Goal: Information Seeking & Learning: Learn about a topic

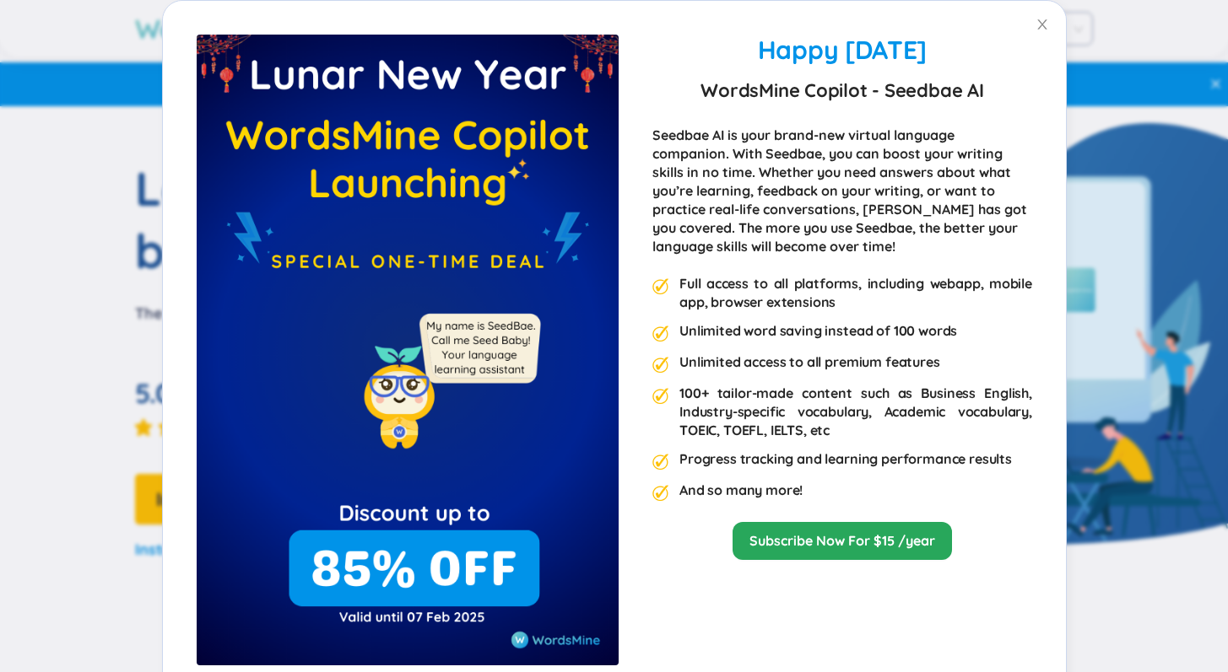
click at [933, 31] on div "Happy Lunar New Year 2025 WordsMine Copilot - Seedbae AI Seedbae AI is your bra…" at bounding box center [614, 367] width 903 height 732
click at [1040, 27] on icon "close" at bounding box center [1041, 24] width 13 height 13
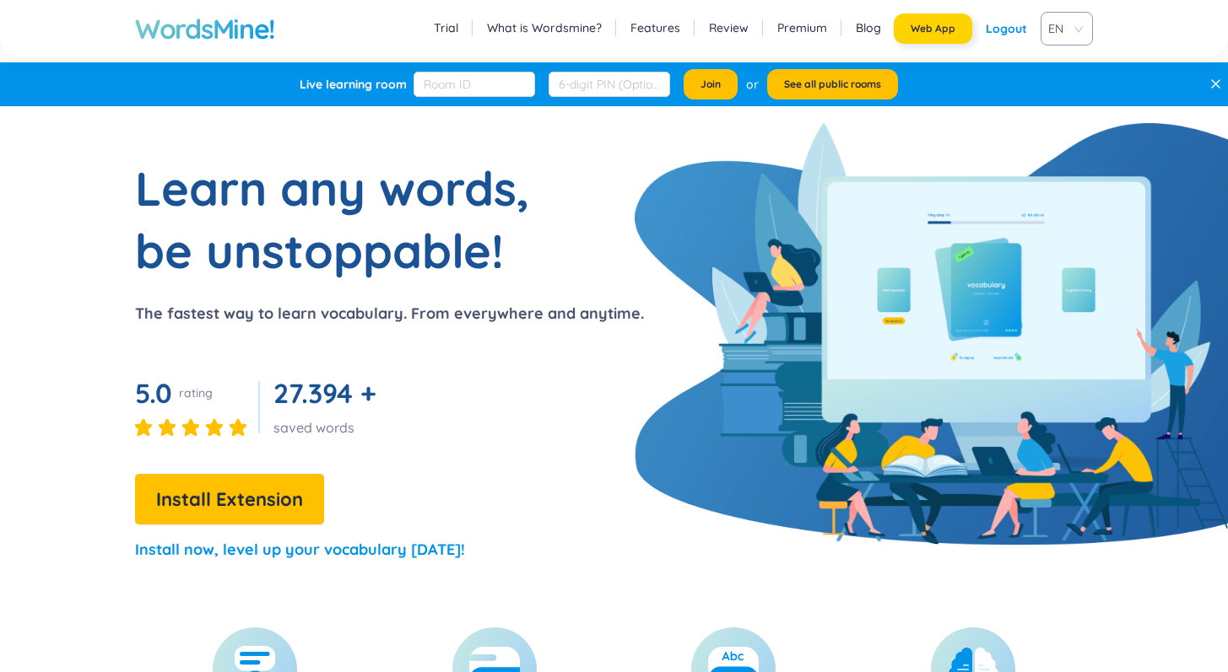
click at [937, 30] on span "Web App" at bounding box center [932, 28] width 45 height 13
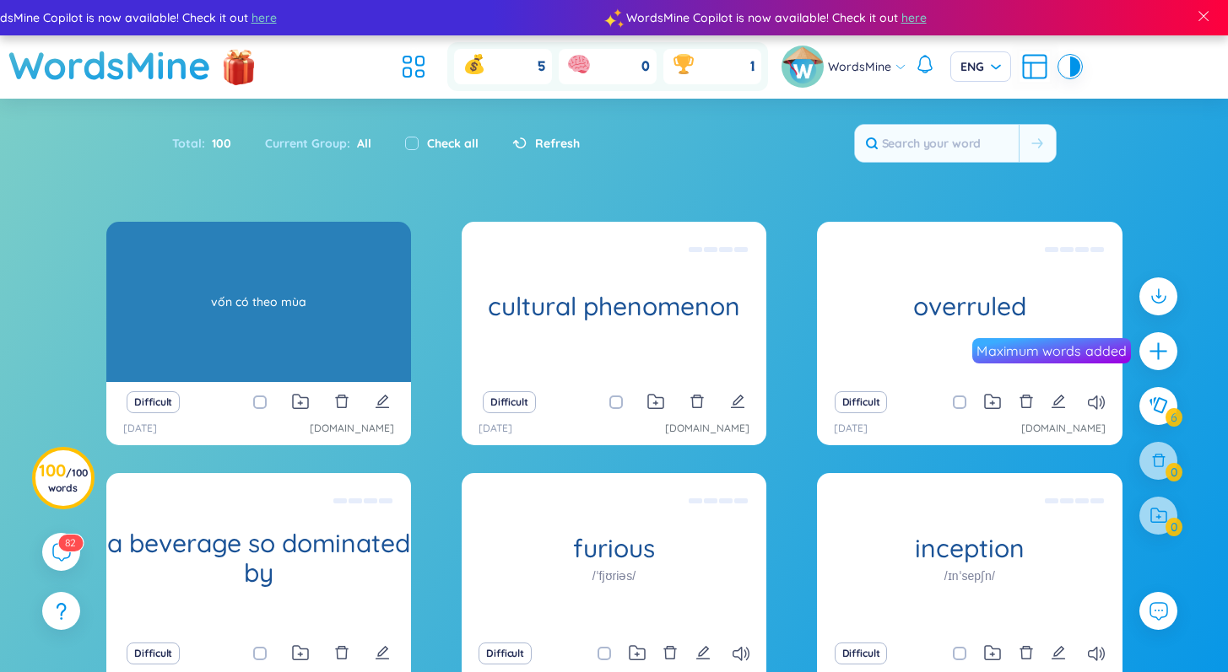
click at [339, 348] on div "vốn có theo mùa" at bounding box center [259, 302] width 288 height 152
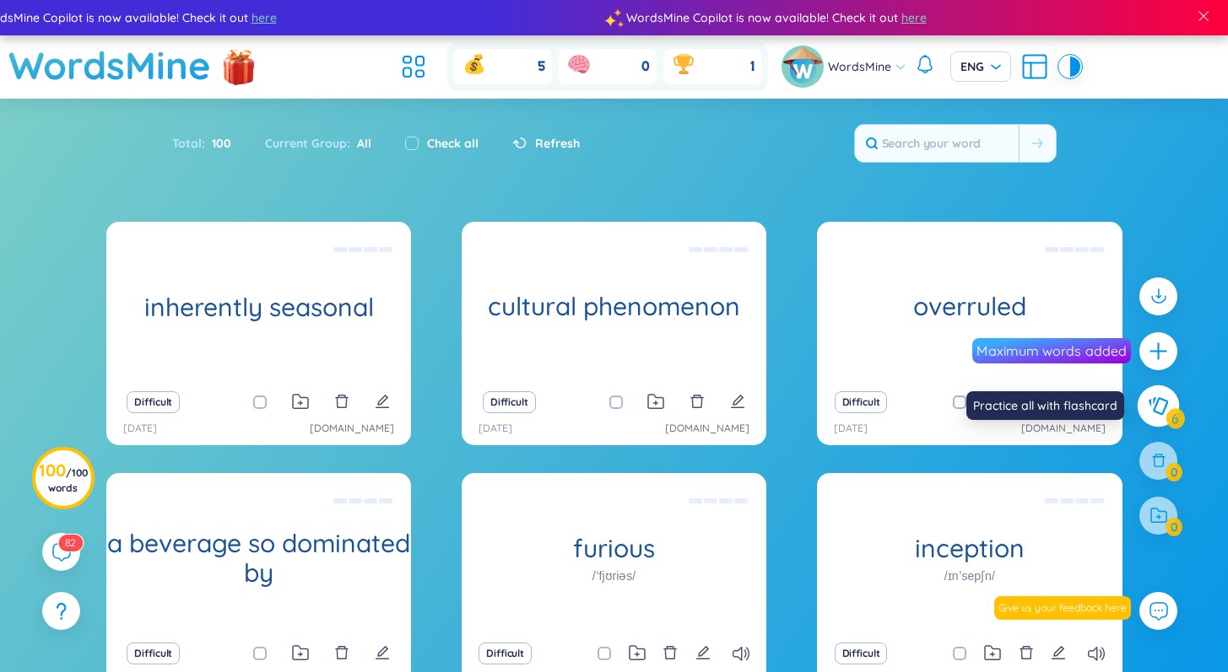
click at [1155, 403] on icon at bounding box center [1157, 406] width 19 height 18
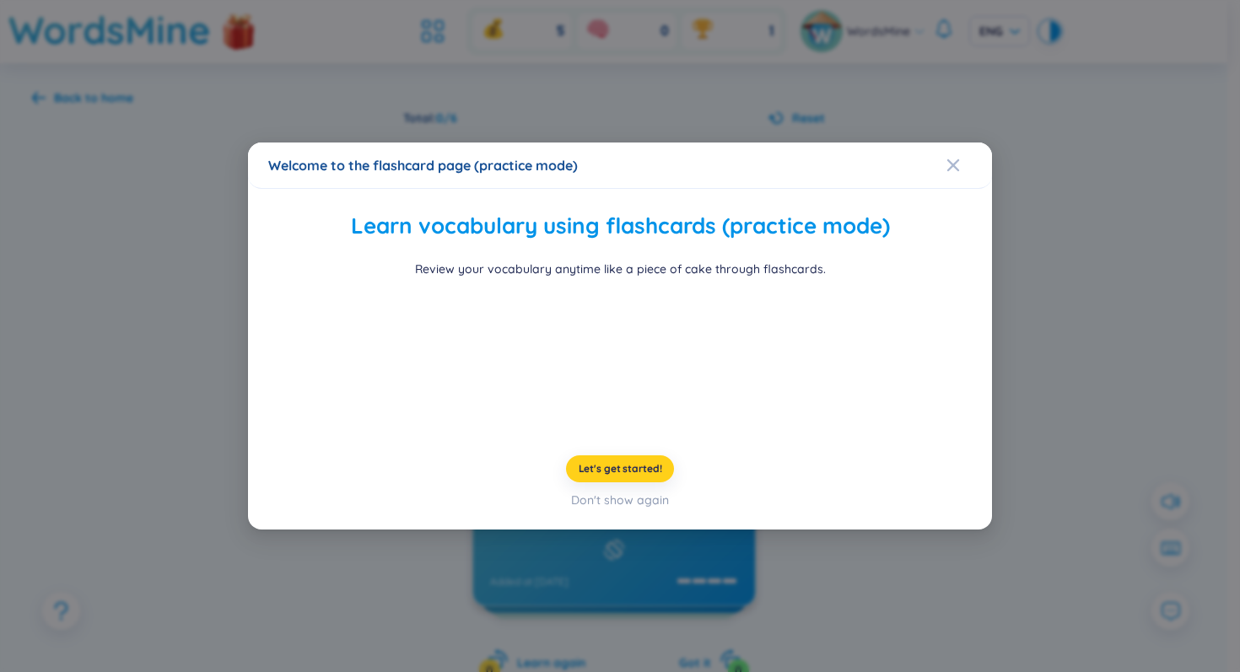
click at [629, 476] on span "Let's get started!" at bounding box center [621, 468] width 84 height 13
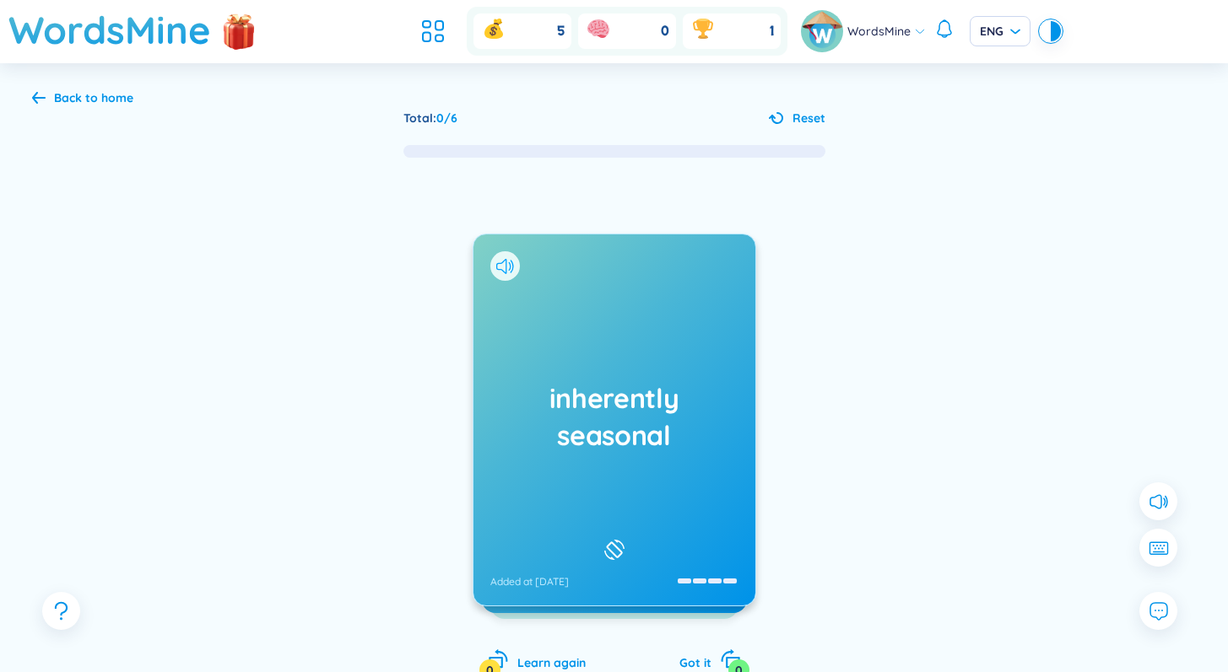
click at [498, 260] on icon at bounding box center [505, 266] width 18 height 15
click at [572, 346] on div "inherently seasonal Added at [DATE]" at bounding box center [614, 420] width 282 height 371
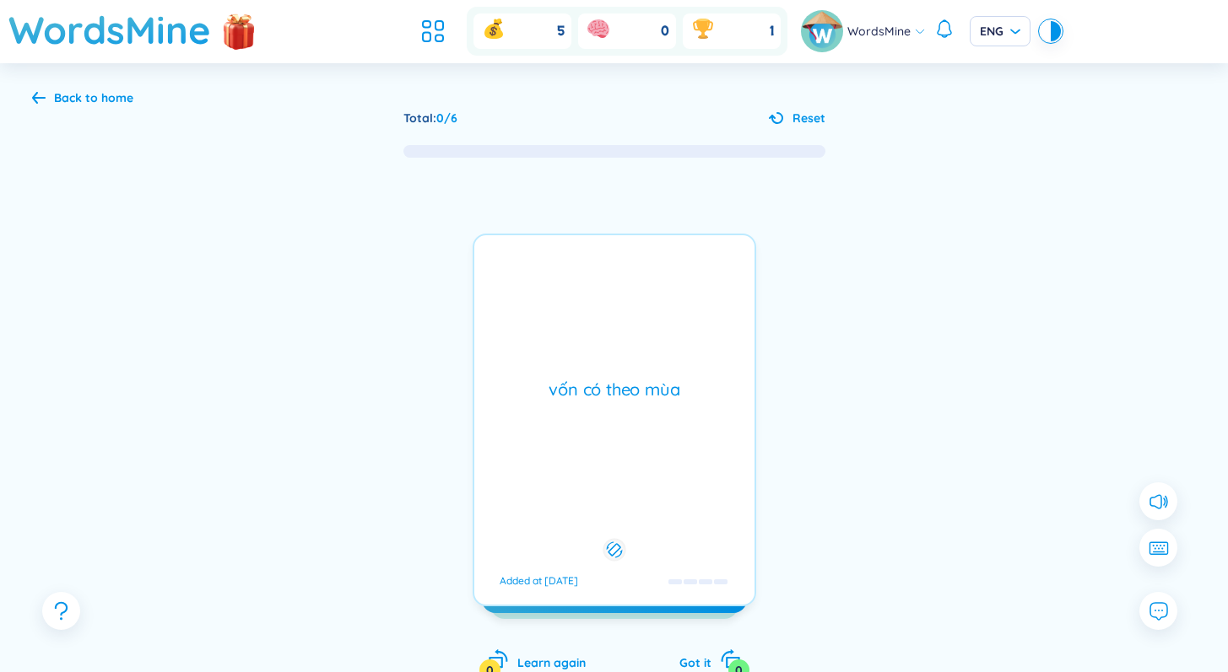
click at [572, 346] on div "vốn có theo mùa Added at [DATE]" at bounding box center [613, 420] width 283 height 373
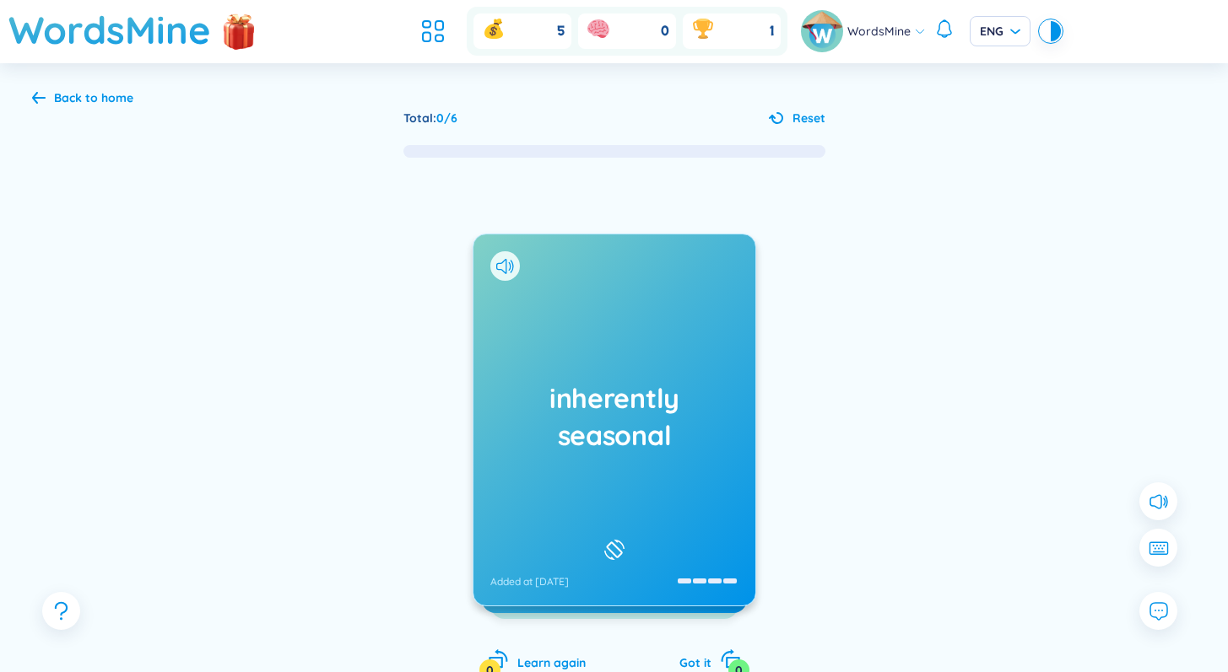
click at [612, 546] on icon at bounding box center [614, 550] width 25 height 20
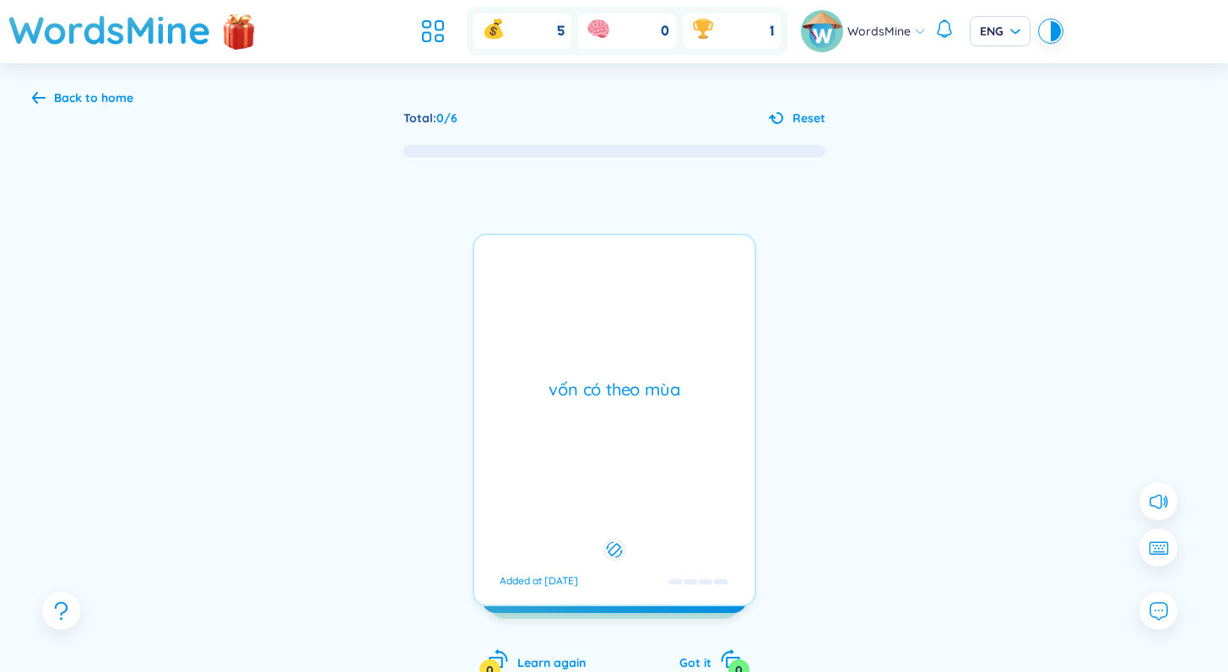
click at [612, 546] on icon at bounding box center [614, 550] width 16 height 20
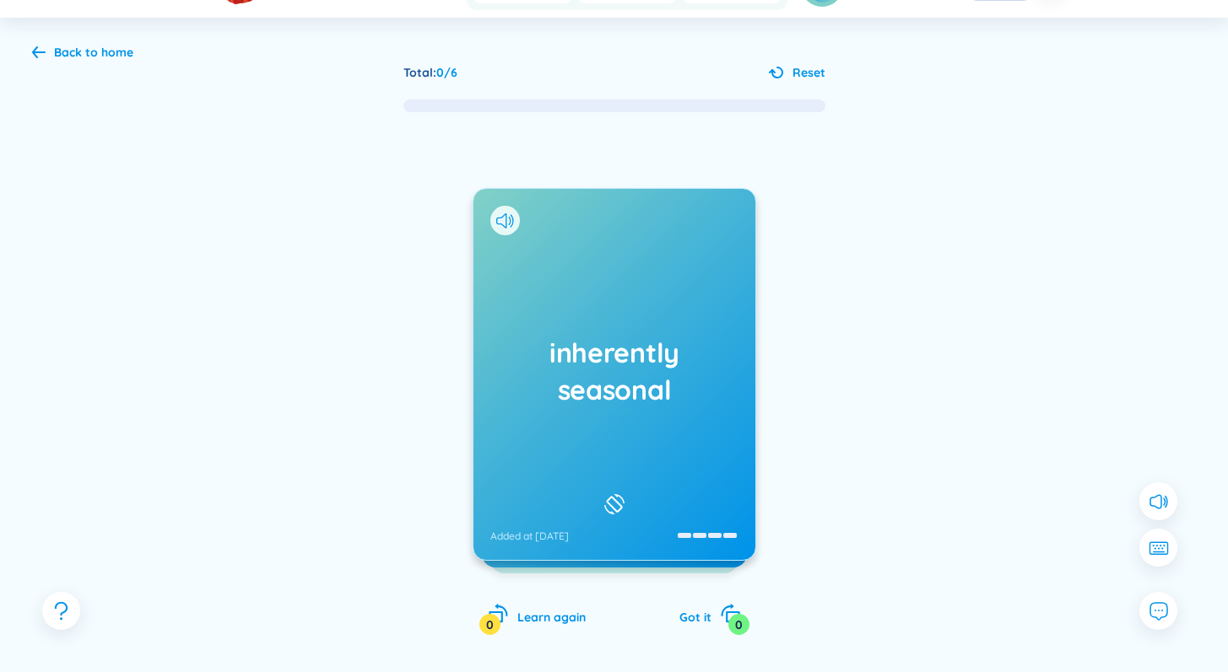
scroll to position [51, 0]
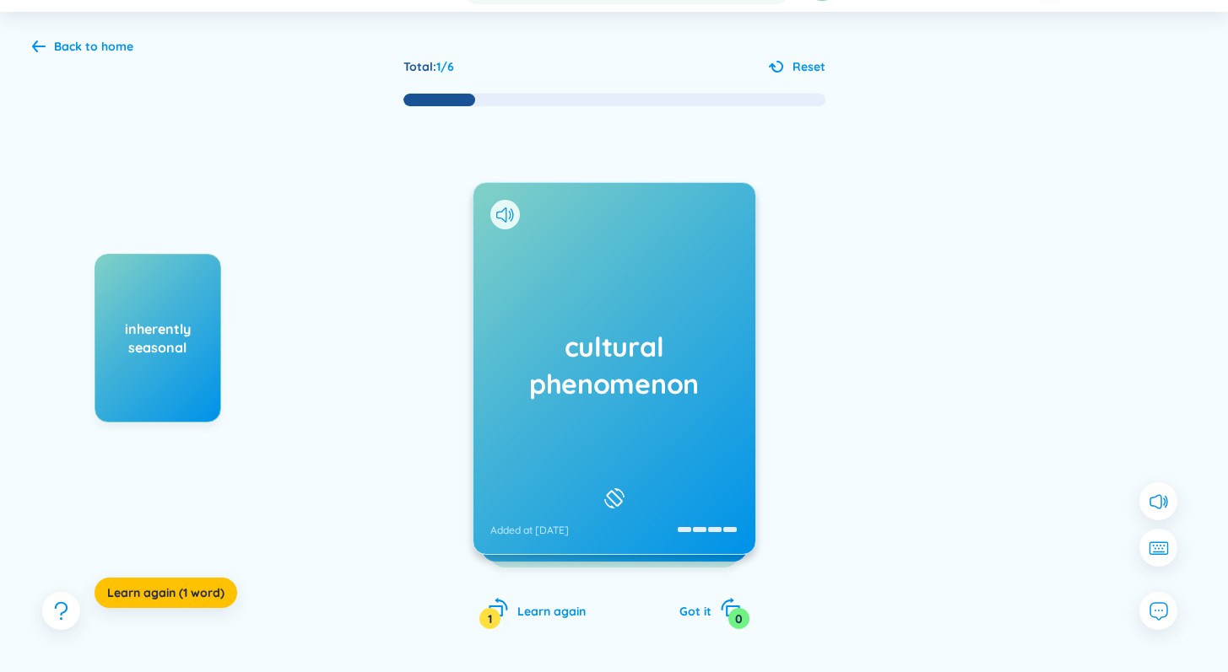
click at [611, 489] on icon at bounding box center [614, 499] width 25 height 20
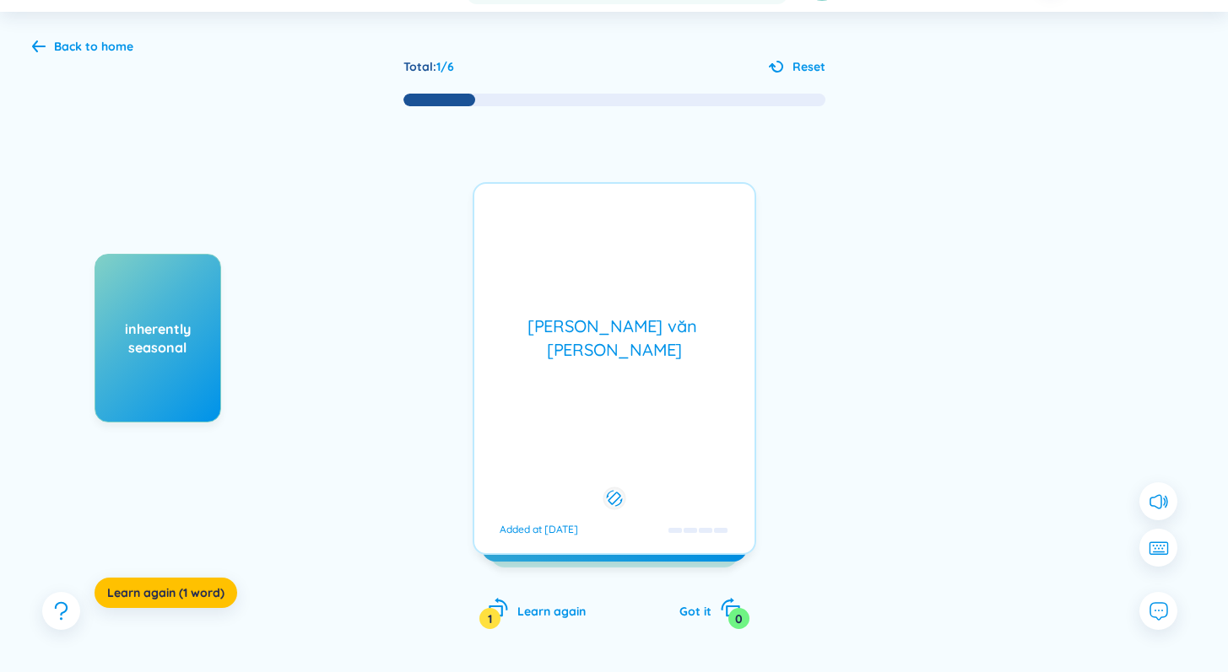
click at [611, 489] on icon at bounding box center [614, 499] width 16 height 20
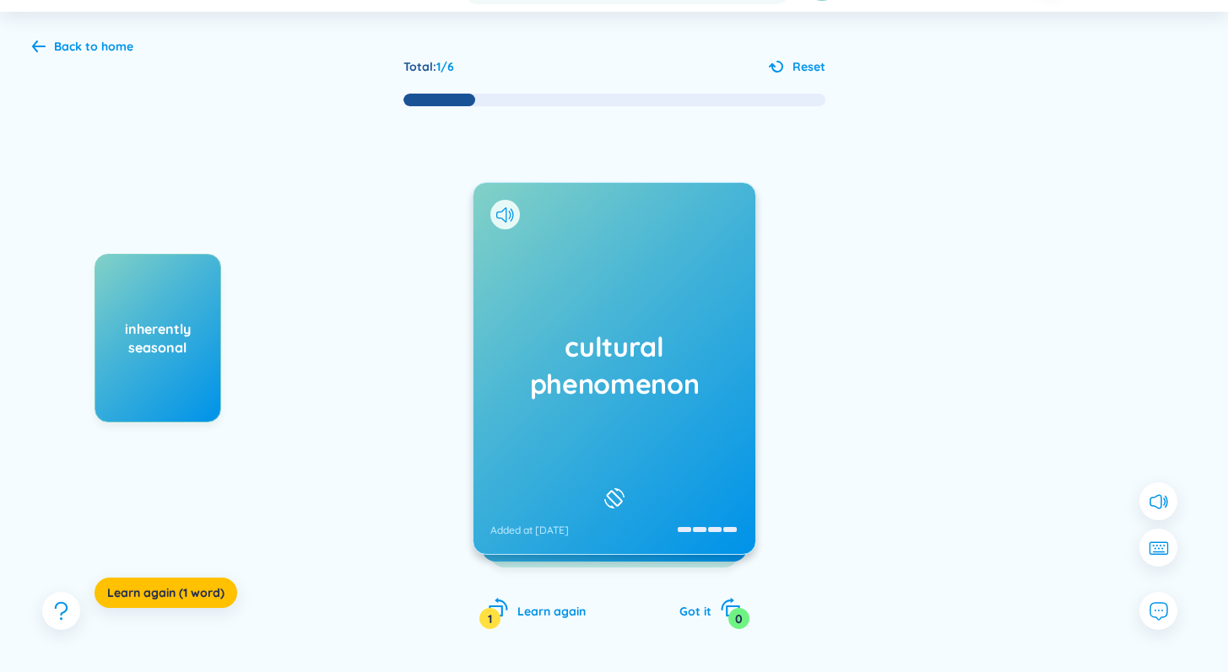
click at [619, 484] on div at bounding box center [614, 498] width 29 height 29
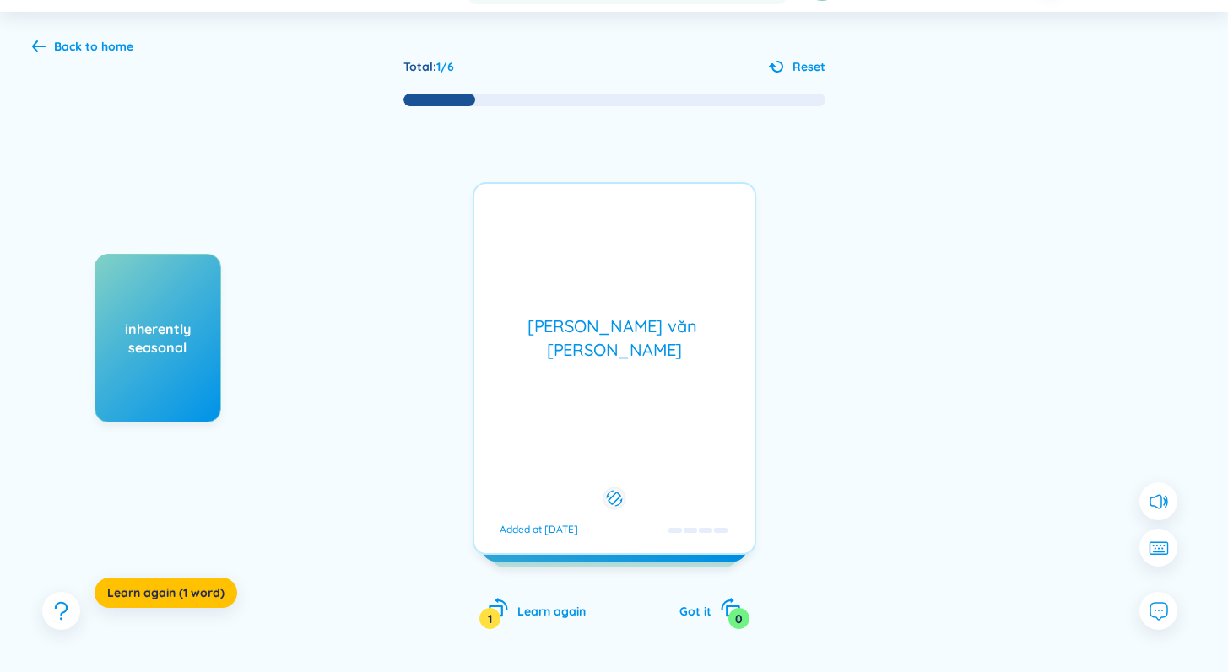
click at [619, 488] on div at bounding box center [613, 499] width 23 height 23
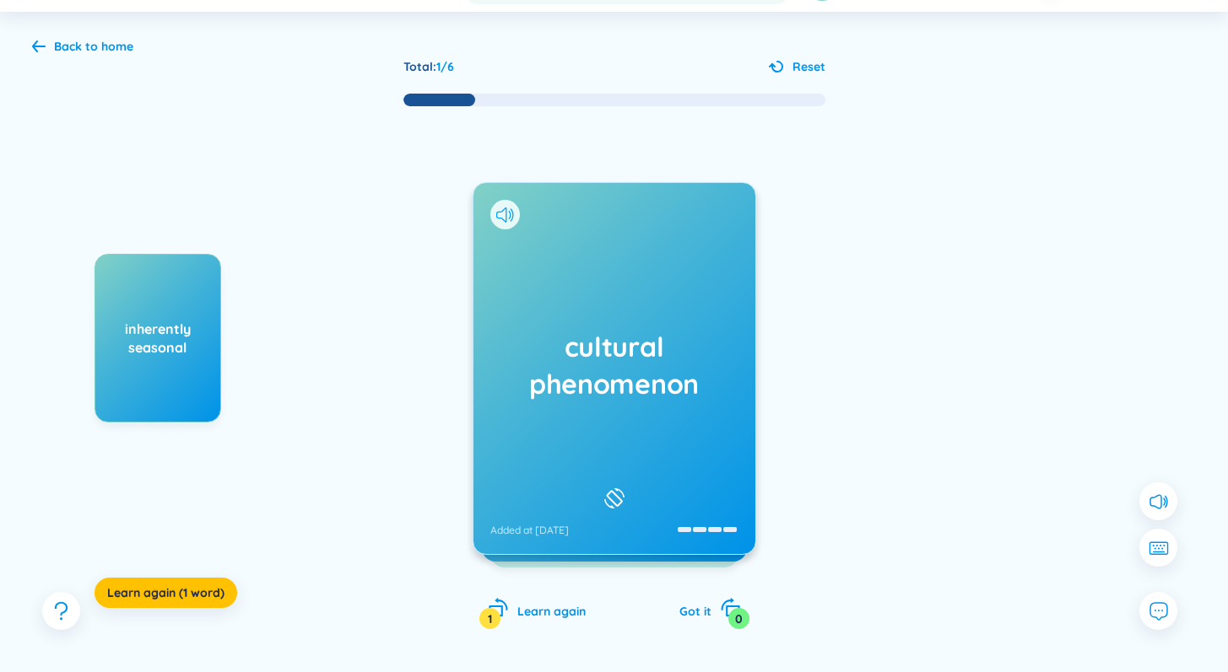
click at [507, 212] on icon at bounding box center [505, 215] width 18 height 15
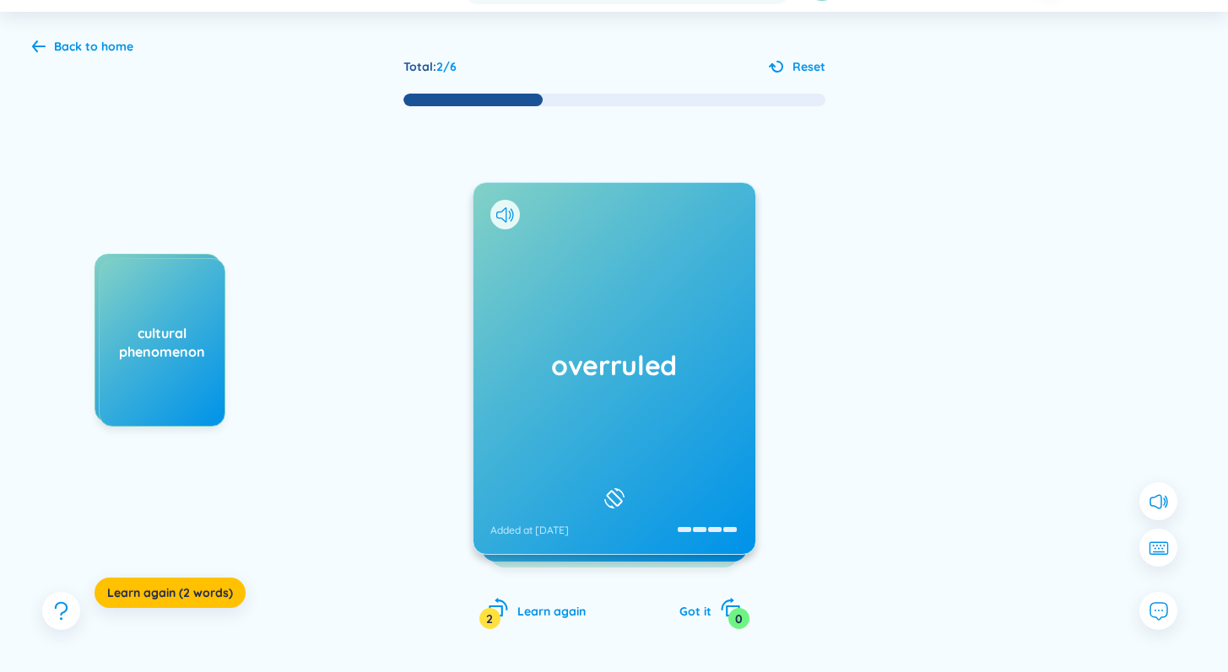
click at [613, 489] on icon at bounding box center [614, 499] width 25 height 20
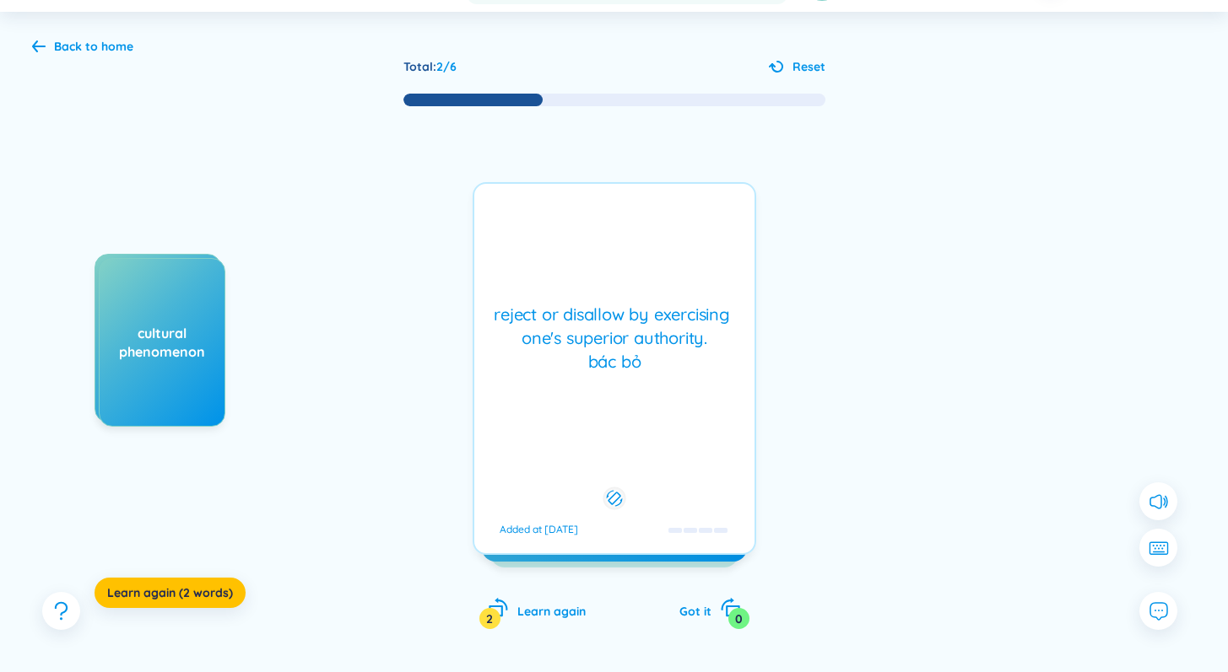
click at [636, 418] on div "reject or disallow by exercising one's superior authority. bác bỏ Added at [D…" at bounding box center [613, 368] width 283 height 373
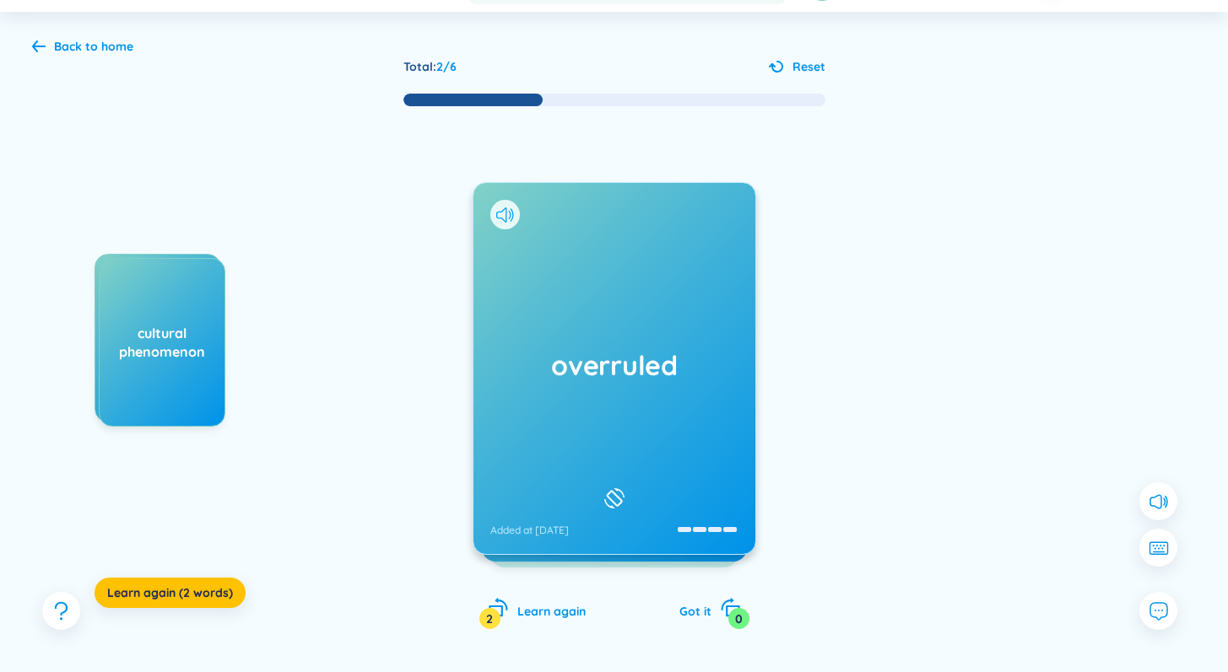
click at [509, 217] on icon at bounding box center [509, 214] width 3 height 8
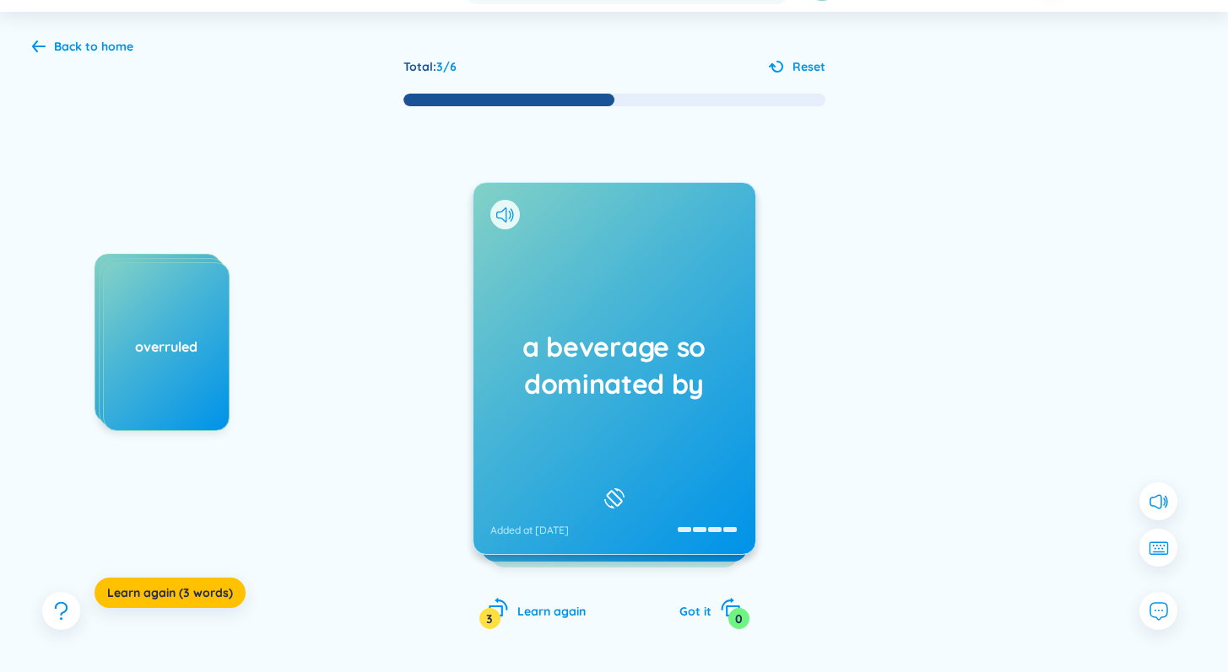
click at [587, 430] on div "a beverage so dominated by Added at [DATE]" at bounding box center [614, 368] width 282 height 371
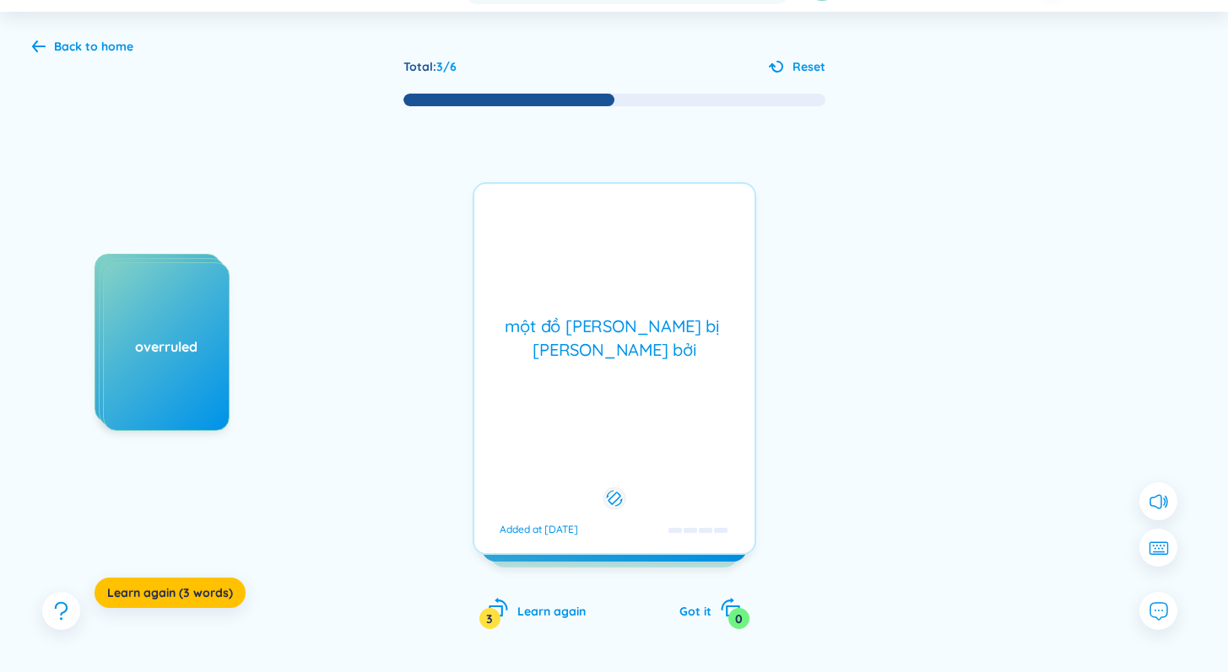
click at [613, 359] on div "một đồ [PERSON_NAME] bị [PERSON_NAME] bởi Added at [DATE]" at bounding box center [613, 368] width 283 height 373
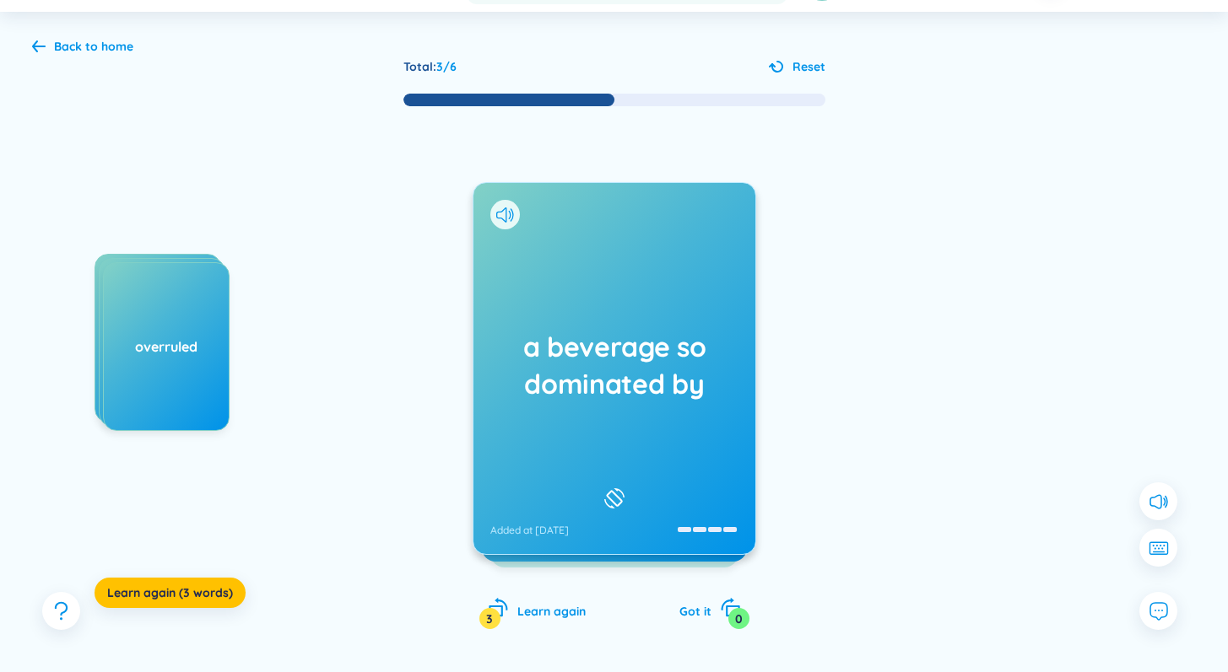
click at [636, 424] on div "a beverage so dominated by Added at [DATE]" at bounding box center [614, 368] width 282 height 371
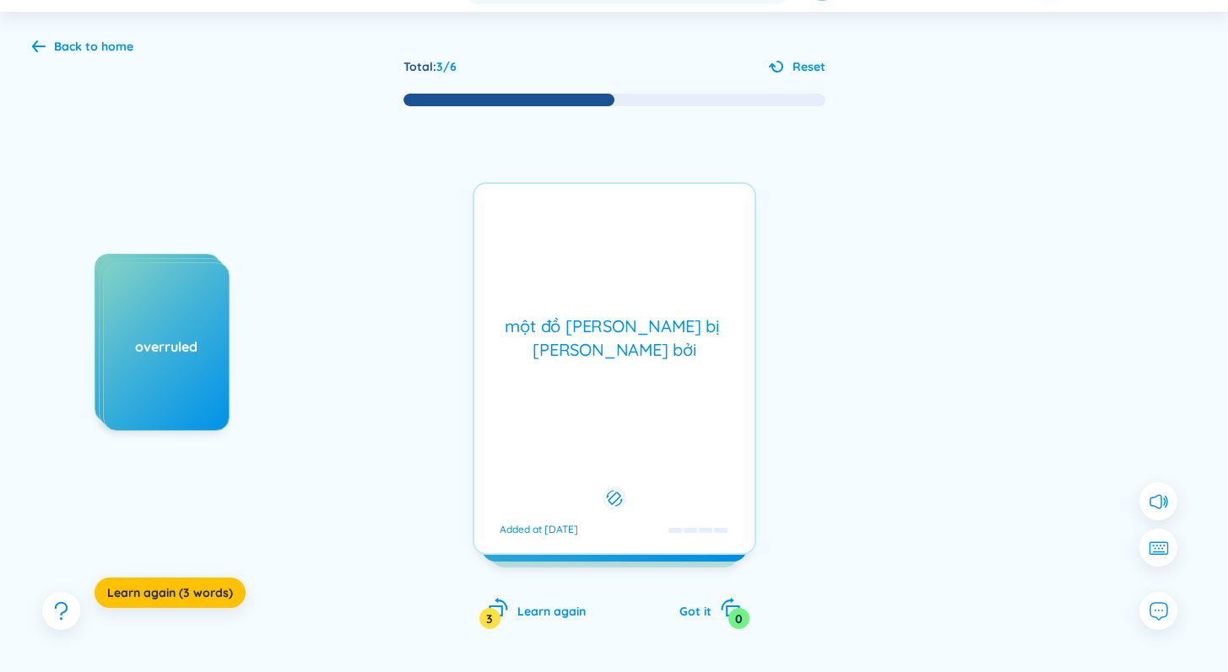
click at [636, 424] on div "một đồ [PERSON_NAME] bị [PERSON_NAME] bởi Added at [DATE]" at bounding box center [613, 368] width 283 height 373
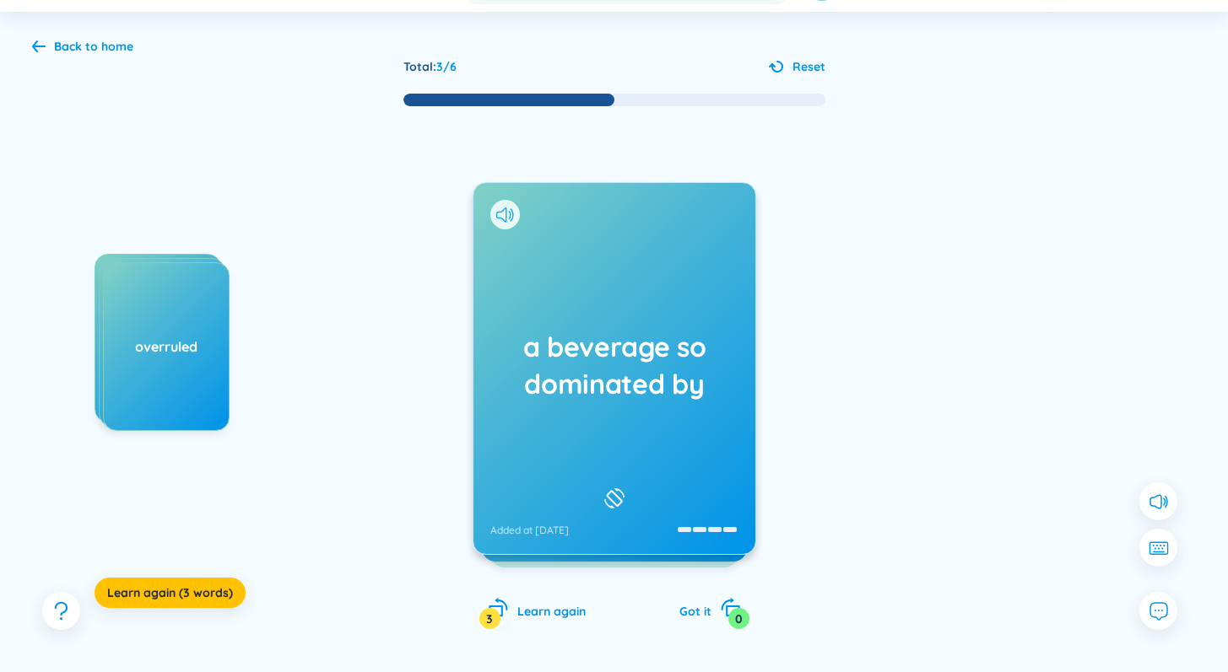
click at [506, 214] on icon at bounding box center [505, 215] width 18 height 15
click at [570, 262] on div "a beverage so dominated by Added at [DATE]" at bounding box center [614, 368] width 282 height 371
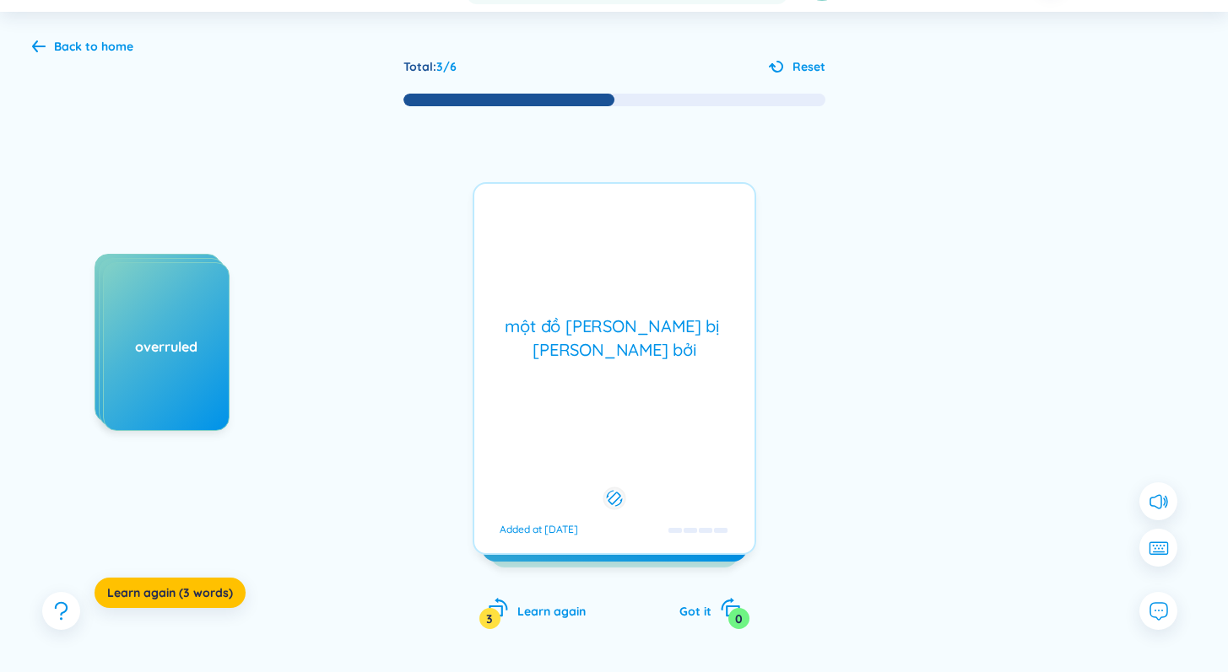
click at [570, 262] on div "một đồ [PERSON_NAME] bị [PERSON_NAME] bởi Added at [DATE]" at bounding box center [613, 368] width 283 height 373
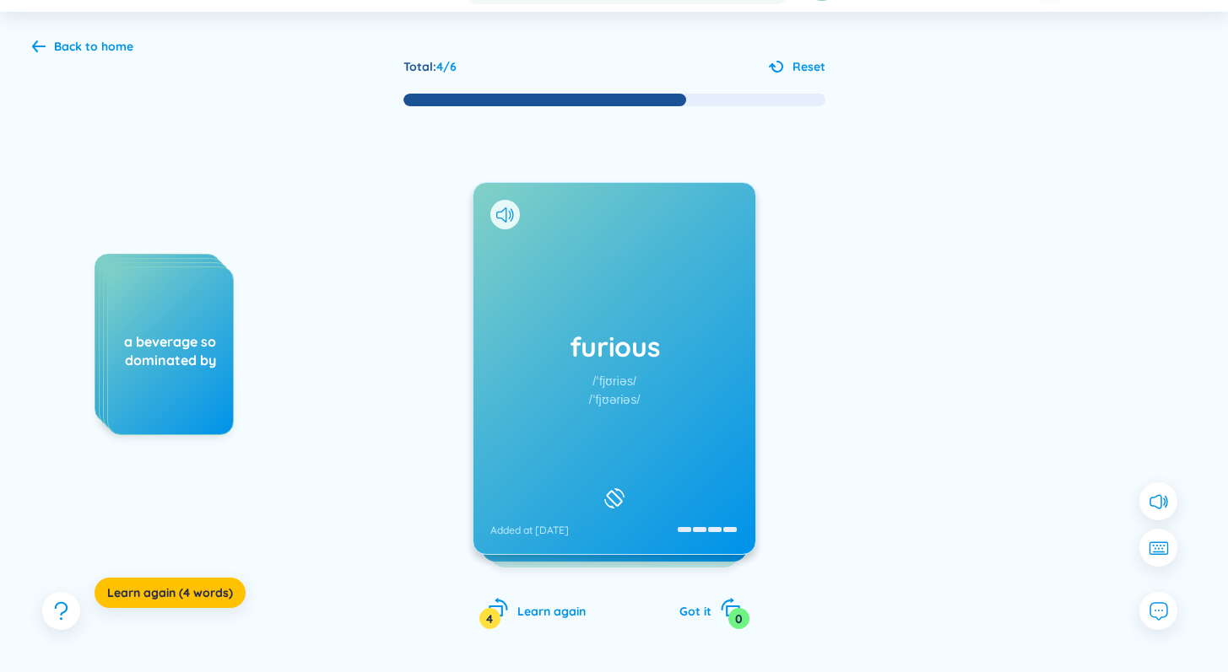
click at [542, 342] on h1 "furious" at bounding box center [614, 346] width 248 height 37
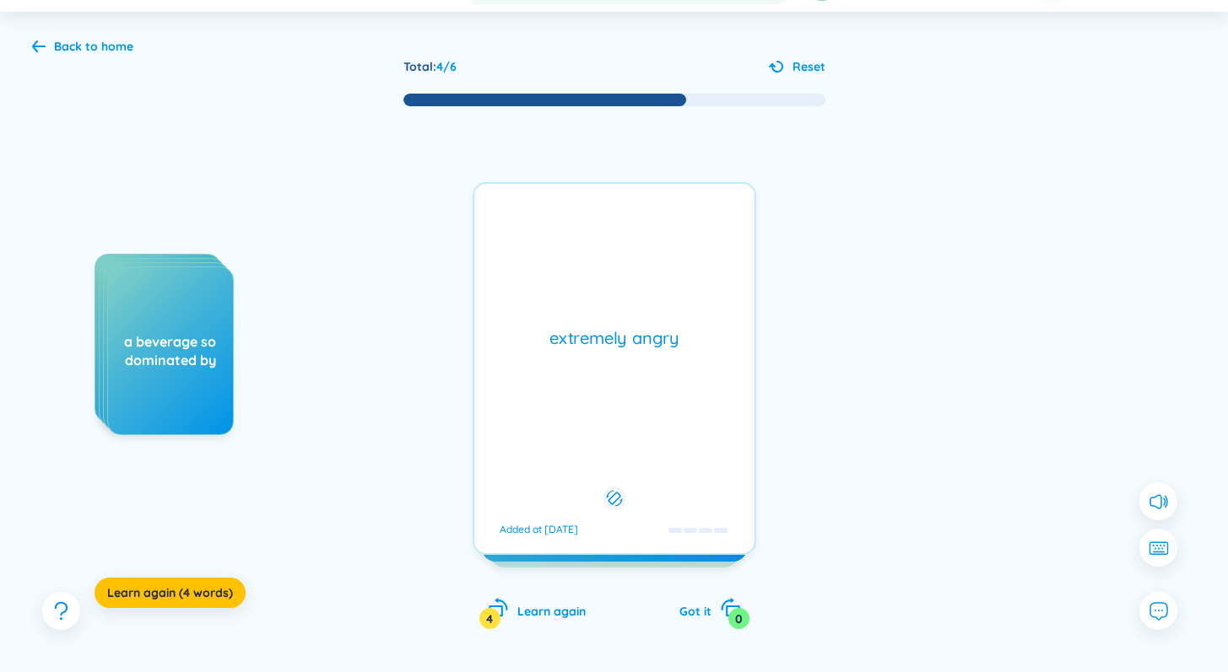
click at [542, 342] on div "extremely angry" at bounding box center [614, 339] width 263 height 24
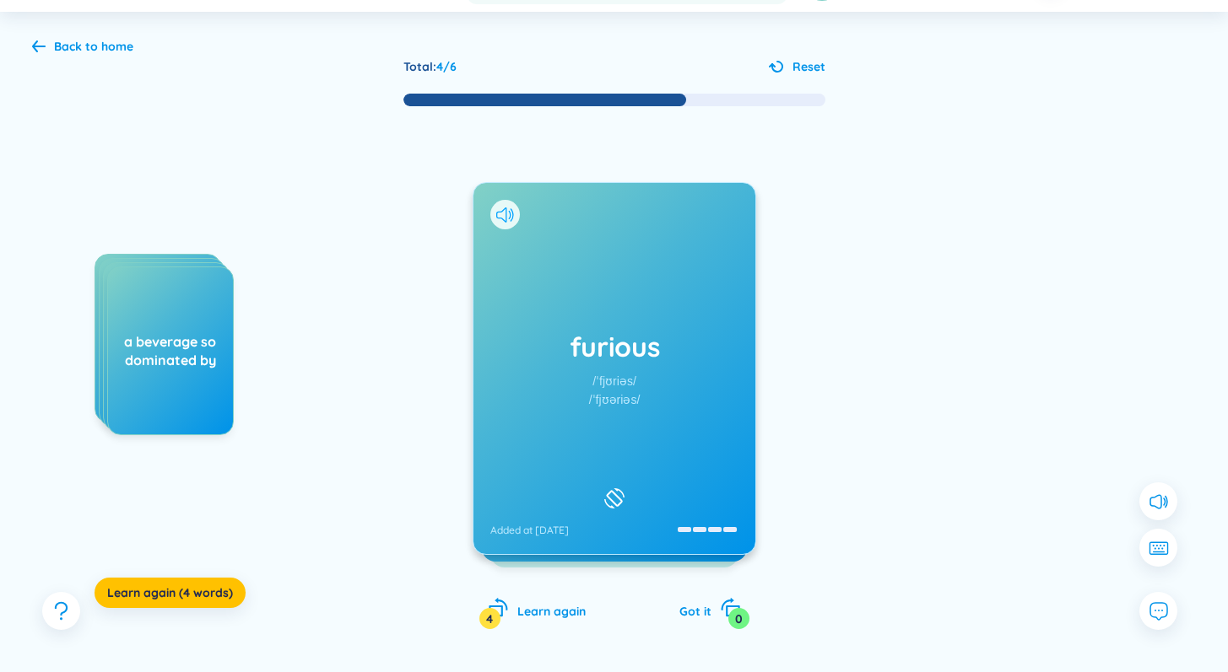
click at [505, 221] on icon at bounding box center [501, 215] width 10 height 15
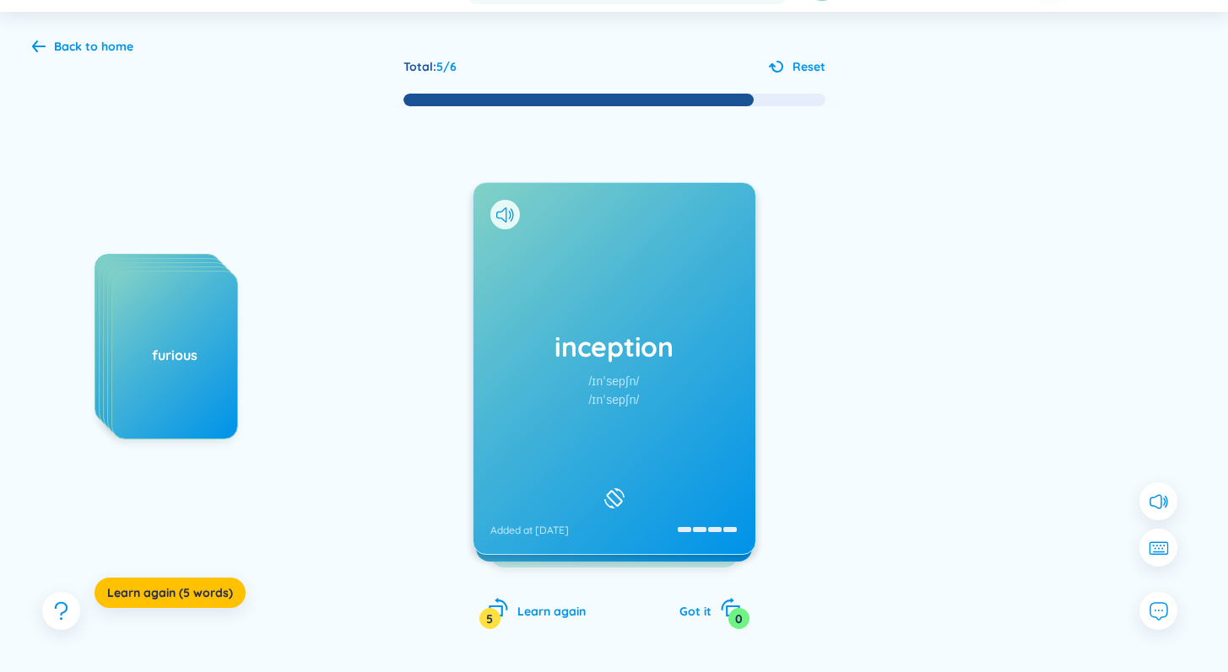
click at [624, 439] on div "inception /ɪnˈsepʃn/ /ɪnˈsepʃn/ Added at [DATE]" at bounding box center [614, 368] width 282 height 371
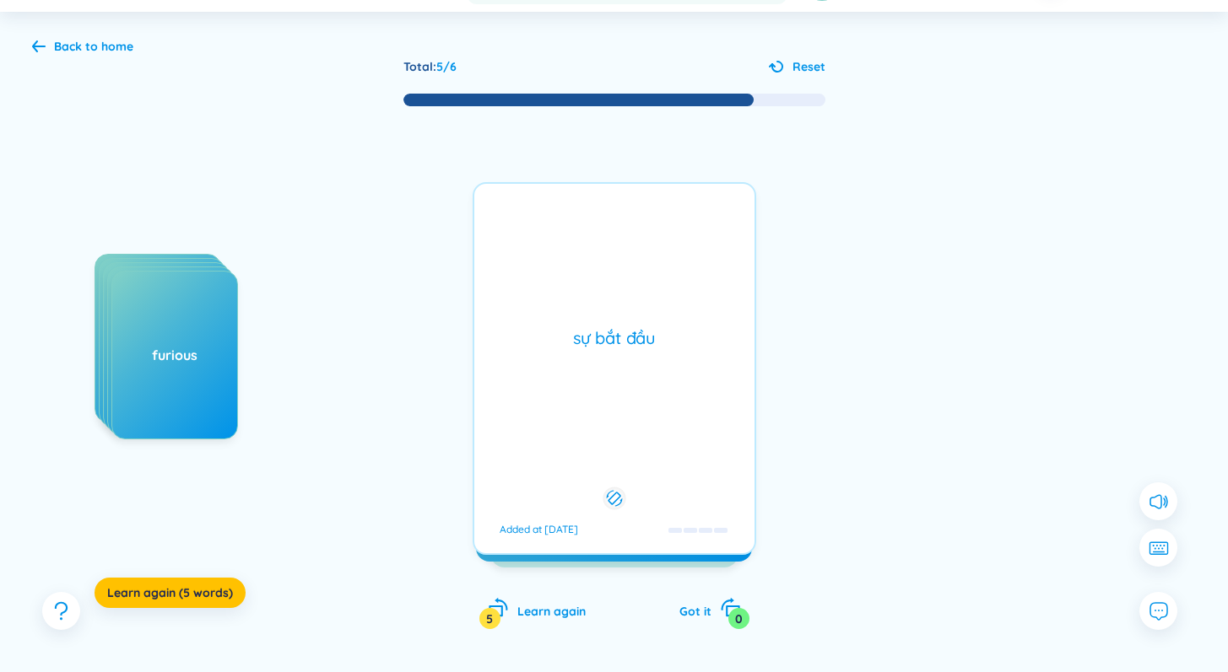
click at [624, 429] on div "sự bắt đầu Added at [DATE]" at bounding box center [613, 368] width 283 height 373
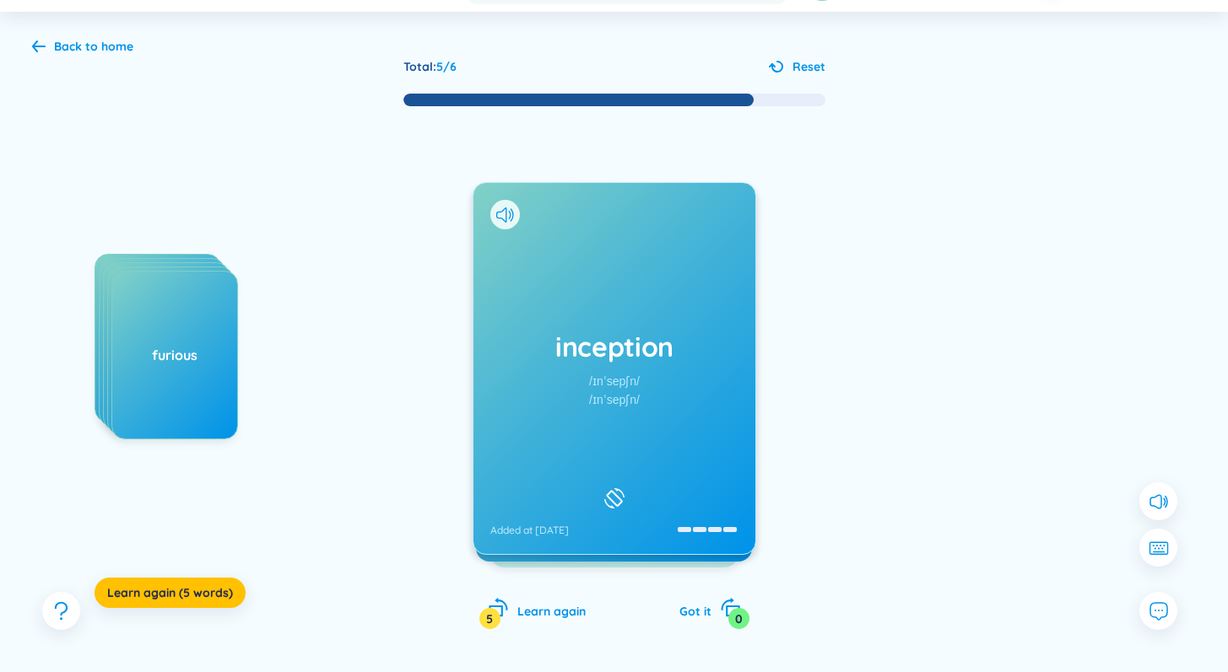
click at [515, 207] on div at bounding box center [505, 215] width 30 height 30
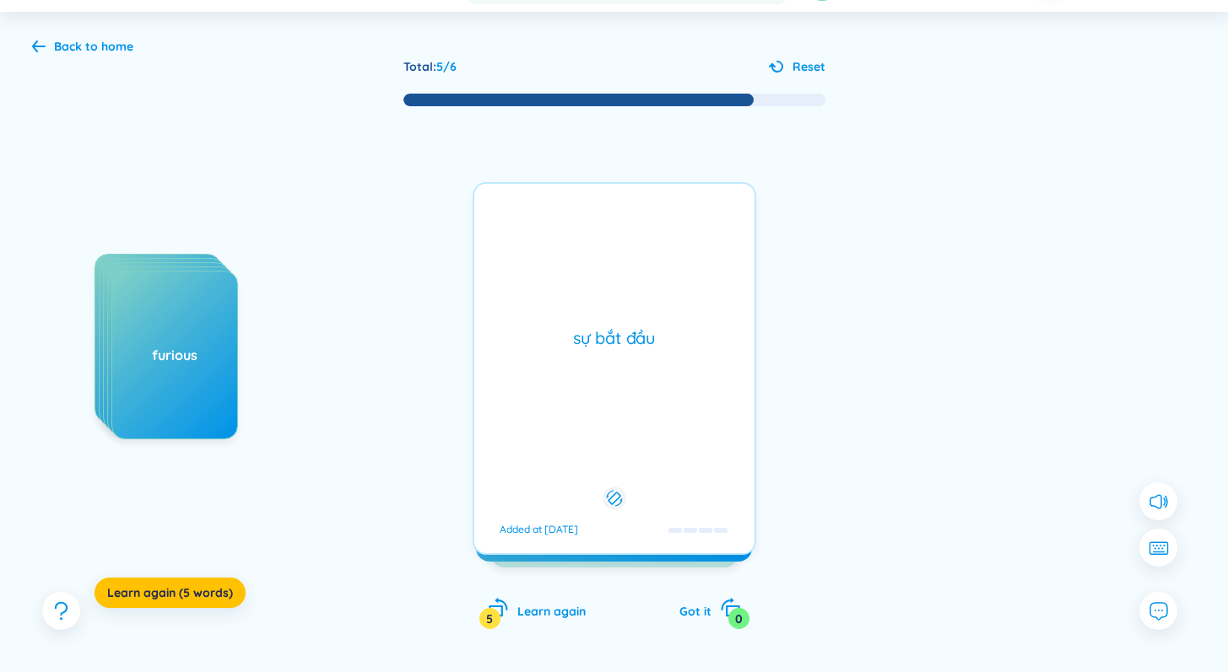
click at [605, 332] on div "sự bắt đầu" at bounding box center [614, 339] width 263 height 24
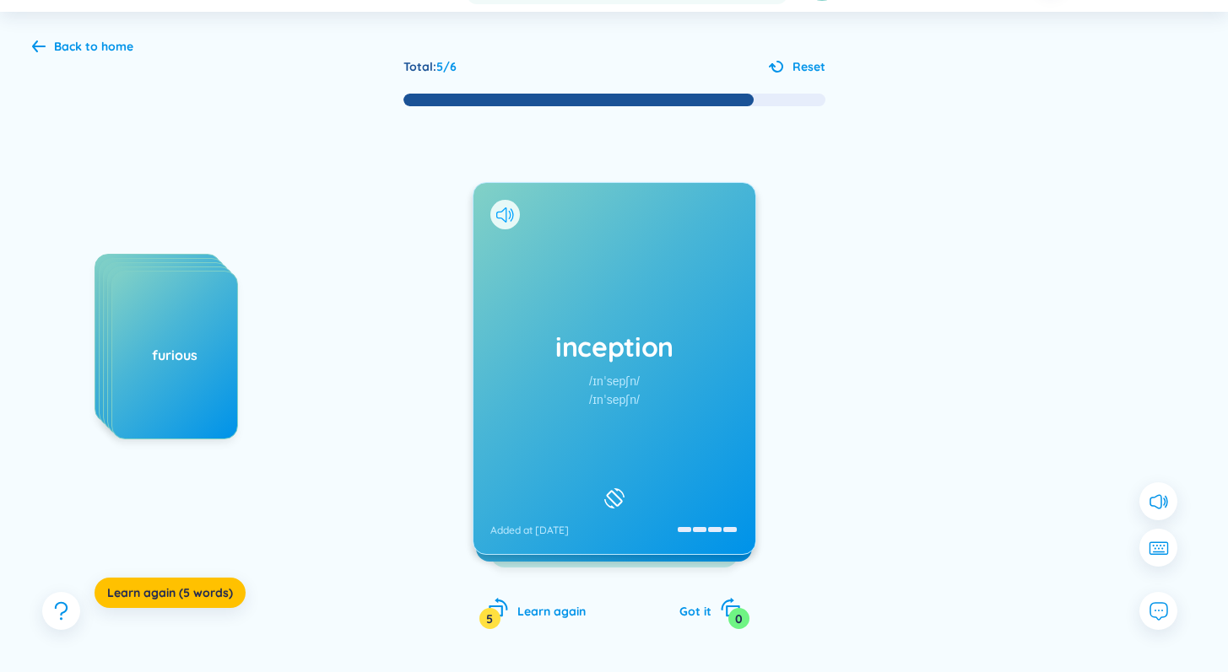
click at [503, 213] on icon at bounding box center [505, 215] width 18 height 15
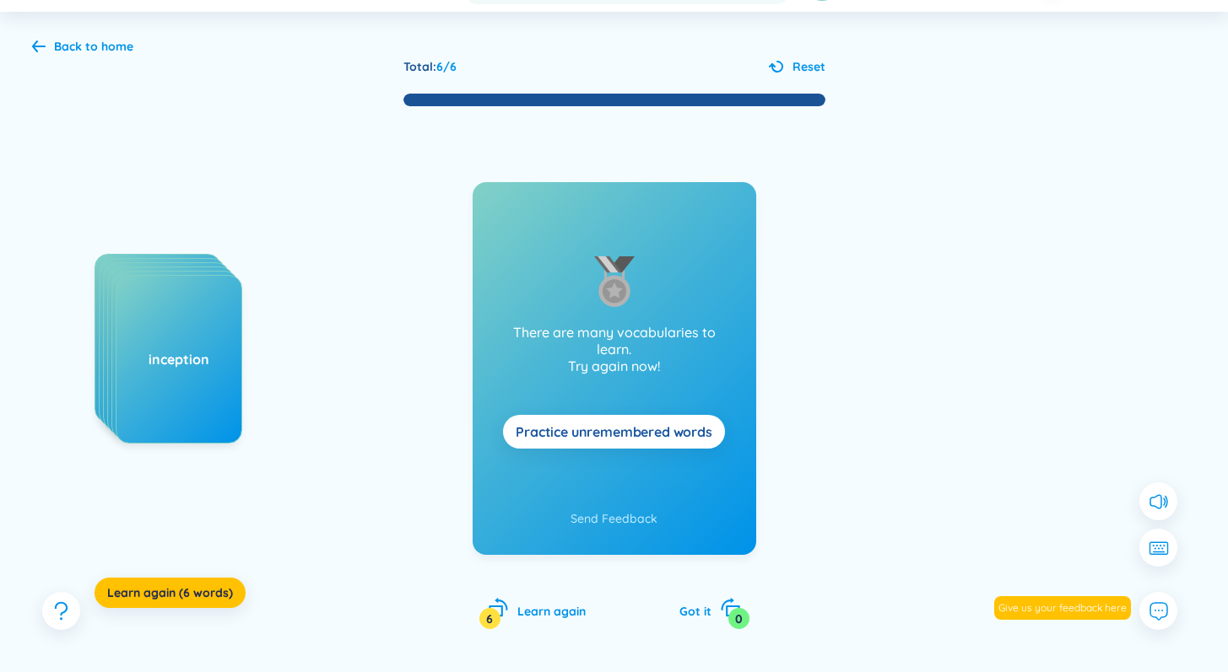
click at [582, 440] on span "Practice unremembered words" at bounding box center [614, 432] width 197 height 19
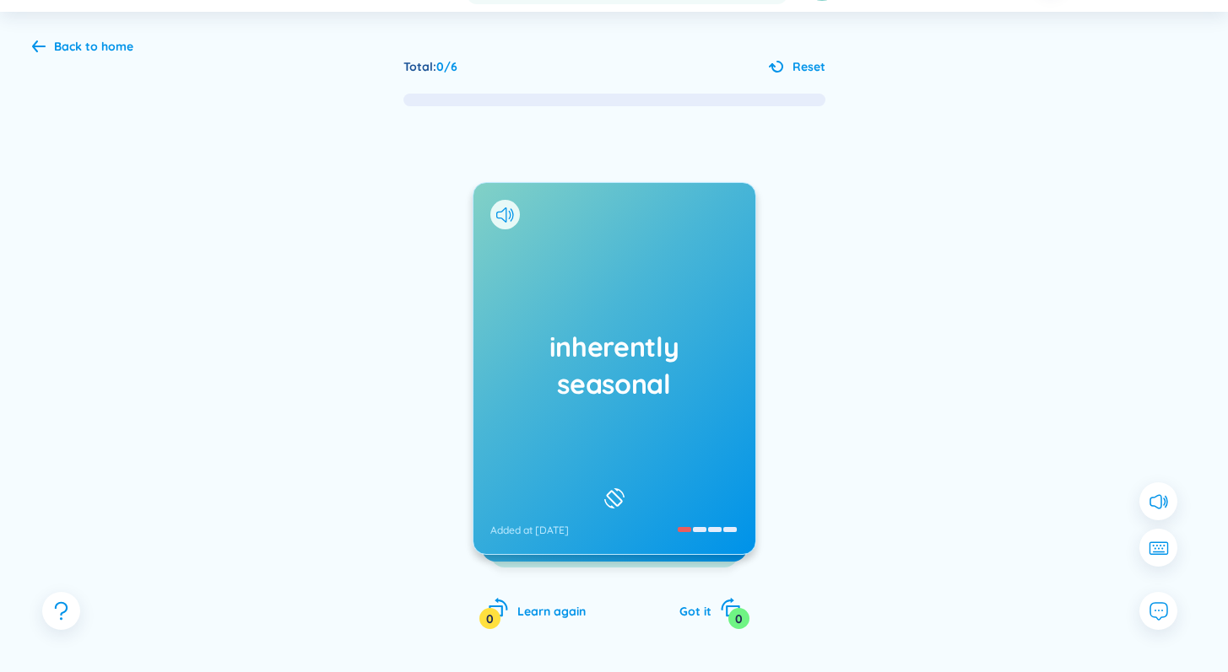
click at [582, 440] on div "inherently seasonal Added at [DATE]" at bounding box center [614, 368] width 282 height 371
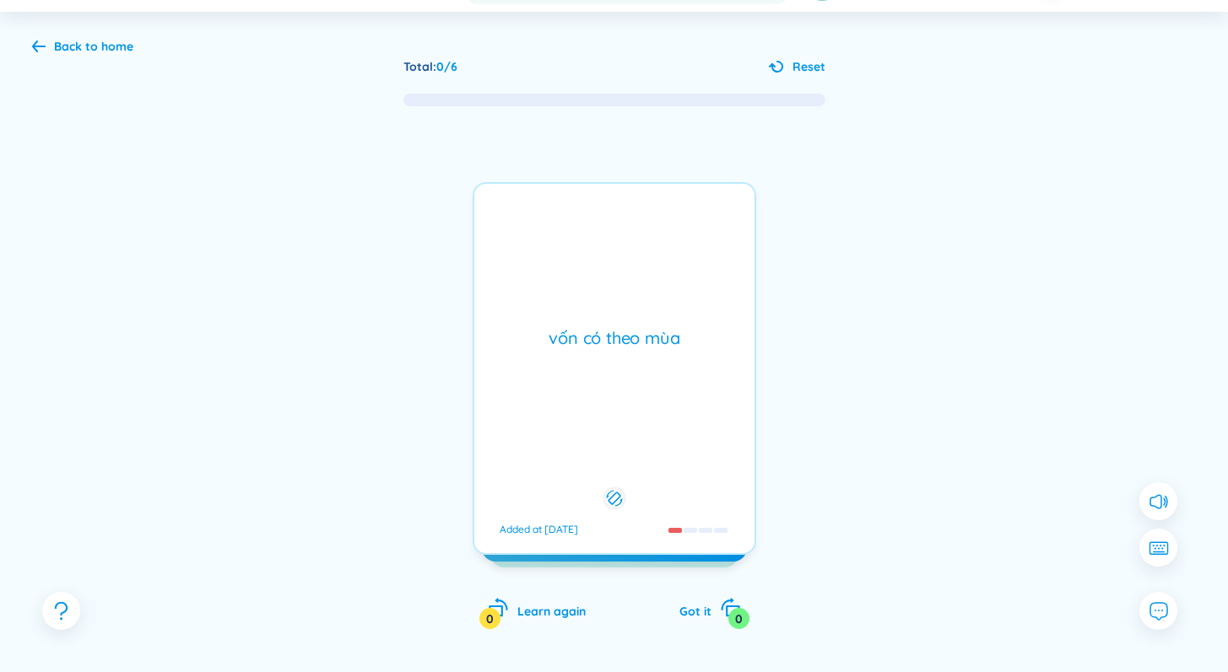
click at [582, 440] on div "vốn có theo mùa Added at [DATE]" at bounding box center [613, 368] width 283 height 373
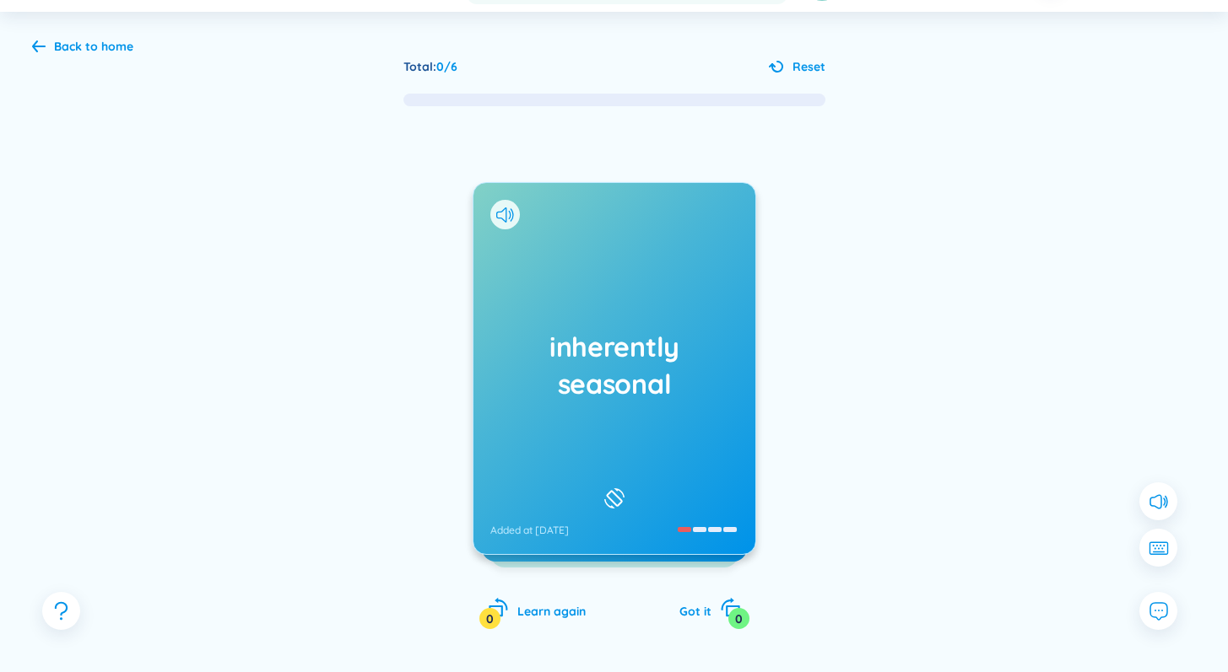
click at [582, 440] on div "inherently seasonal Added at [DATE]" at bounding box center [614, 368] width 282 height 371
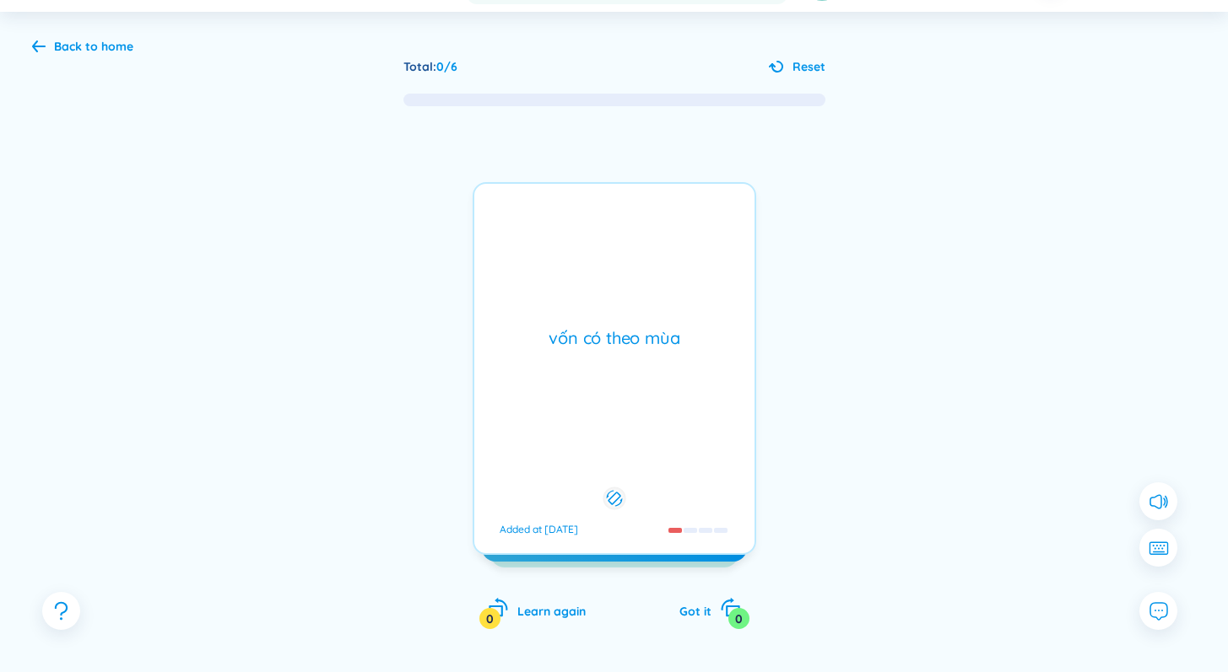
click at [582, 440] on div "vốn có theo mùa Added at [DATE]" at bounding box center [613, 368] width 283 height 373
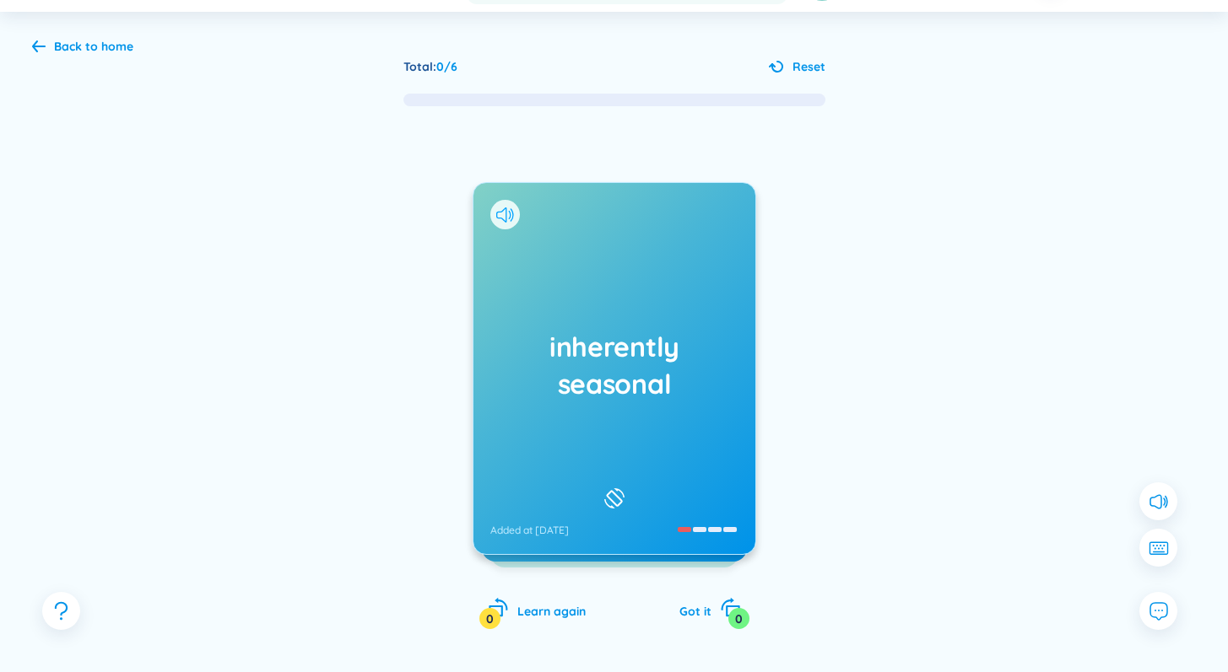
click at [509, 211] on icon at bounding box center [509, 214] width 3 height 8
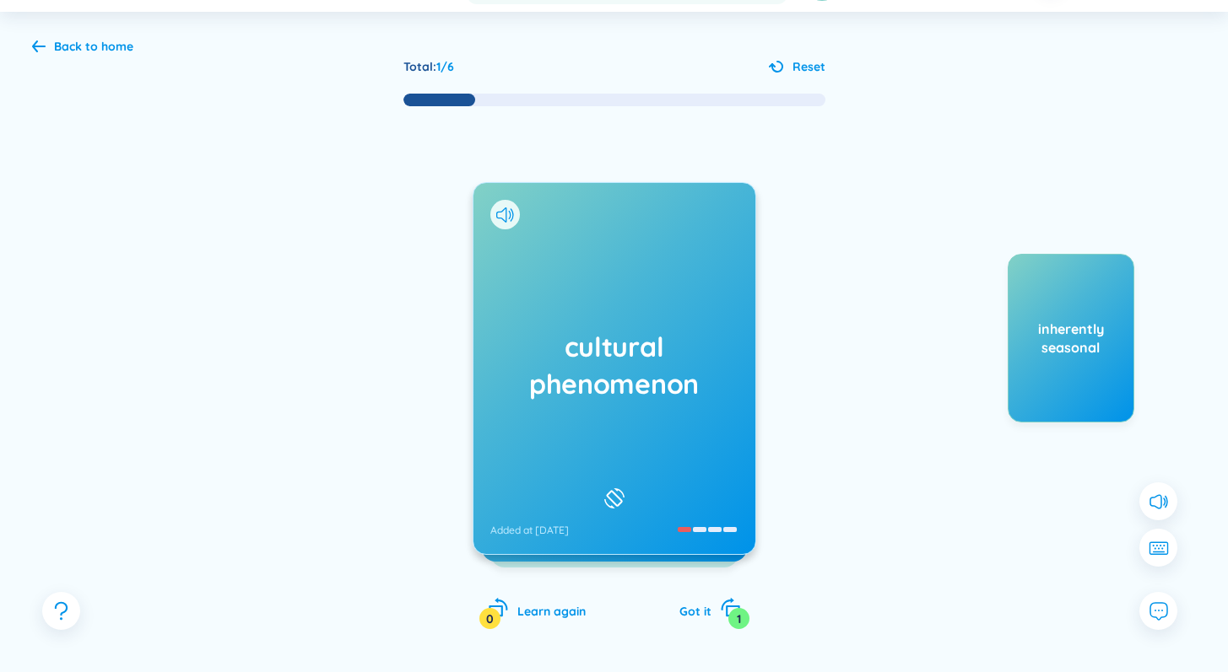
click at [629, 404] on div "cultural phenomenon Added at [DATE]" at bounding box center [614, 368] width 282 height 371
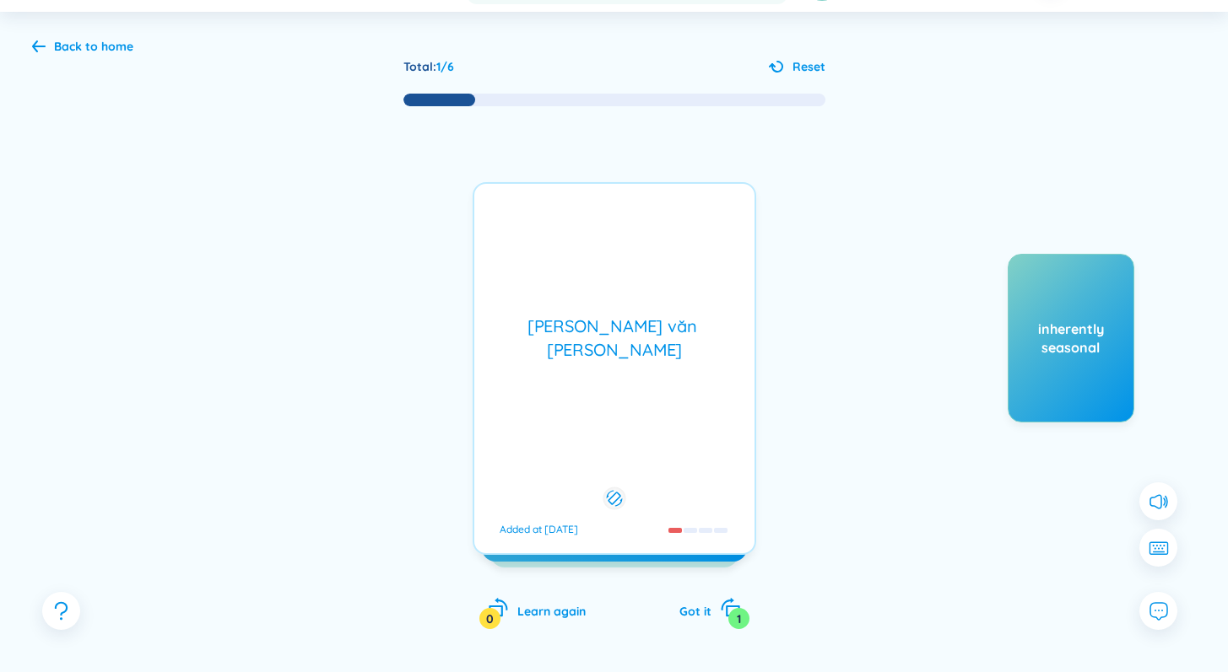
click at [629, 404] on div "[PERSON_NAME] văn [PERSON_NAME] Added at [DATE]" at bounding box center [613, 368] width 283 height 373
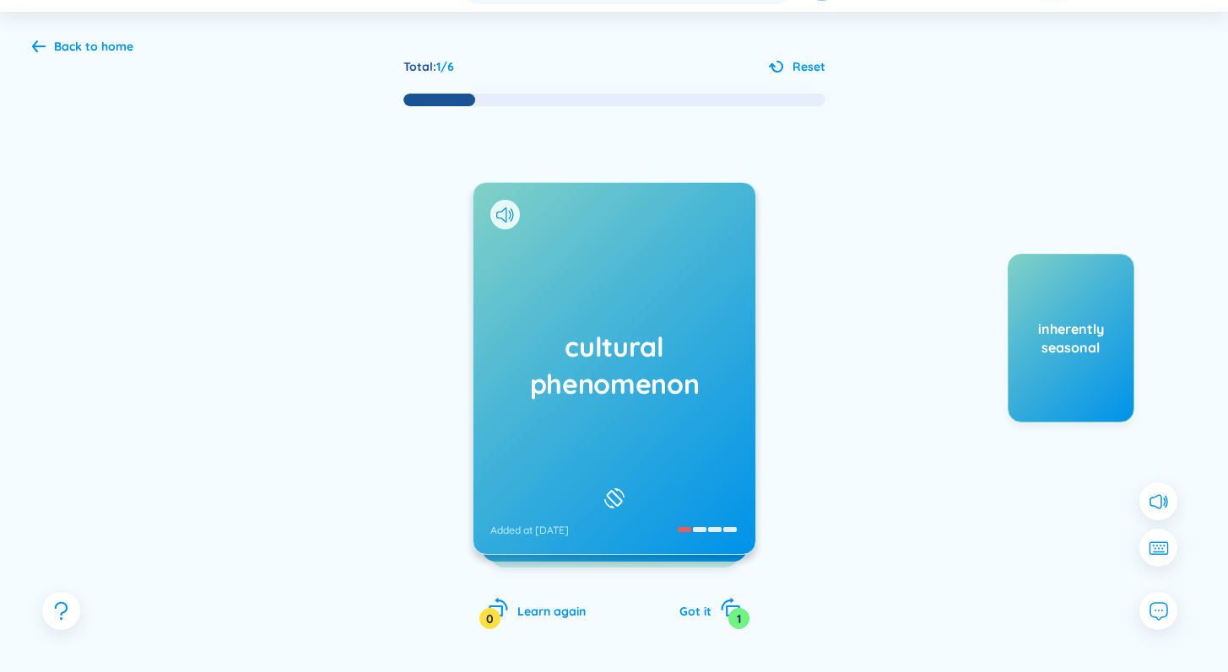
click at [611, 385] on h1 "cultural phenomenon" at bounding box center [614, 365] width 248 height 74
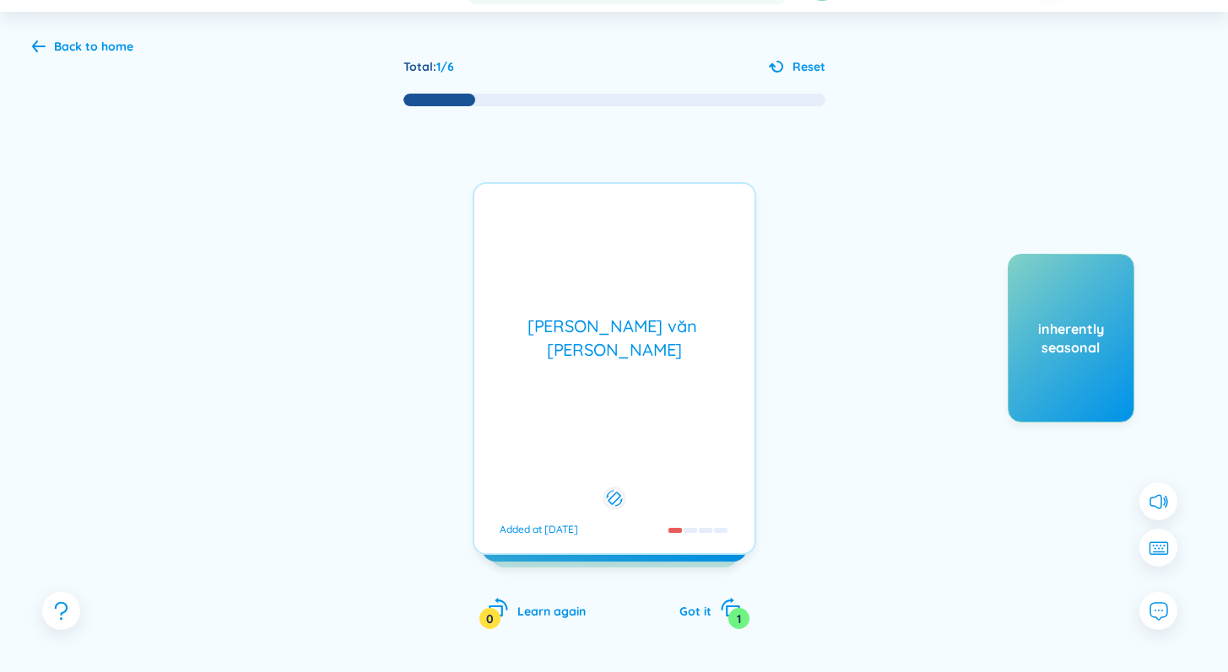
click at [611, 385] on div "[PERSON_NAME] văn [PERSON_NAME] Added at [DATE]" at bounding box center [613, 368] width 283 height 373
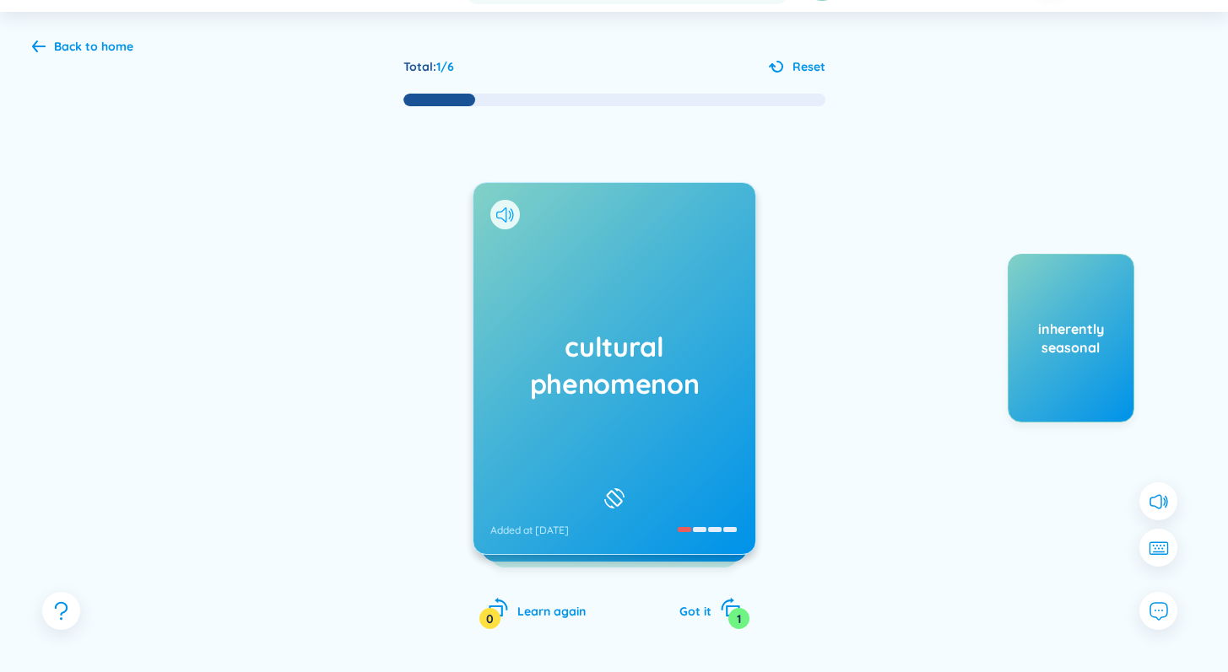
click at [498, 216] on icon at bounding box center [505, 215] width 18 height 15
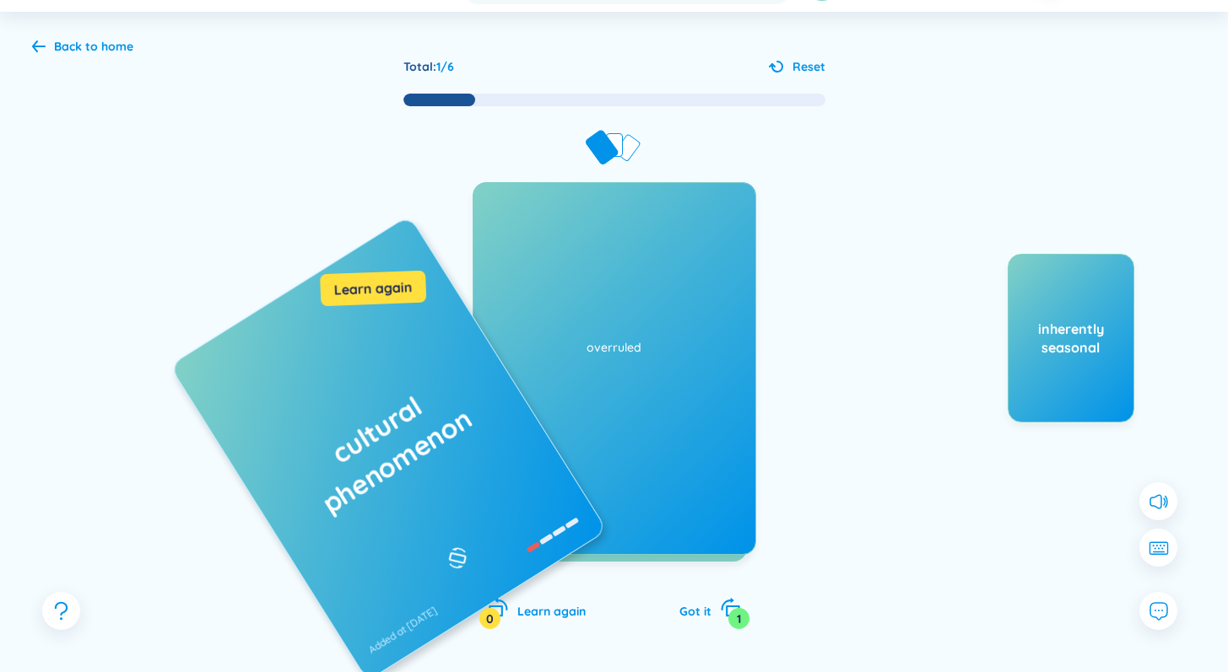
drag, startPoint x: 580, startPoint y: 367, endPoint x: 352, endPoint y: 391, distance: 229.9
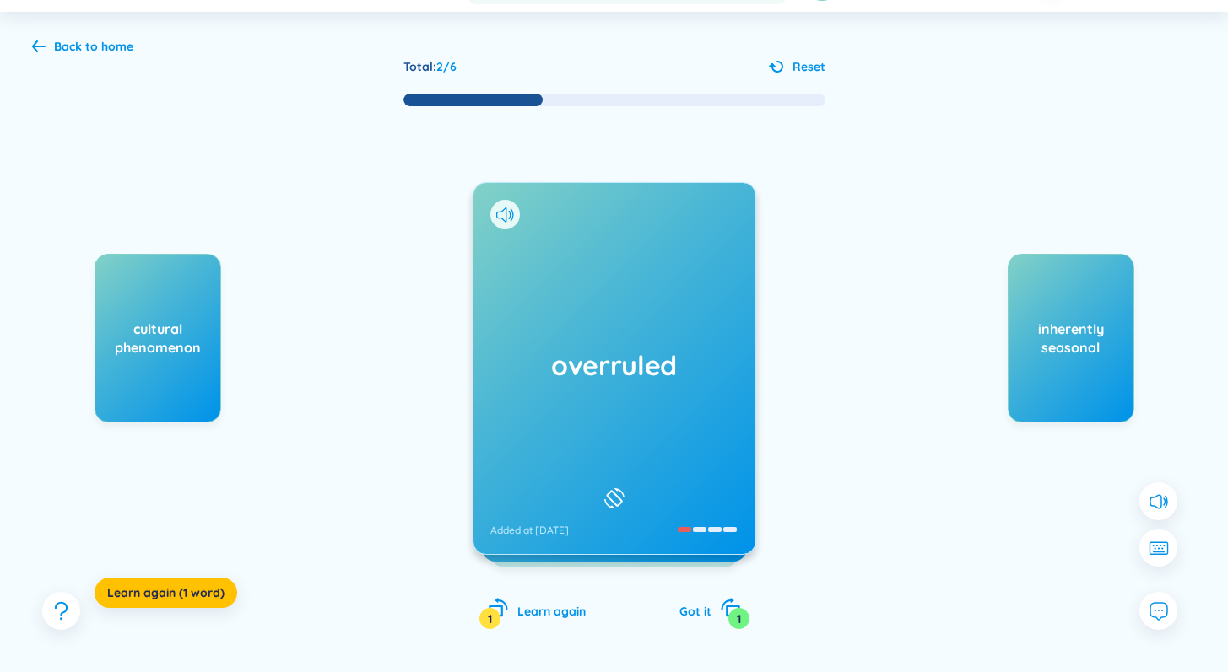
click at [634, 359] on h1 "overruled" at bounding box center [614, 365] width 248 height 37
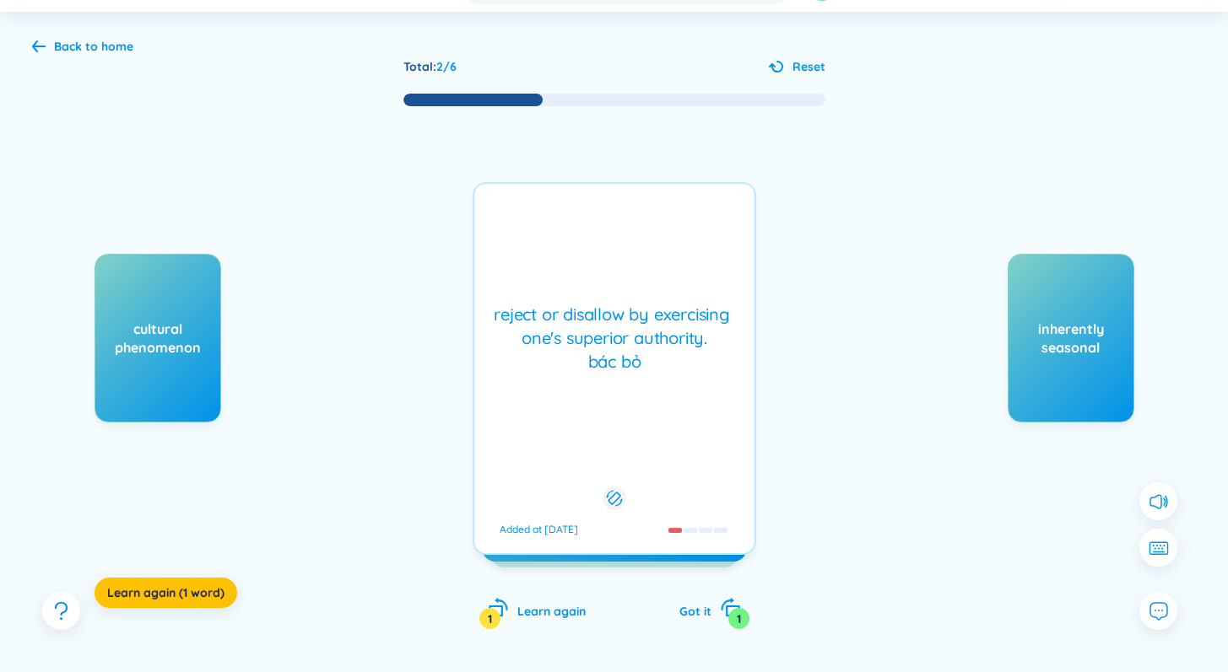
click at [627, 403] on div "reject or disallow by exercising one's superior authority. bác bỏ Added at [D…" at bounding box center [613, 368] width 283 height 373
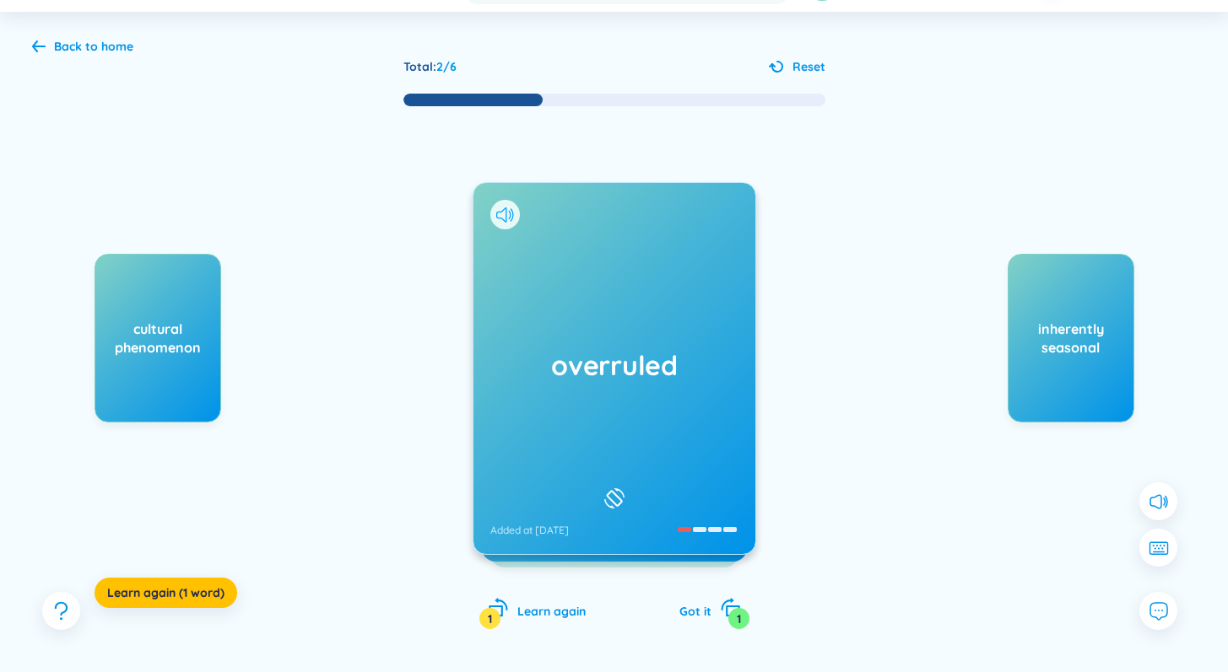
click at [505, 213] on icon at bounding box center [501, 215] width 10 height 15
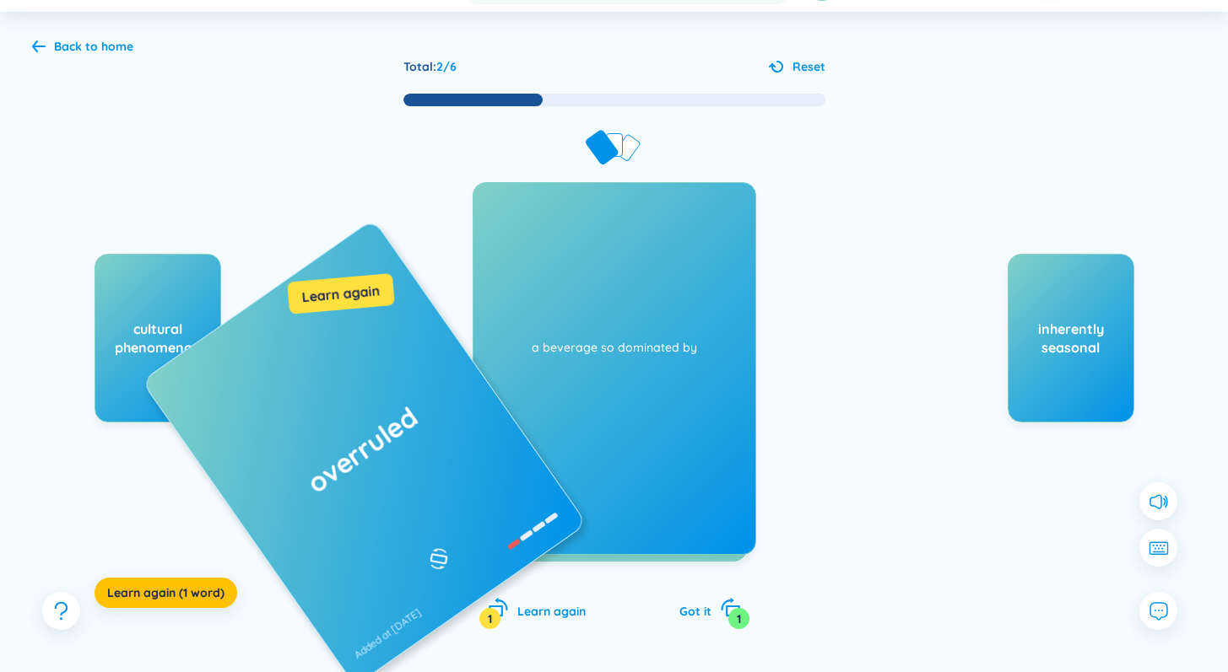
drag, startPoint x: 613, startPoint y: 391, endPoint x: 274, endPoint y: 388, distance: 339.2
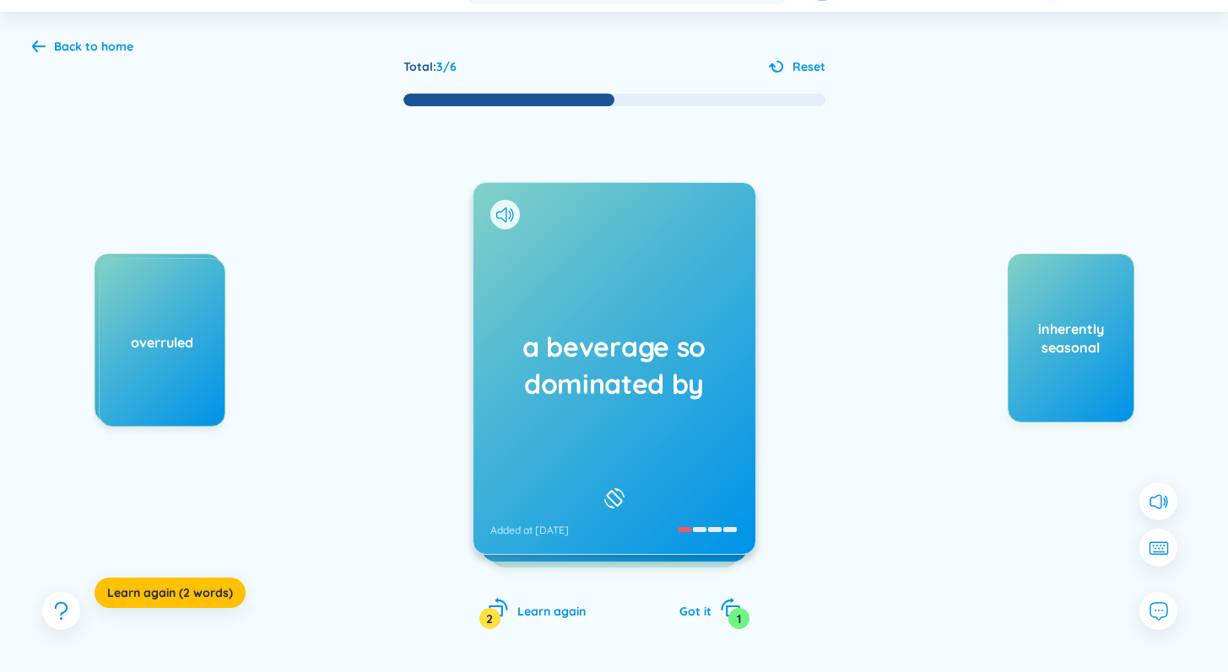
click at [588, 350] on h1 "a beverage so dominated by" at bounding box center [614, 365] width 248 height 74
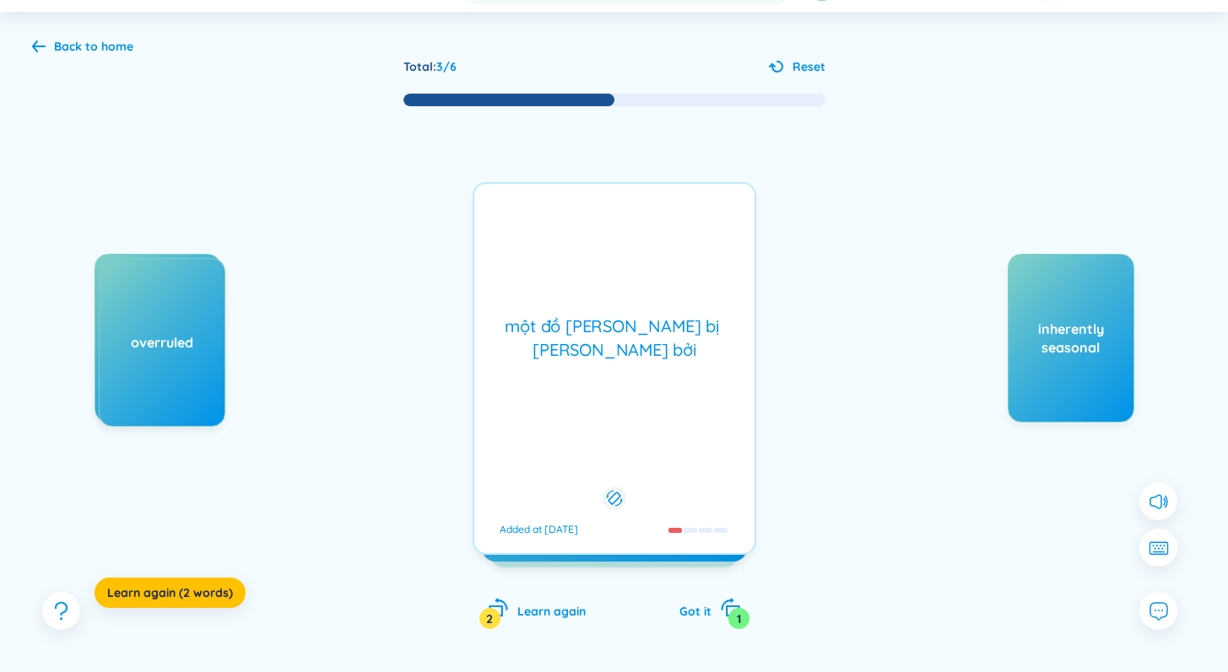
click at [597, 364] on div "một đồ [PERSON_NAME] bị [PERSON_NAME] bởi Added at [DATE]" at bounding box center [613, 368] width 283 height 373
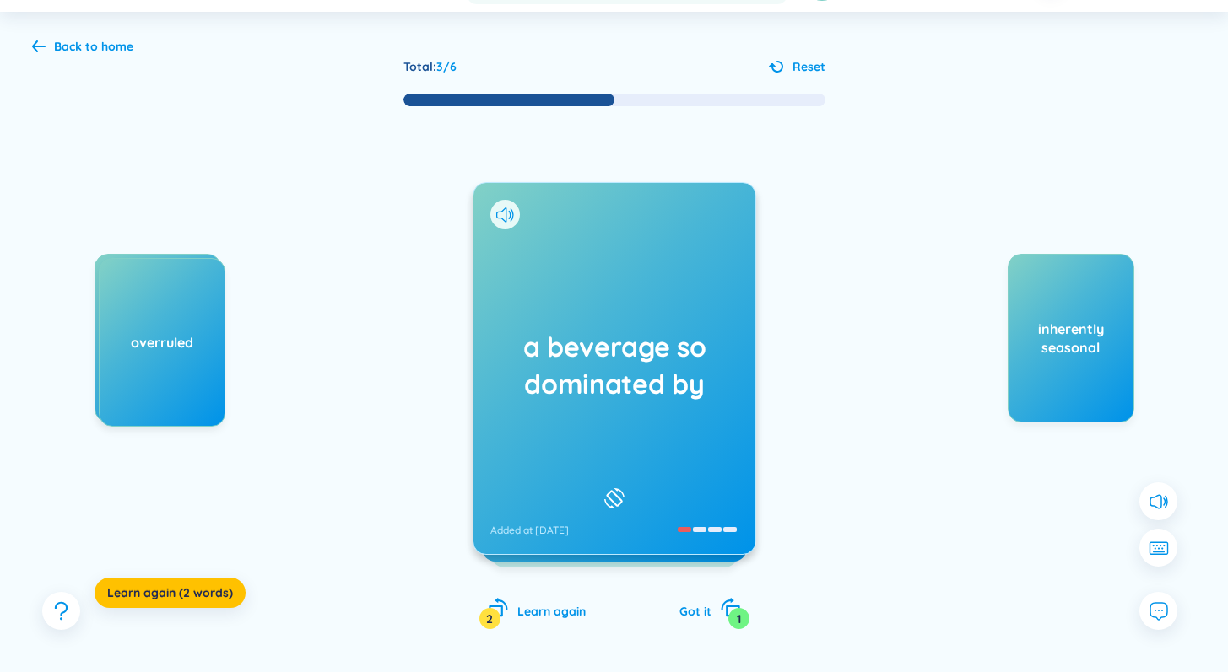
click at [613, 399] on h1 "a beverage so dominated by" at bounding box center [614, 365] width 248 height 74
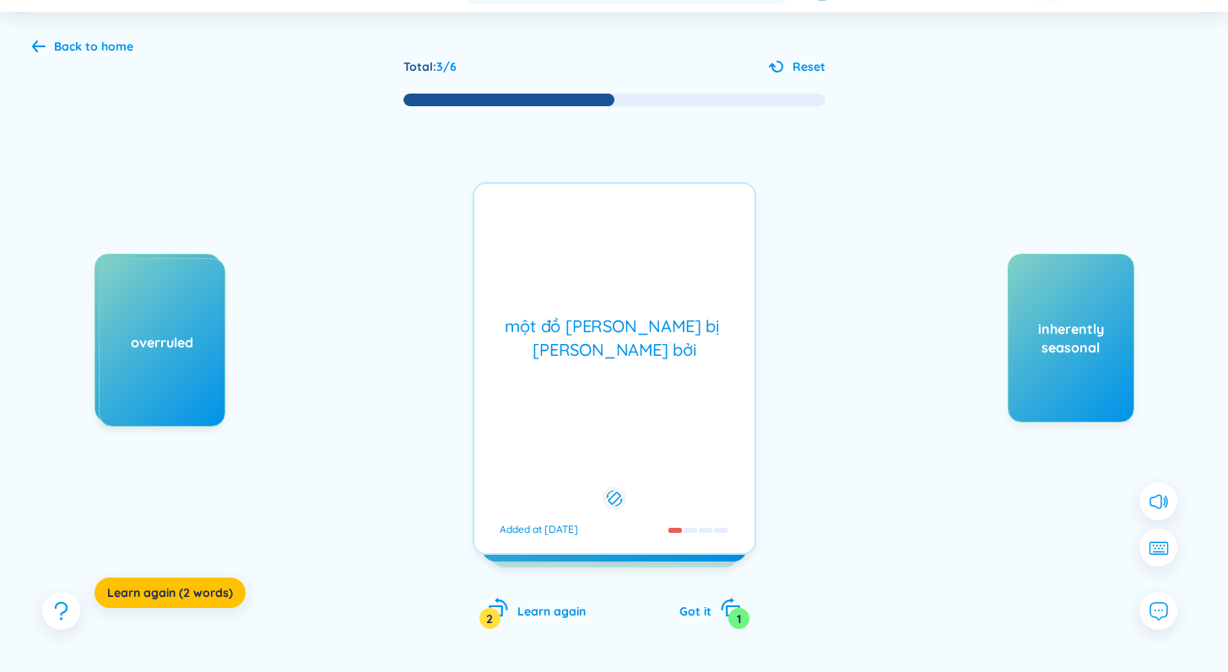
click at [613, 399] on div "một đồ [PERSON_NAME] bị [PERSON_NAME] bởi Added at [DATE]" at bounding box center [613, 368] width 283 height 373
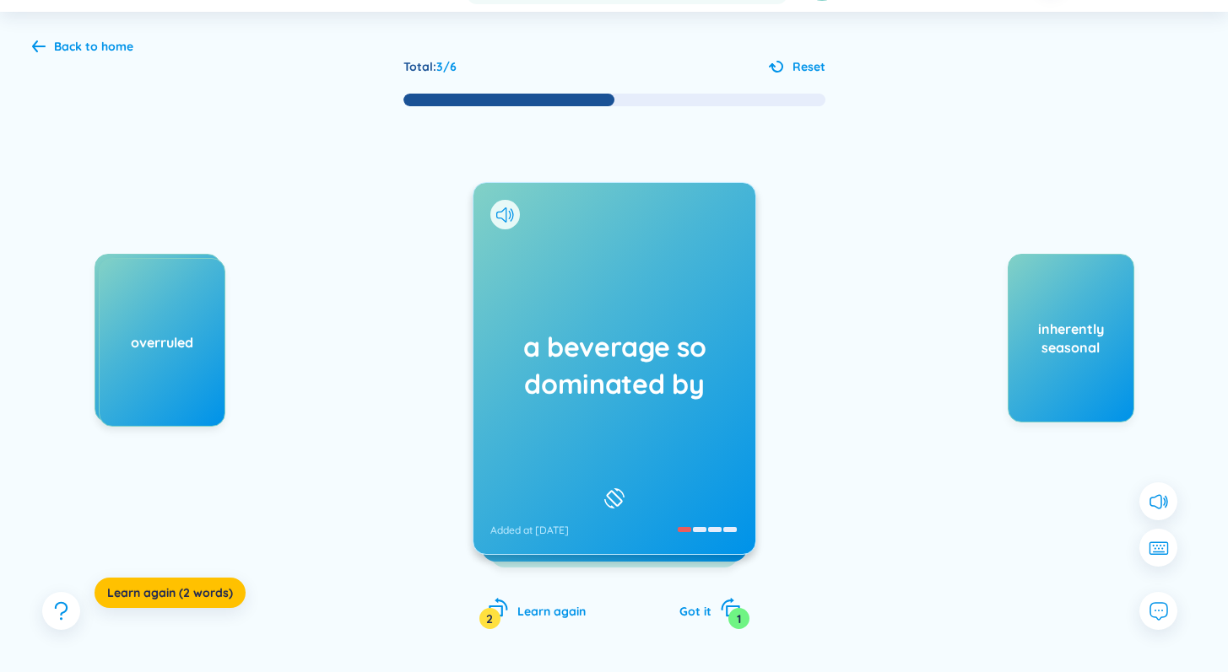
click at [613, 399] on div "a beverage so dominated by Added at [DATE]" at bounding box center [613, 368] width 283 height 373
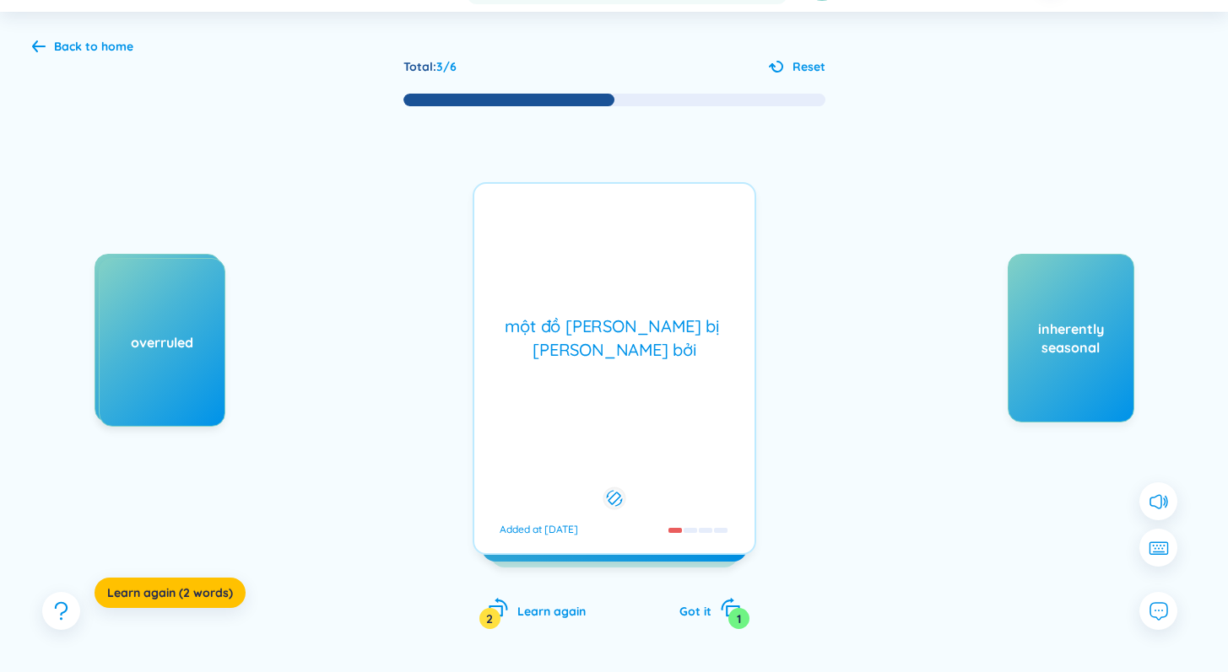
click at [613, 399] on div "một đồ [PERSON_NAME] bị [PERSON_NAME] bởi Added at [DATE]" at bounding box center [613, 368] width 283 height 373
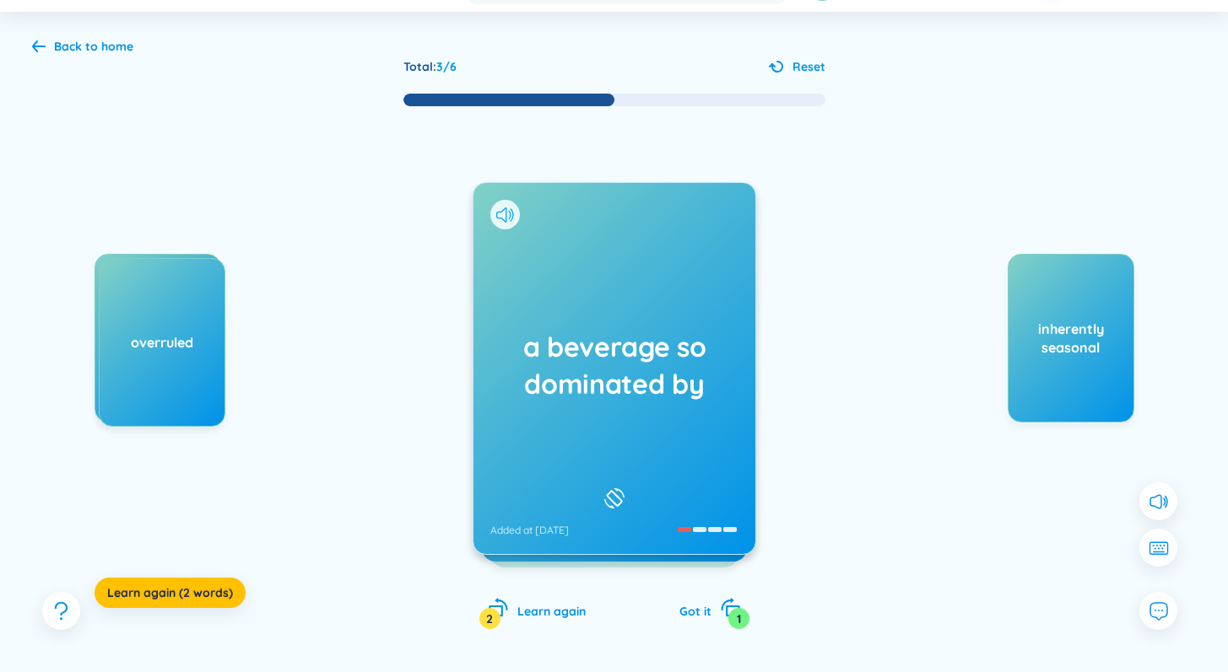
click at [506, 218] on icon at bounding box center [505, 215] width 18 height 15
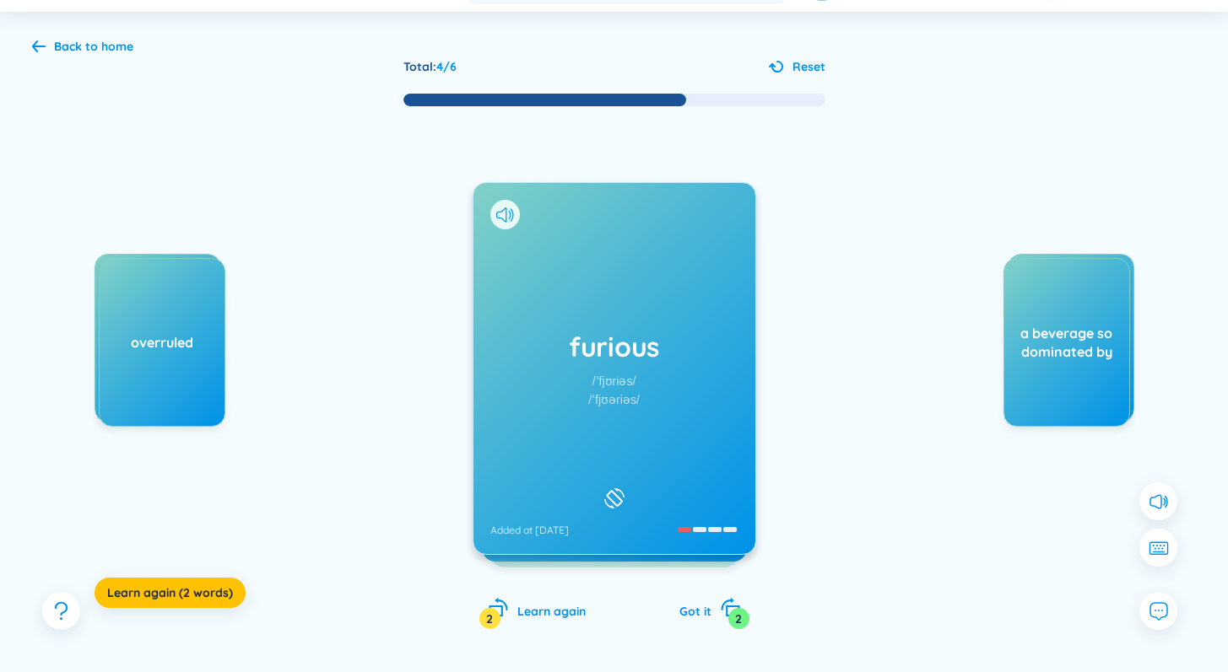
click at [507, 222] on div at bounding box center [505, 215] width 30 height 30
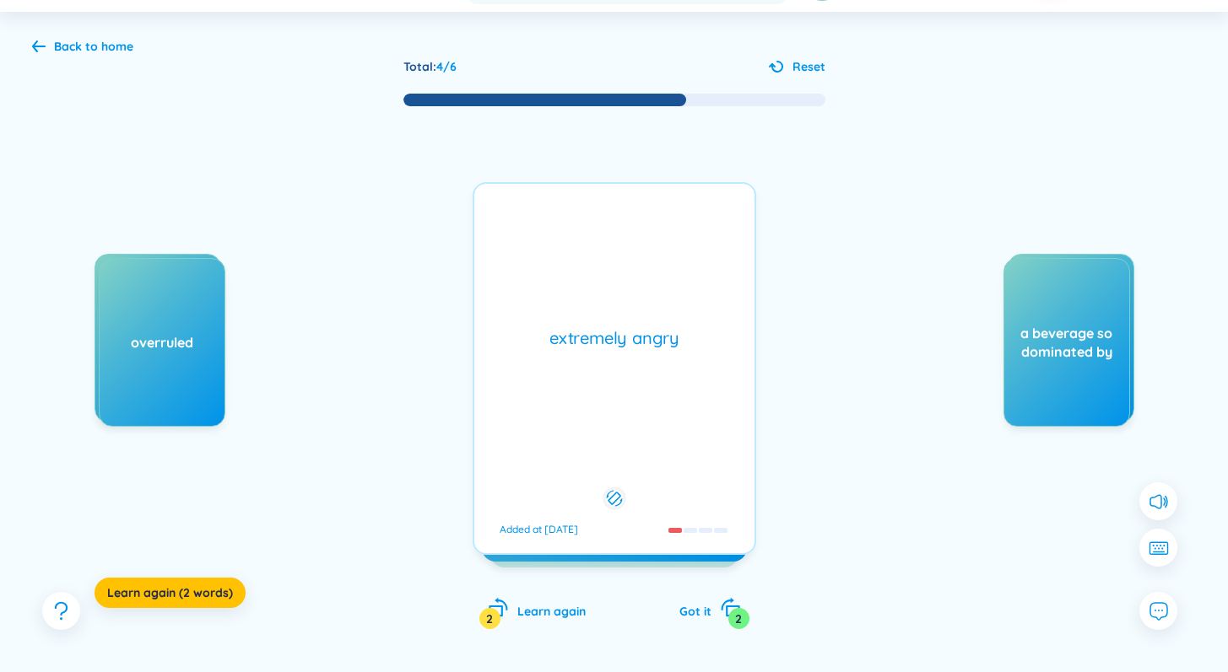
click at [507, 222] on div "extremely angry Added at [DATE]" at bounding box center [613, 368] width 283 height 373
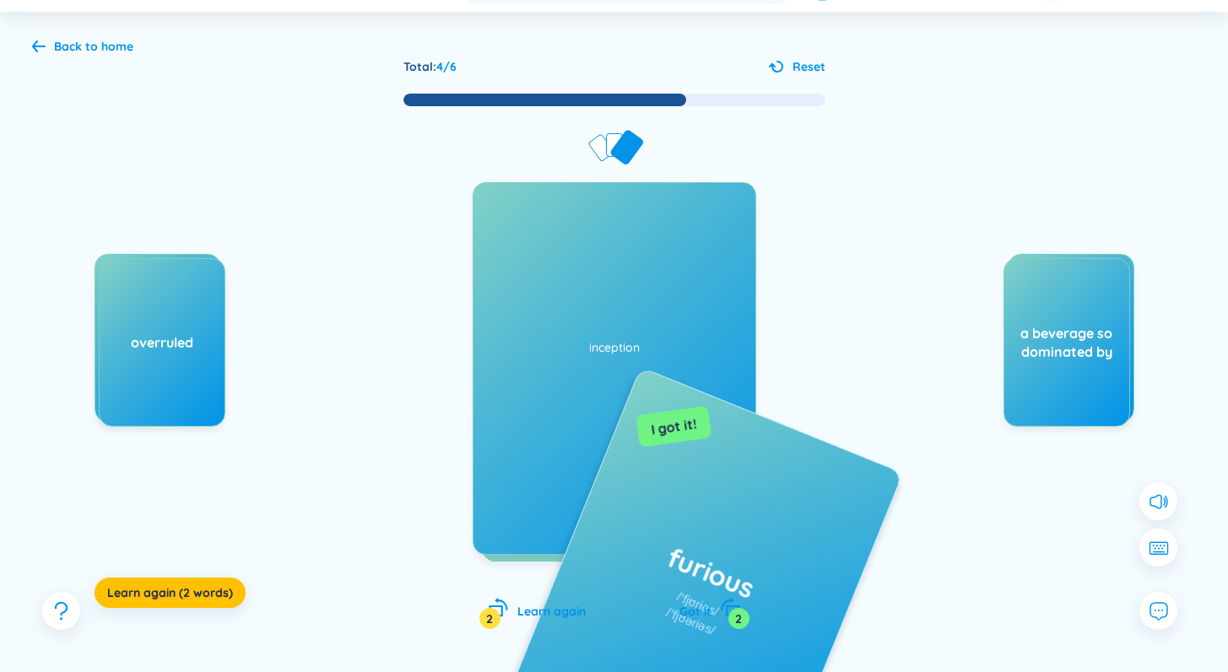
drag, startPoint x: 606, startPoint y: 286, endPoint x: 769, endPoint y: 636, distance: 386.2
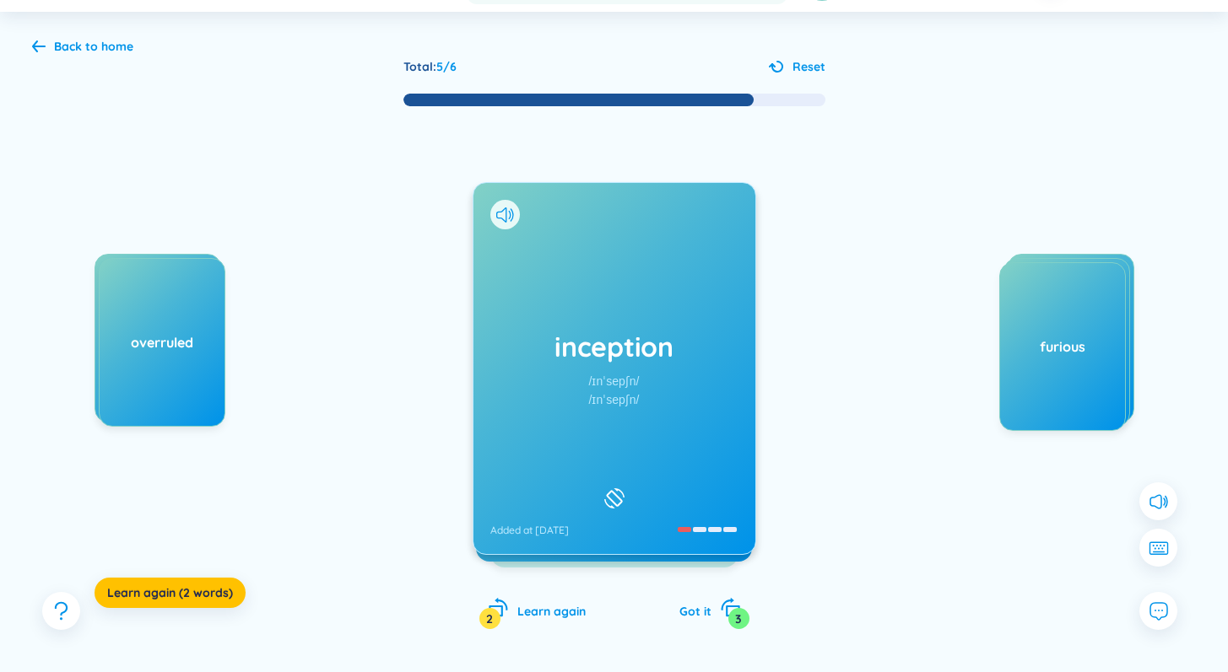
click at [622, 423] on div "inception /ɪnˈsepʃn/ /ɪnˈsepʃn/ Added at [DATE]" at bounding box center [614, 368] width 282 height 371
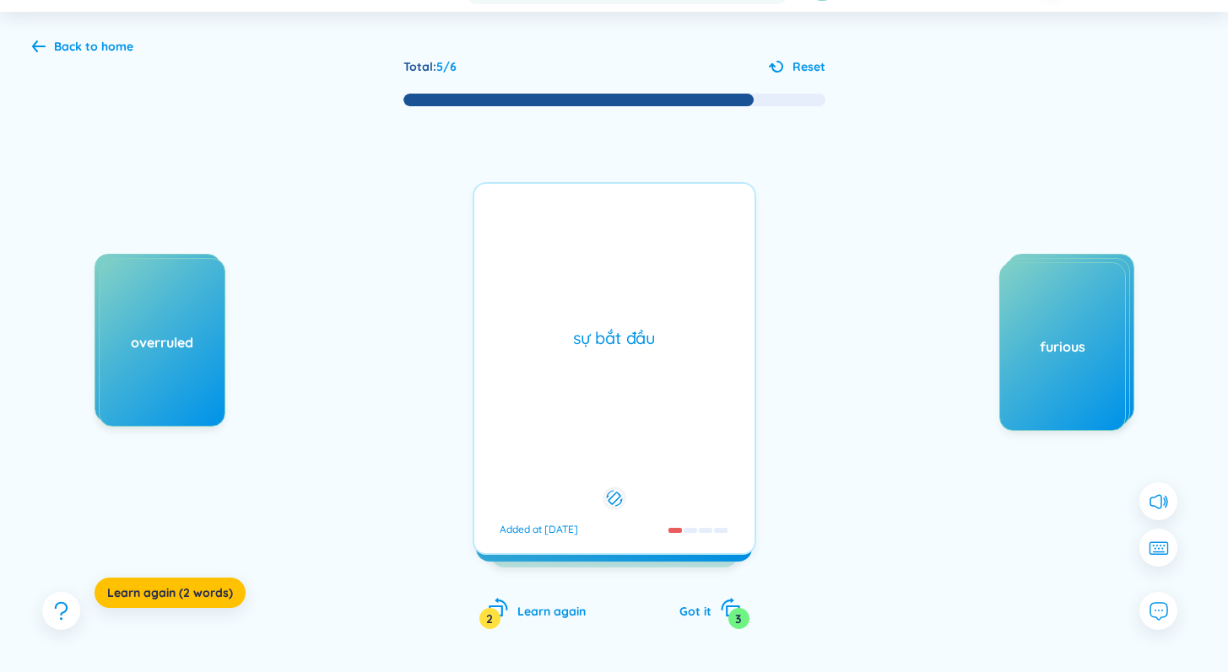
click at [622, 423] on div "sự bắt đầu Added at [DATE]" at bounding box center [613, 368] width 283 height 373
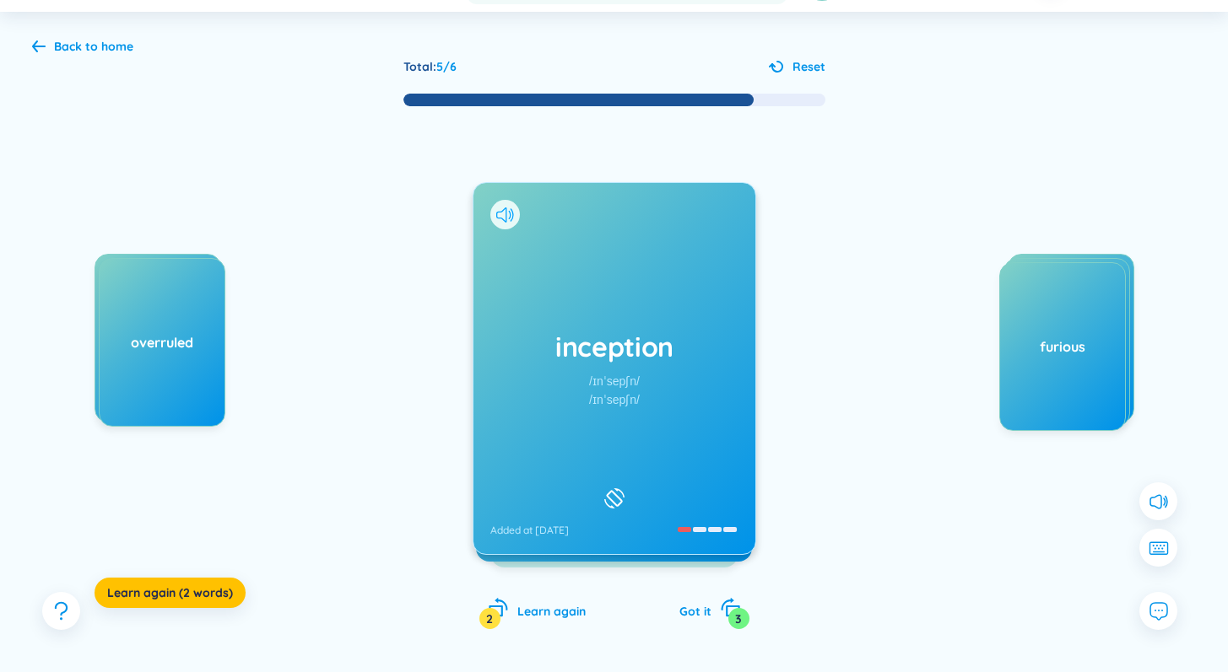
click at [505, 212] on icon at bounding box center [501, 215] width 10 height 15
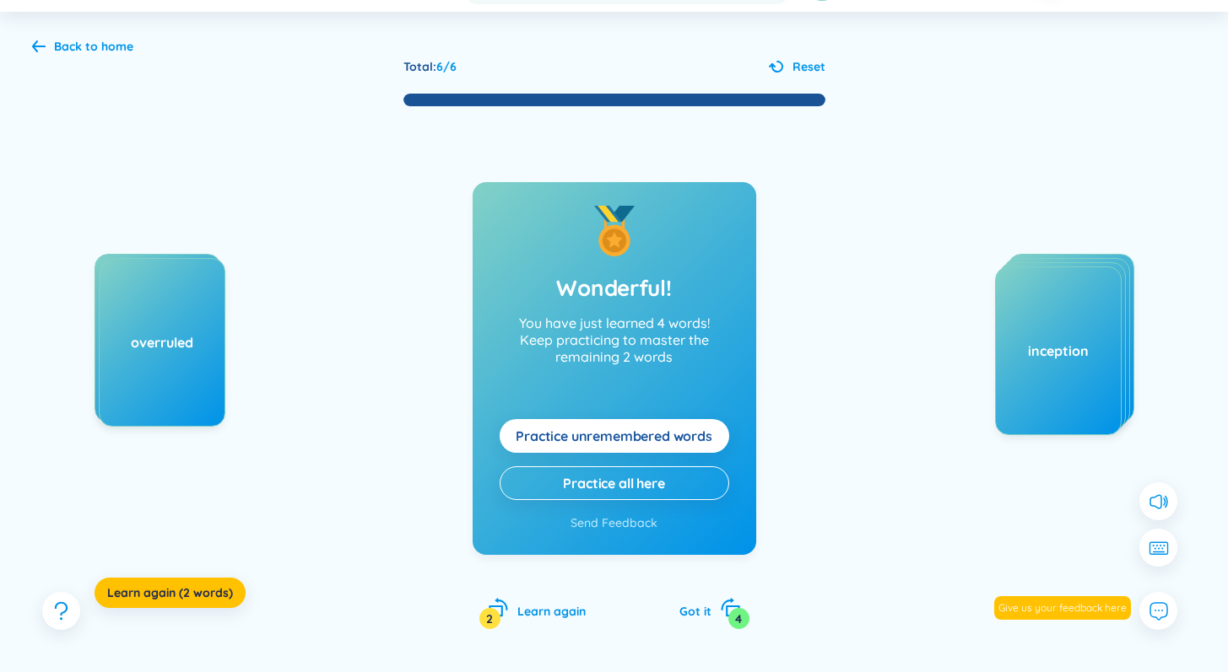
click at [672, 429] on span "Practice unremembered words" at bounding box center [614, 436] width 197 height 19
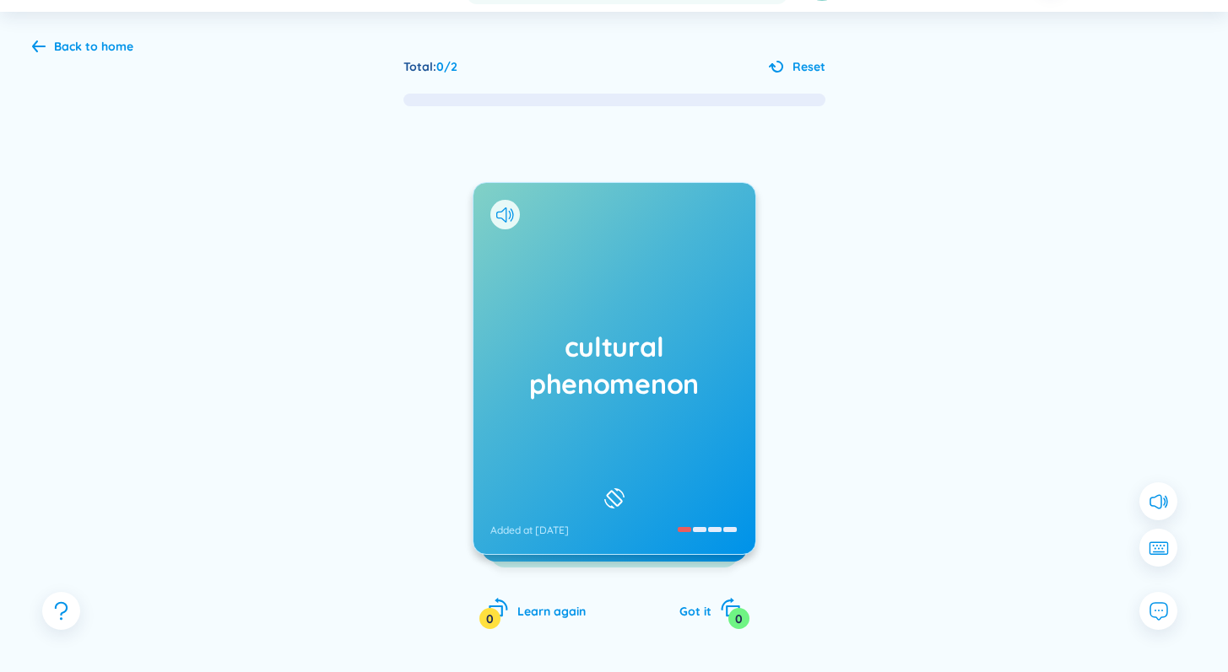
click at [552, 321] on div "cultural phenomenon Added at [DATE]" at bounding box center [614, 368] width 282 height 371
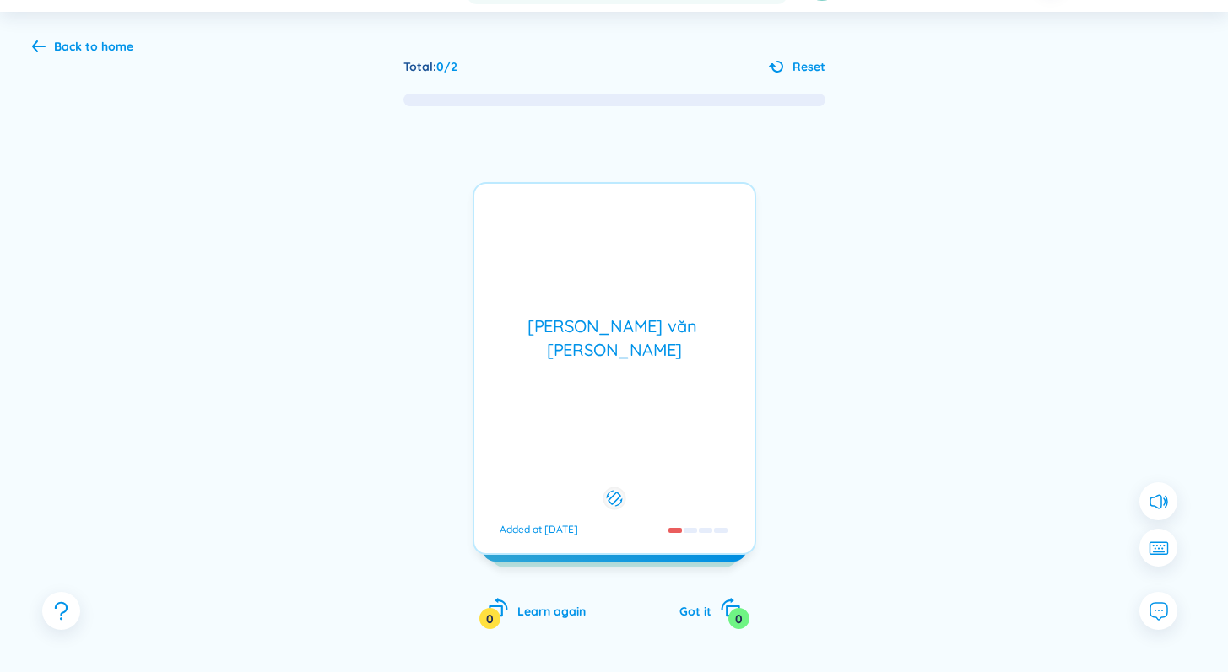
click at [552, 321] on div "[PERSON_NAME] văn [PERSON_NAME] Added at [DATE]" at bounding box center [613, 368] width 283 height 373
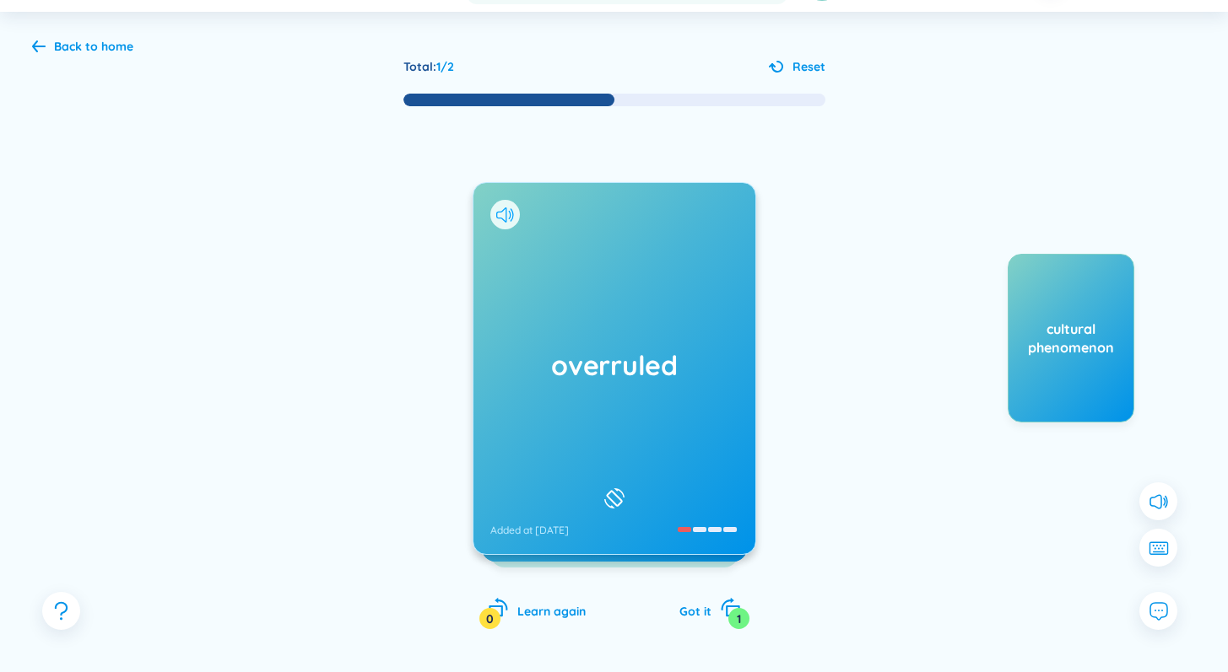
click at [499, 211] on icon at bounding box center [501, 215] width 10 height 15
click at [591, 317] on div "overruled Added at [DATE]" at bounding box center [614, 368] width 282 height 371
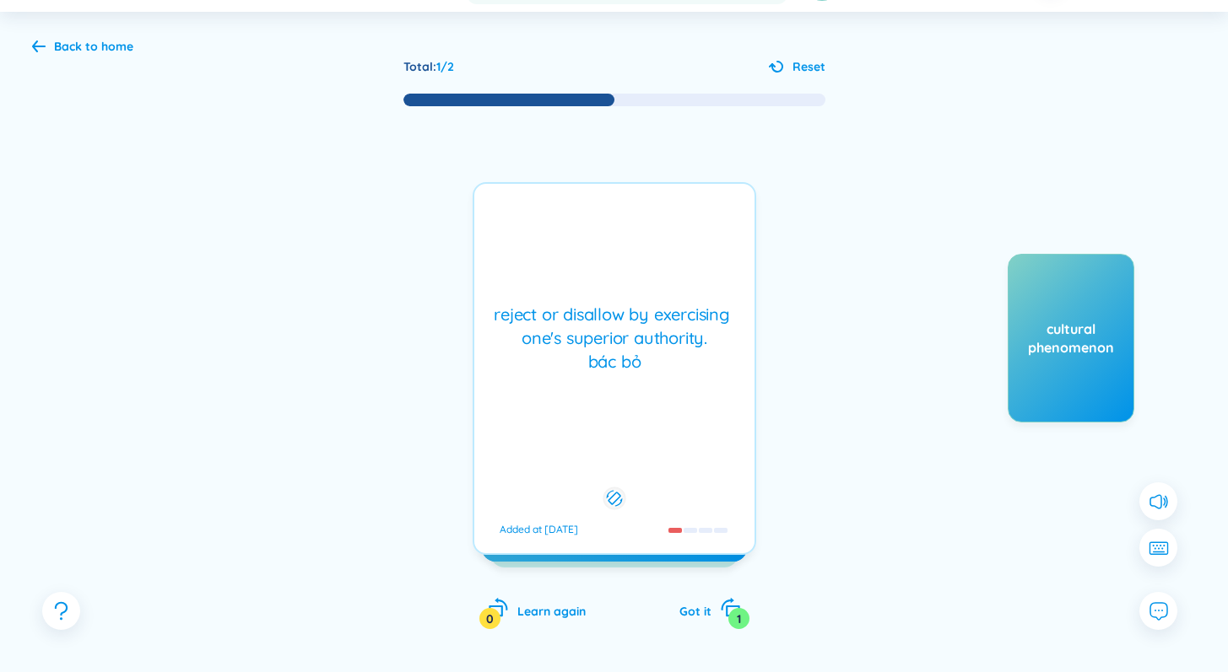
click at [591, 317] on div "reject or disallow by exercising one's superior authority. bác bỏ" at bounding box center [614, 338] width 263 height 71
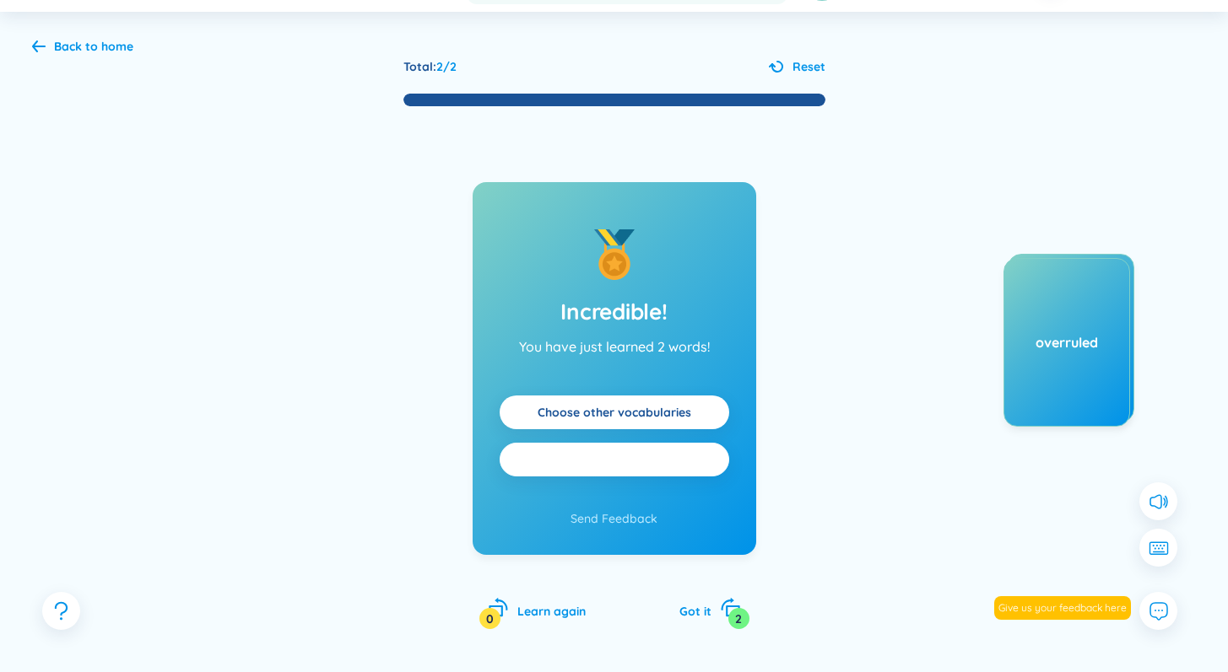
click at [640, 456] on span "Practice all" at bounding box center [614, 460] width 70 height 19
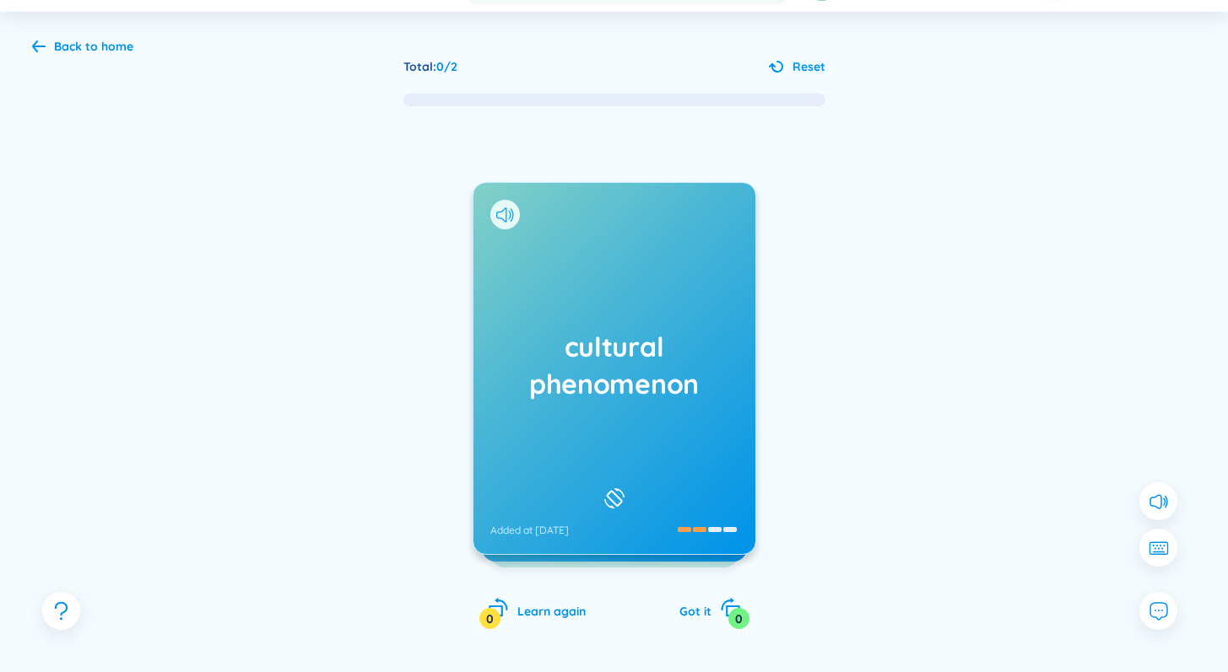
click at [505, 212] on icon at bounding box center [501, 215] width 10 height 15
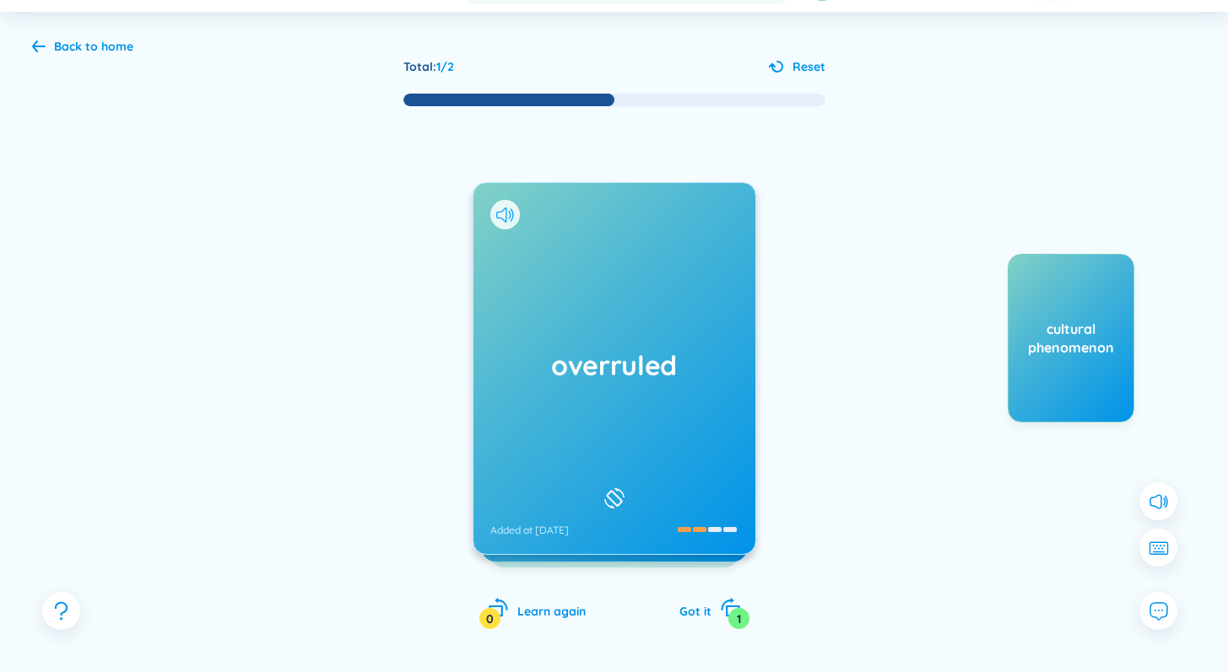
click at [503, 219] on icon at bounding box center [505, 215] width 18 height 15
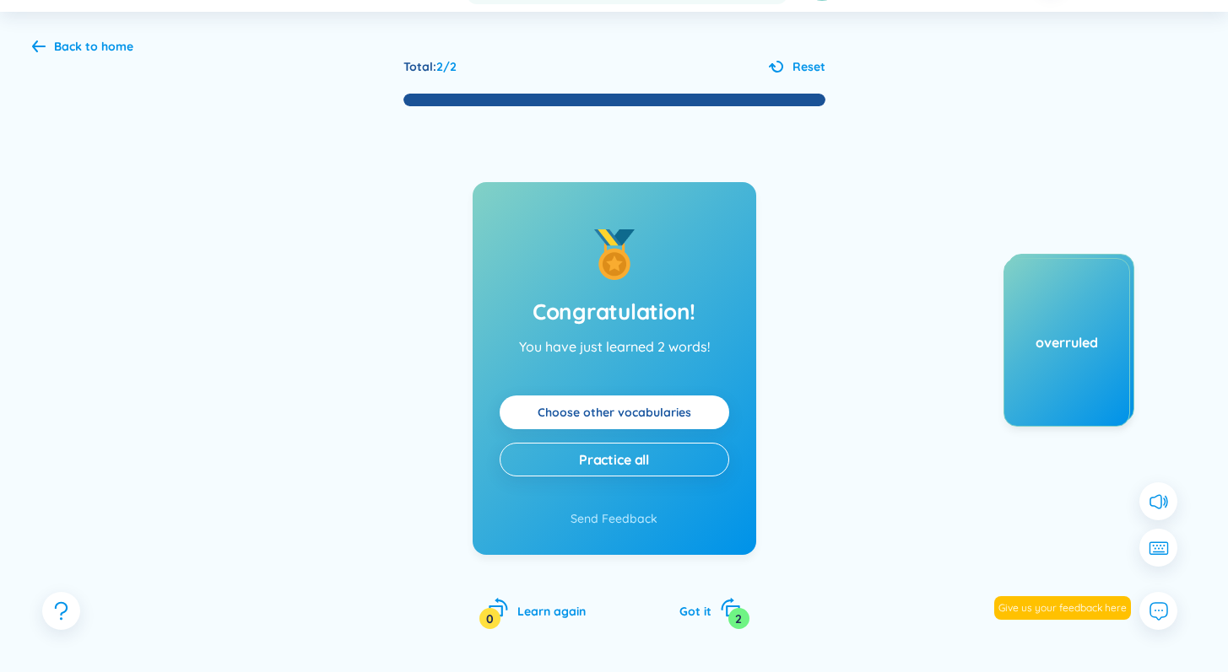
click at [665, 413] on link "Choose other vocabularies" at bounding box center [614, 412] width 154 height 19
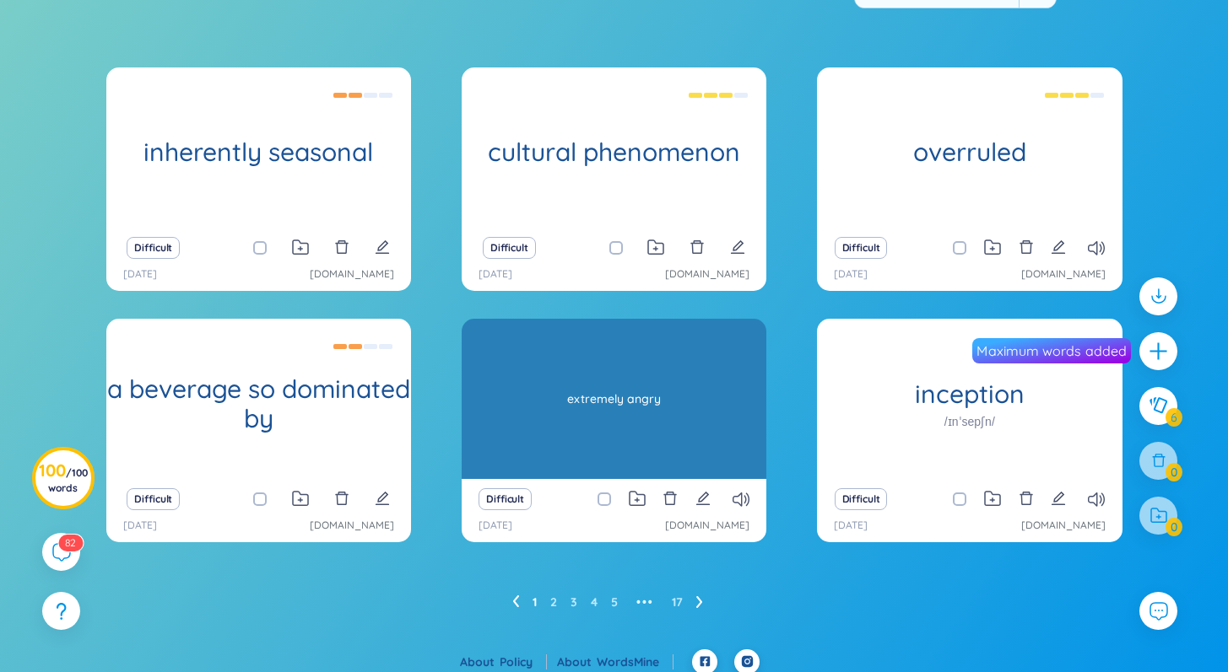
scroll to position [129, 0]
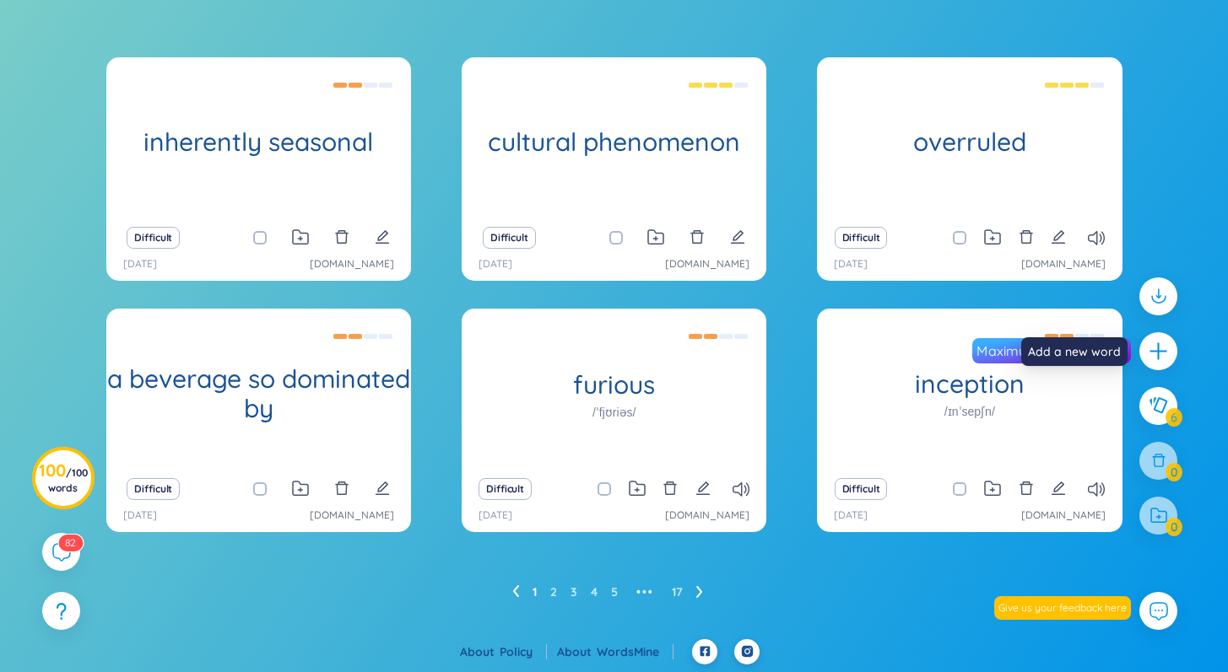
click at [1158, 349] on icon "plus" at bounding box center [1158, 351] width 2 height 17
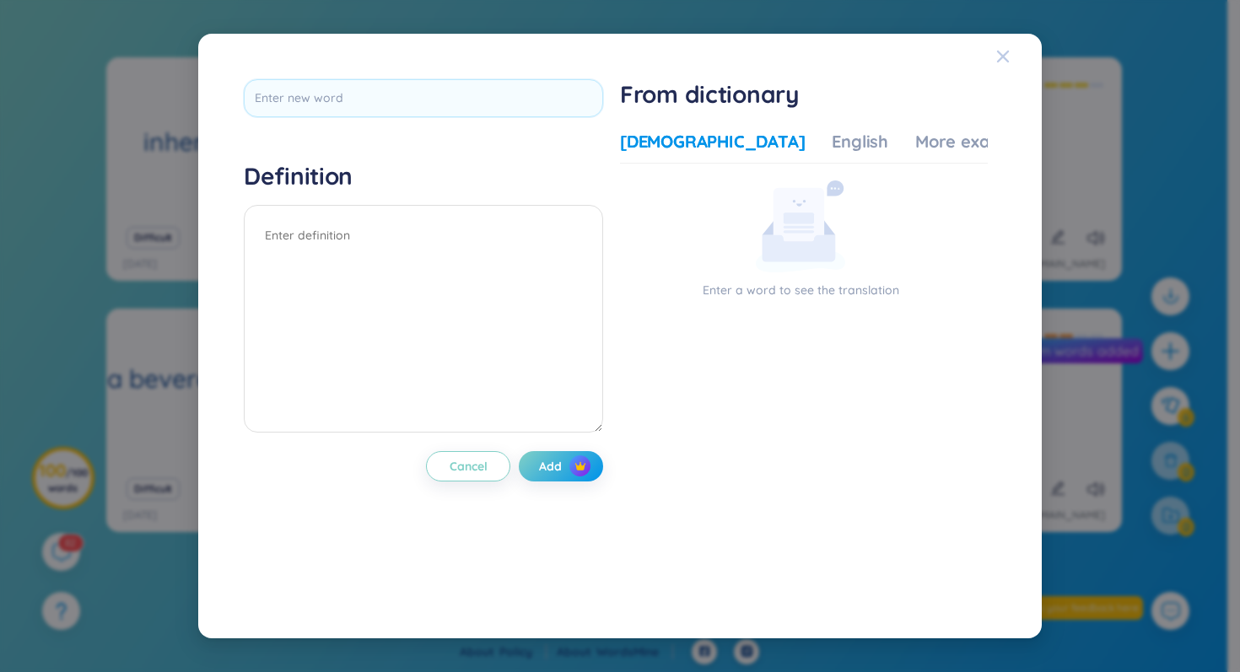
click at [1002, 55] on icon "Close" at bounding box center [1003, 56] width 12 height 12
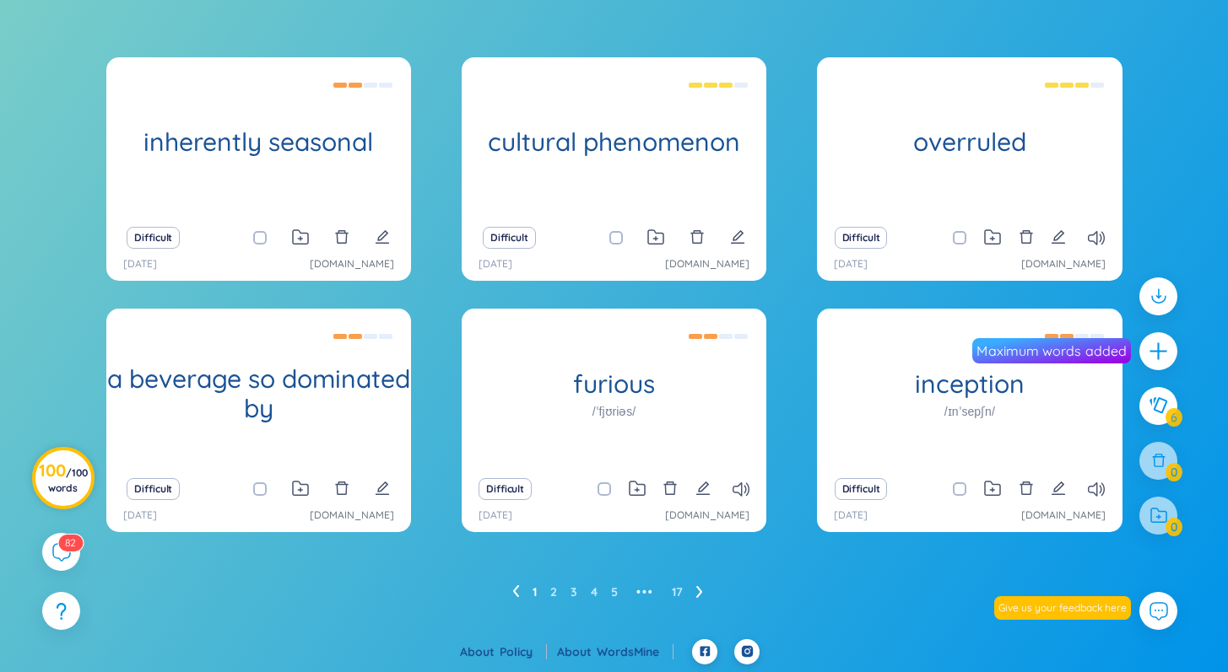
click at [73, 484] on span "/ 100 words" at bounding box center [68, 481] width 40 height 28
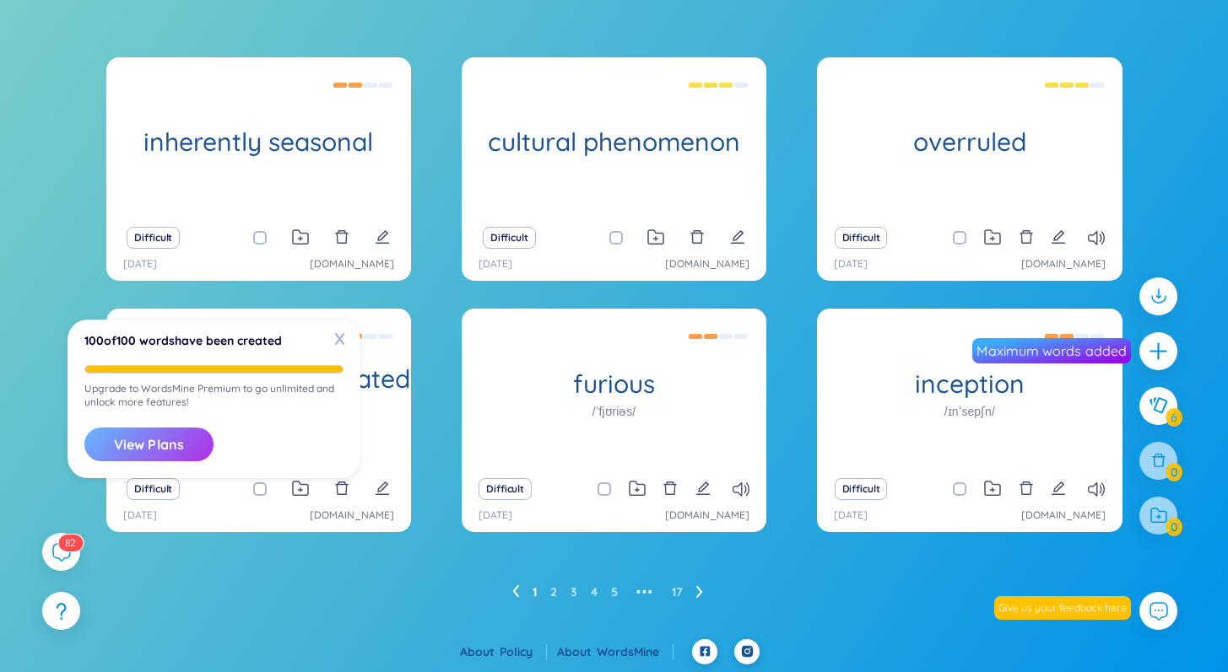
click at [159, 450] on button "View Plans" at bounding box center [148, 445] width 129 height 34
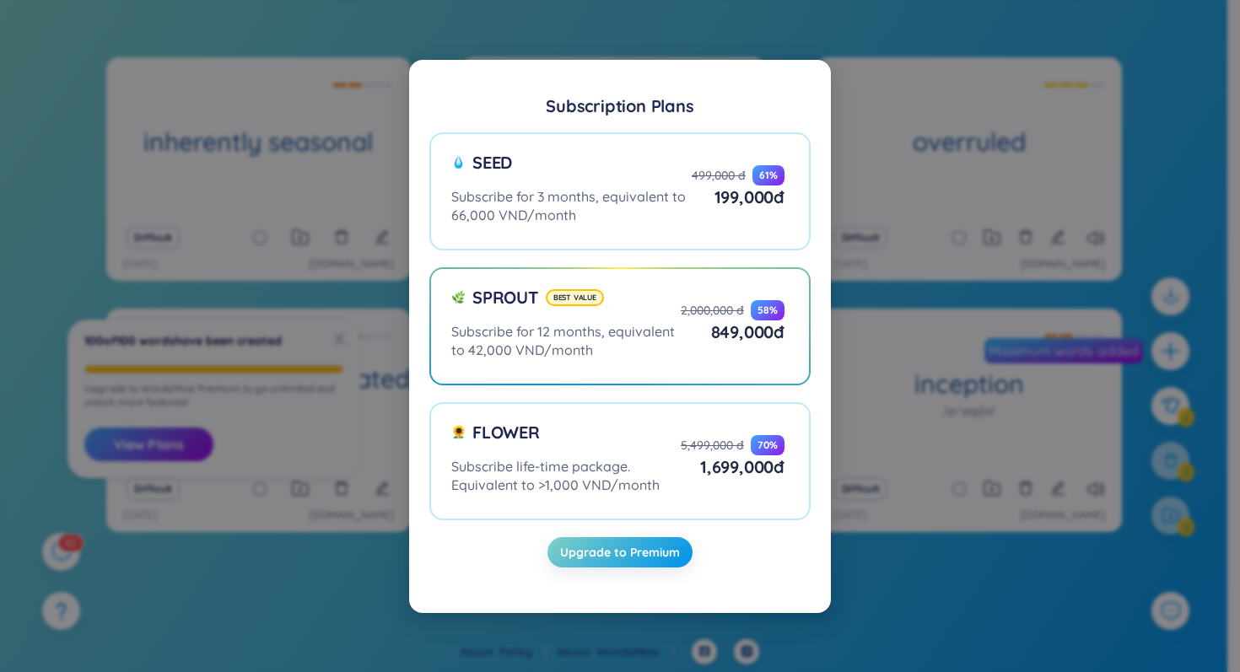
click at [946, 531] on div "Subscription Plans Seed Subscribe for 3 months, equivalent to 66,000 VND/month …" at bounding box center [620, 336] width 1240 height 672
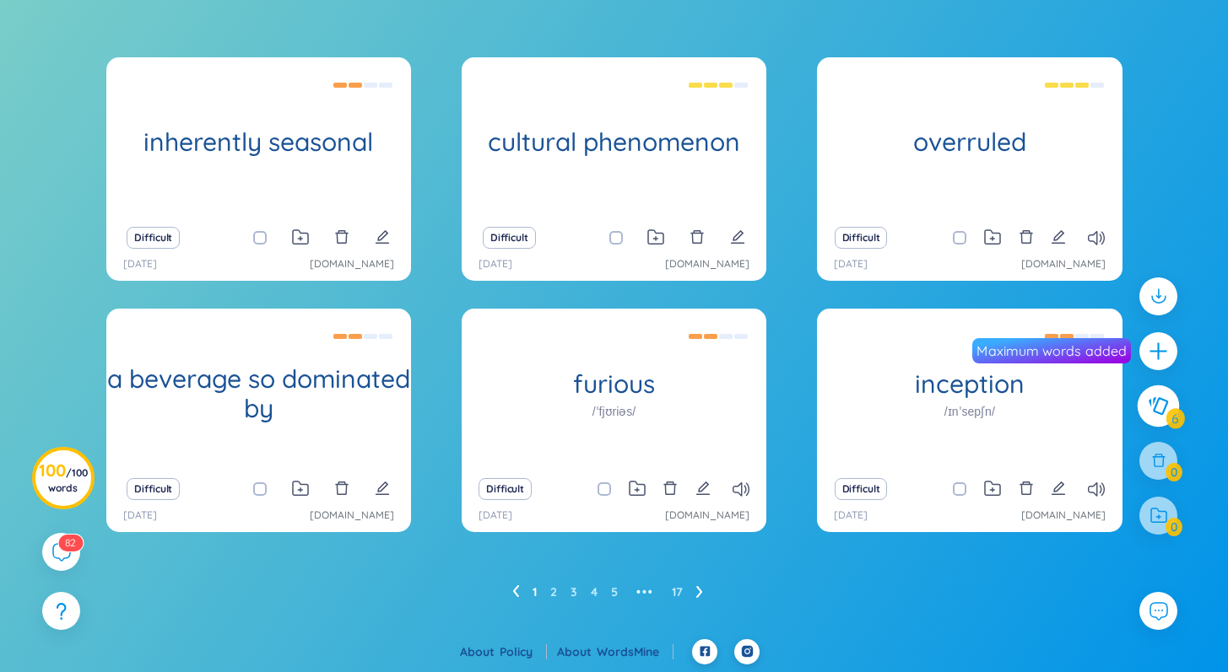
click at [1174, 412] on button at bounding box center [1158, 407] width 42 height 42
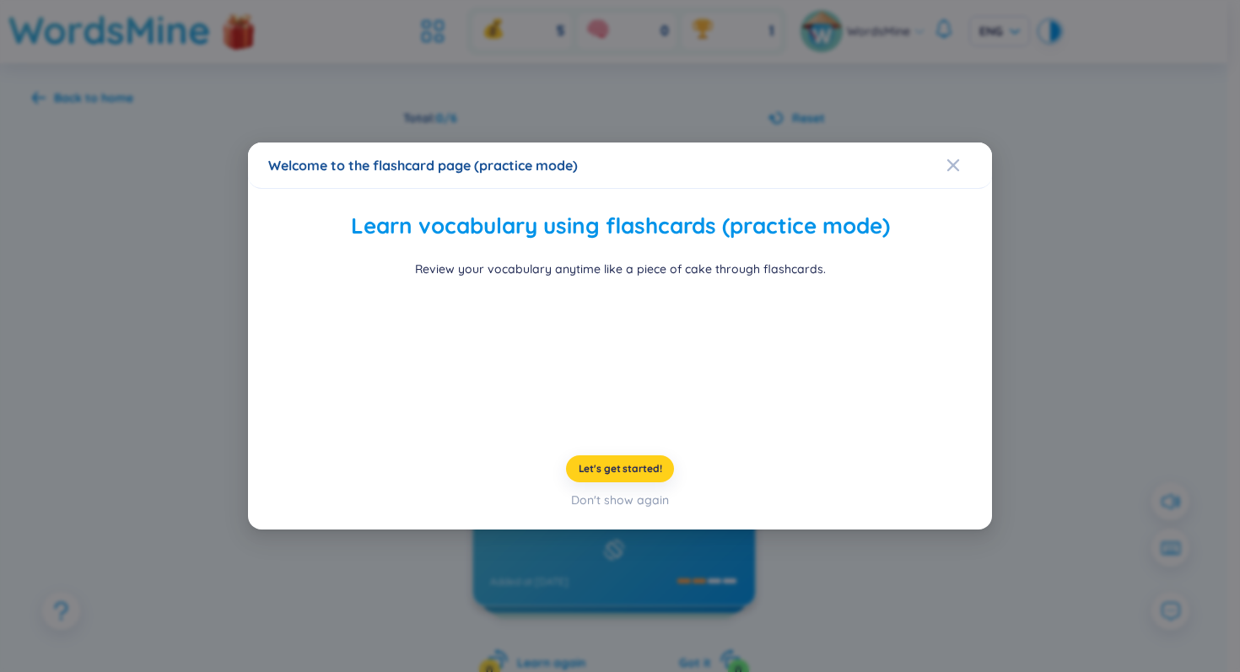
click at [640, 483] on button "Let's get started!" at bounding box center [620, 469] width 109 height 27
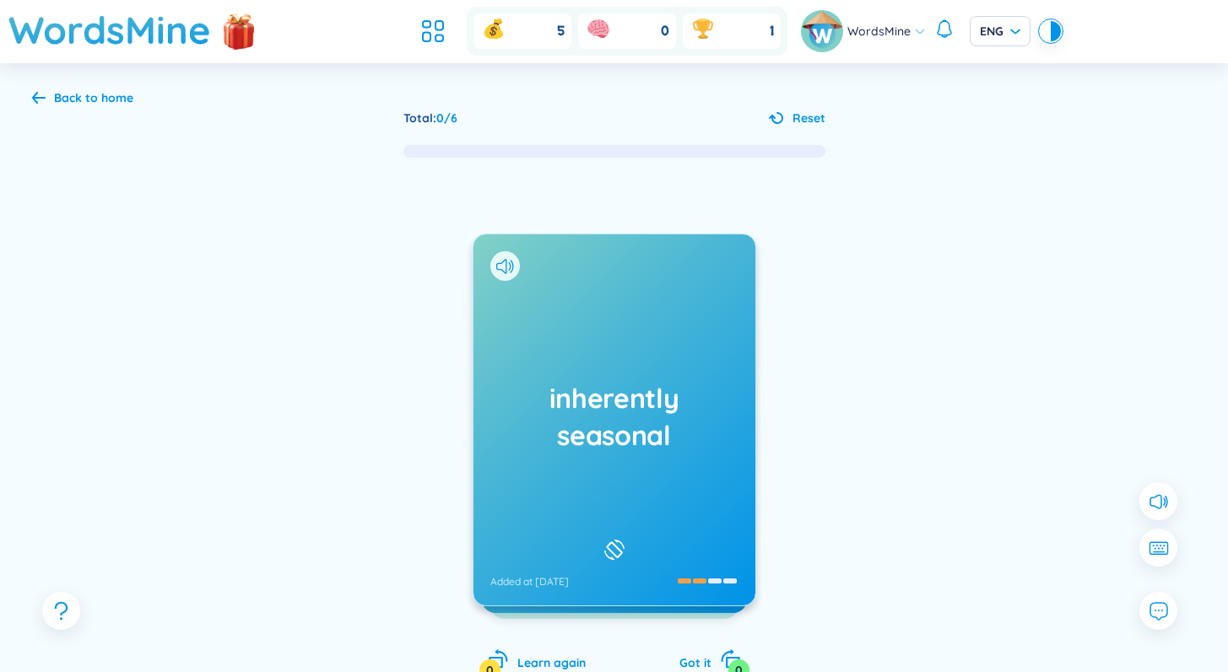
click at [656, 494] on div "inherently seasonal Added at [DATE]" at bounding box center [614, 420] width 282 height 371
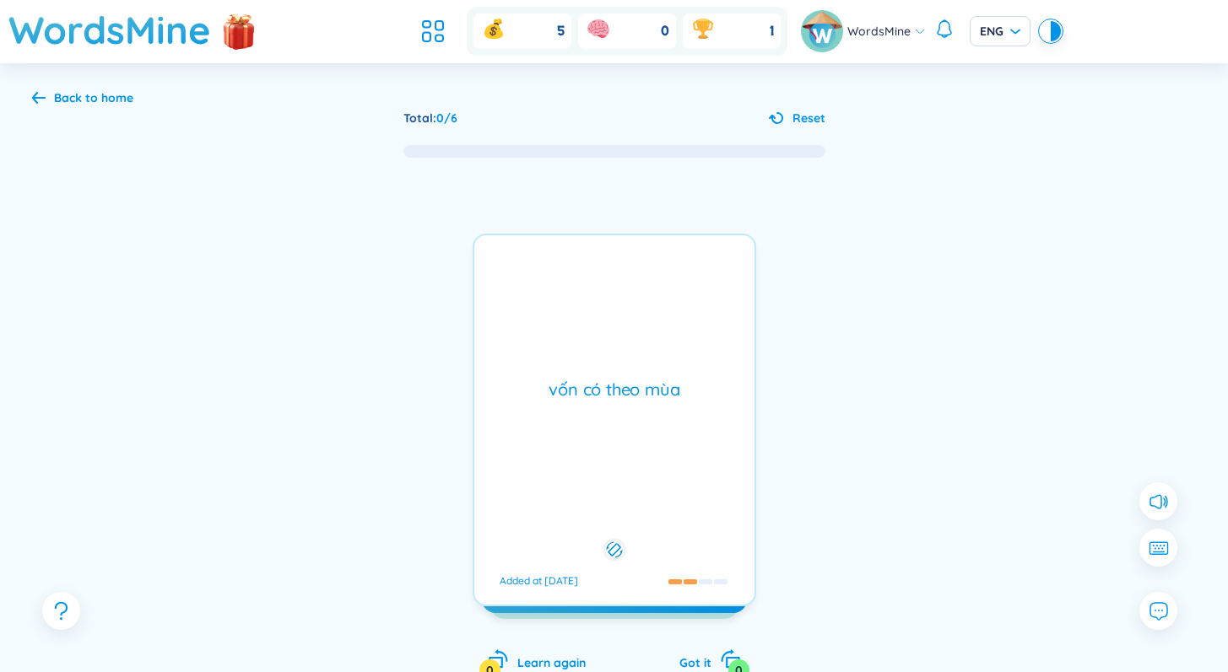
click at [656, 494] on div "vốn có theo mùa Added at [DATE]" at bounding box center [613, 420] width 283 height 373
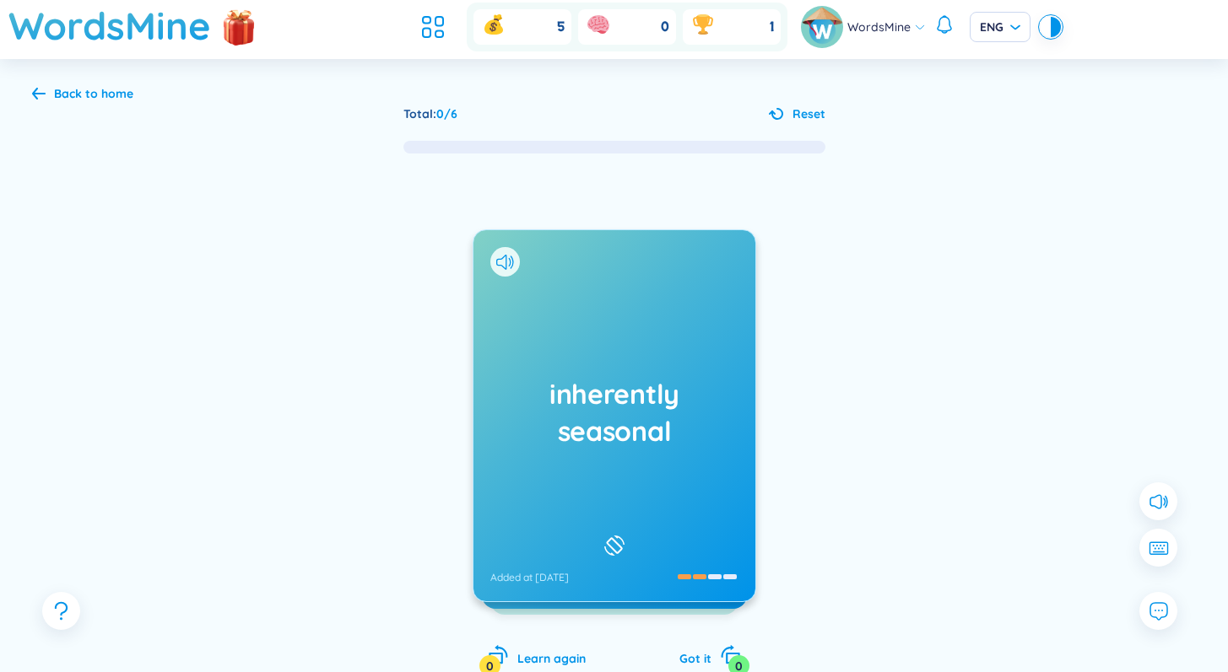
scroll to position [7, 0]
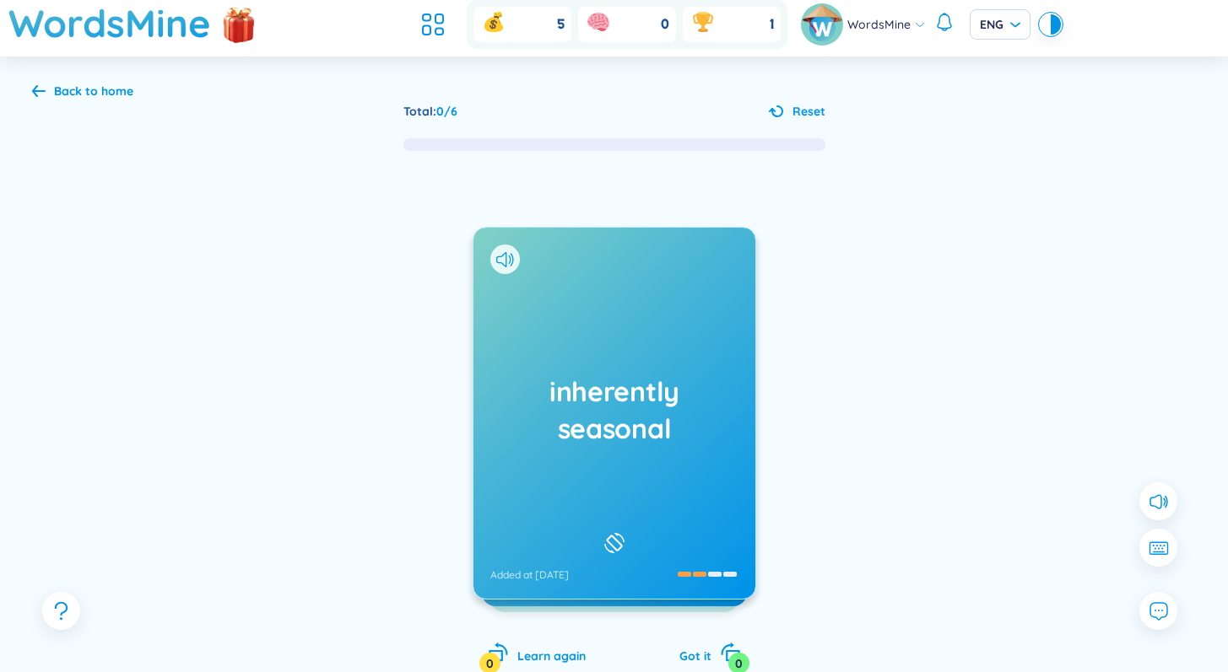
click at [782, 115] on icon at bounding box center [776, 111] width 14 height 12
click at [503, 255] on icon at bounding box center [505, 259] width 18 height 15
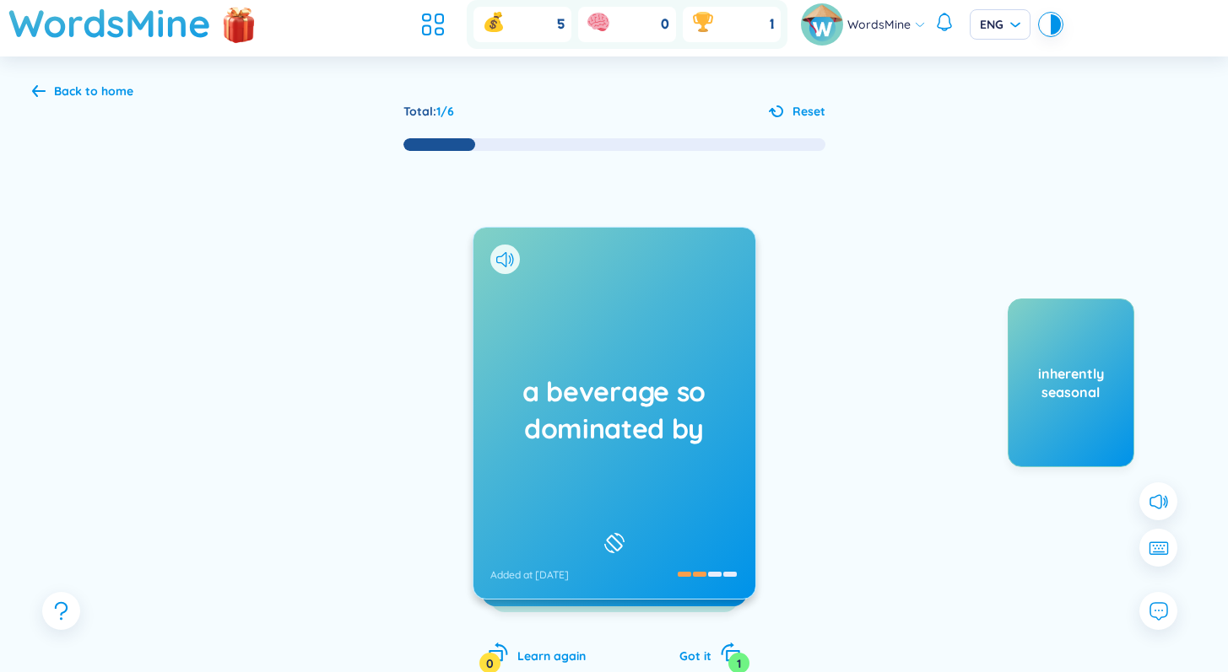
click at [606, 440] on h1 "a beverage so dominated by" at bounding box center [614, 410] width 248 height 74
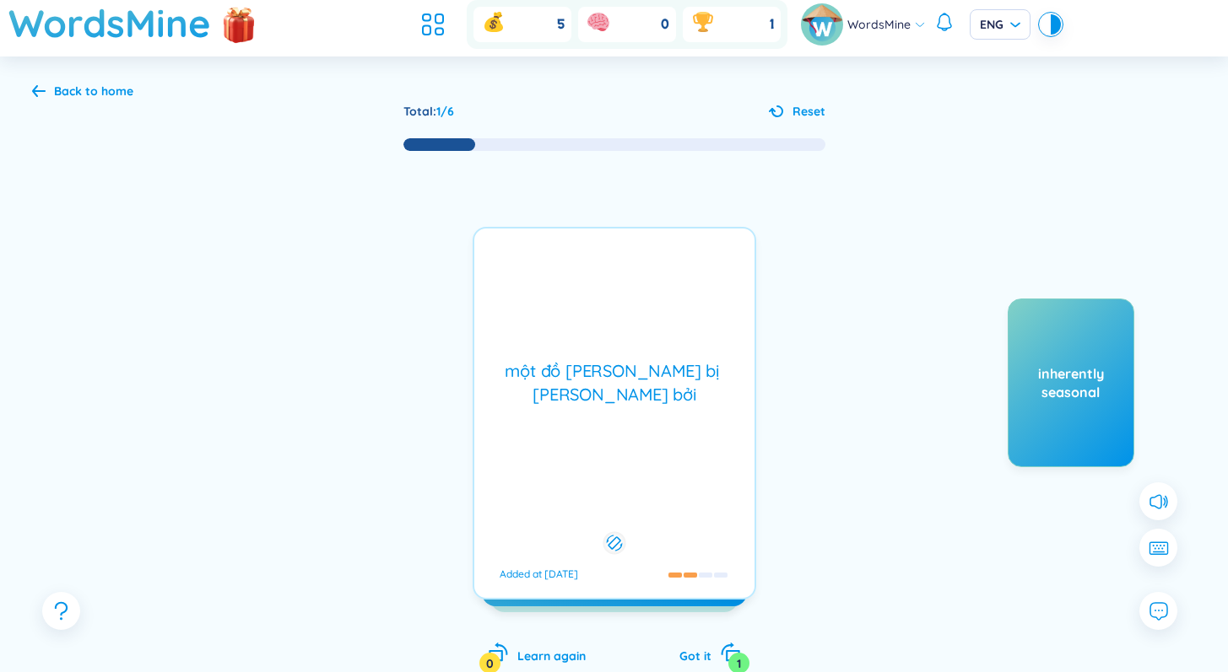
click at [606, 440] on div "một đồ [PERSON_NAME] bị [PERSON_NAME] bởi Added at [DATE]" at bounding box center [613, 413] width 283 height 373
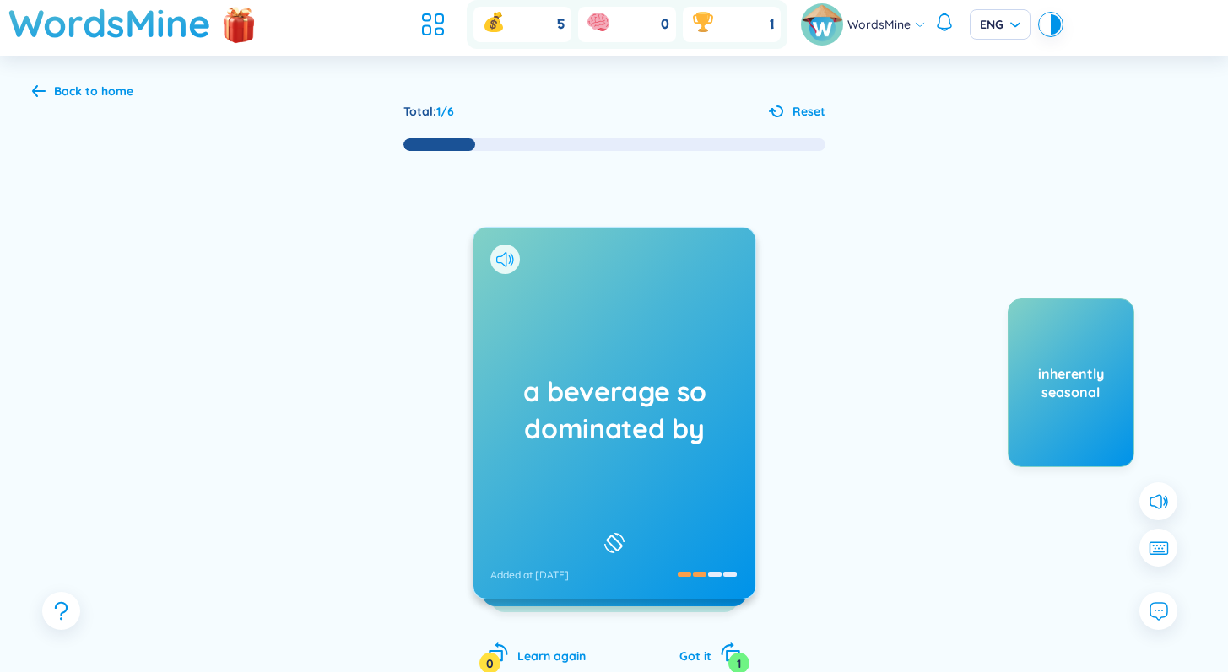
click at [504, 262] on icon at bounding box center [505, 259] width 18 height 15
